Goal: Information Seeking & Learning: Compare options

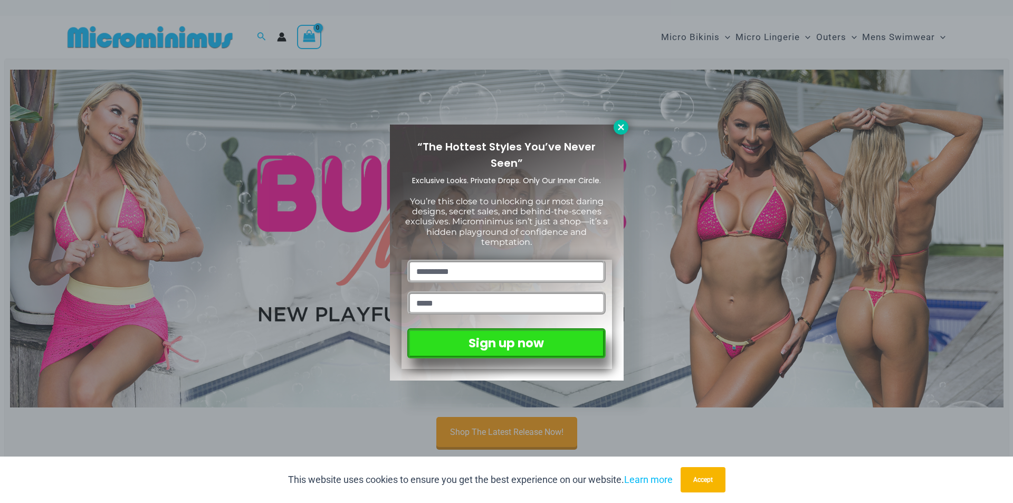
click at [616, 122] on icon at bounding box center [620, 126] width 9 height 9
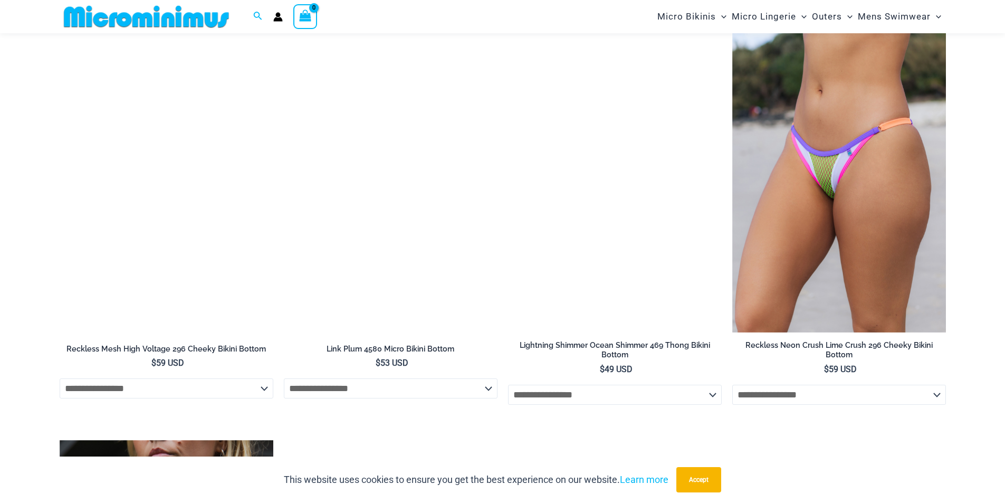
scroll to position [2760, 0]
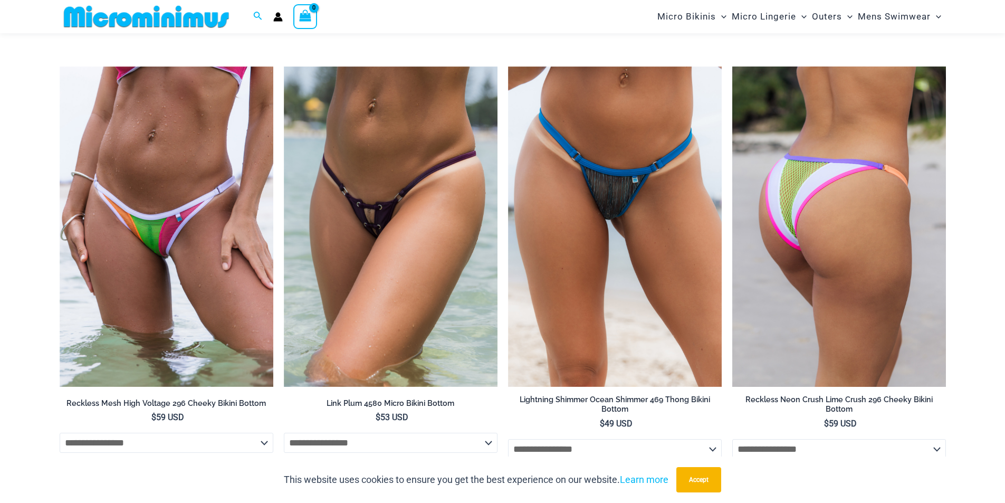
click at [943, 250] on img at bounding box center [839, 226] width 214 height 321
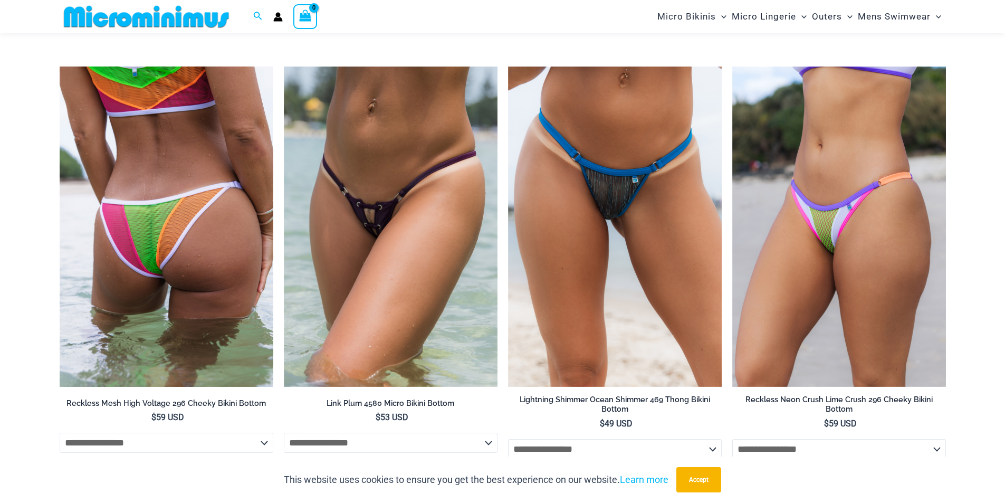
click at [202, 255] on img at bounding box center [167, 226] width 214 height 321
click at [263, 208] on img at bounding box center [167, 226] width 214 height 321
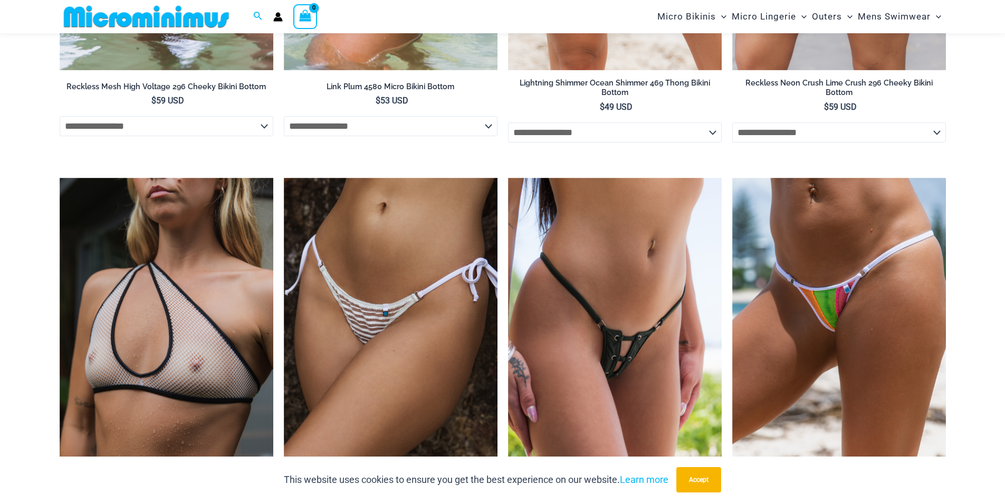
scroll to position [3235, 0]
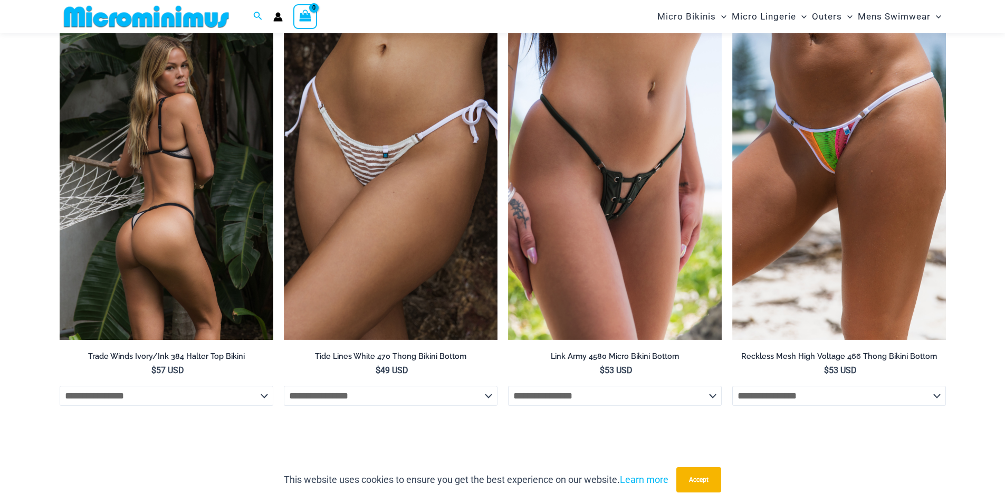
click at [169, 201] on img at bounding box center [167, 180] width 214 height 321
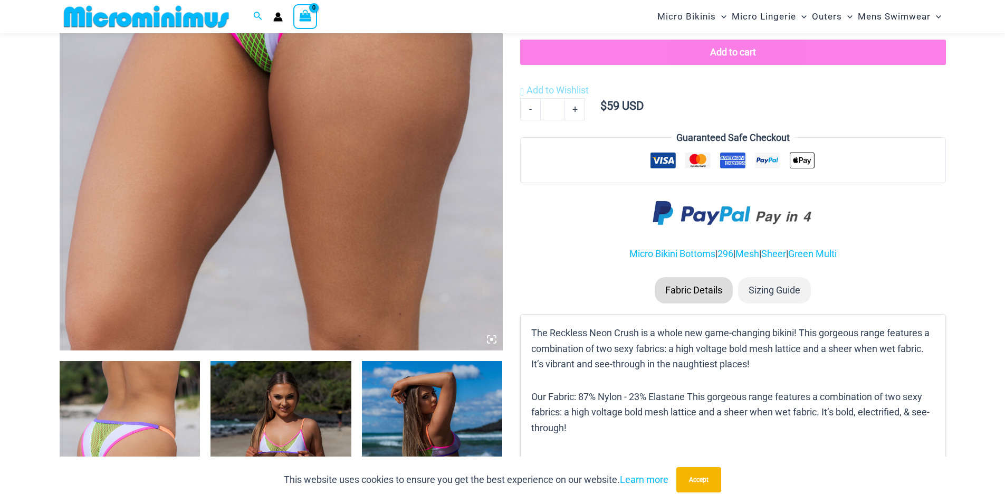
scroll to position [528, 0]
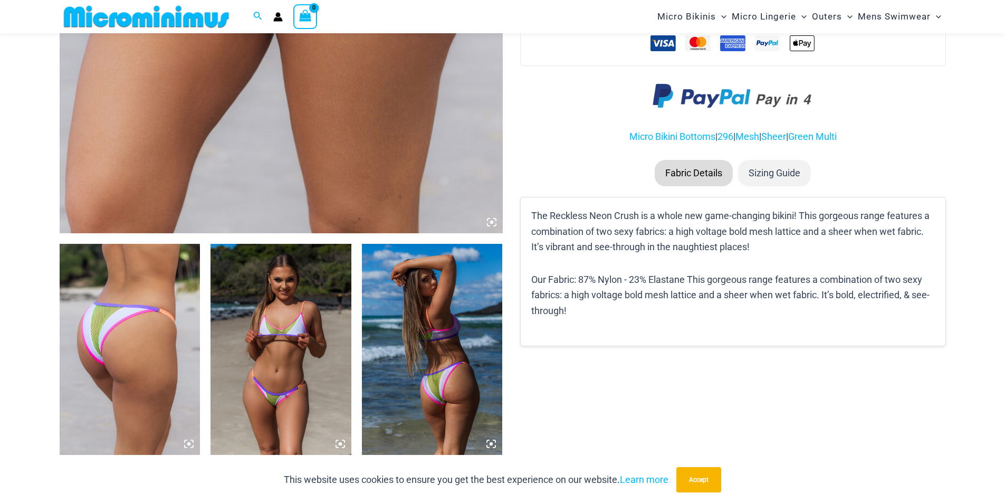
click at [173, 334] on img at bounding box center [130, 349] width 141 height 211
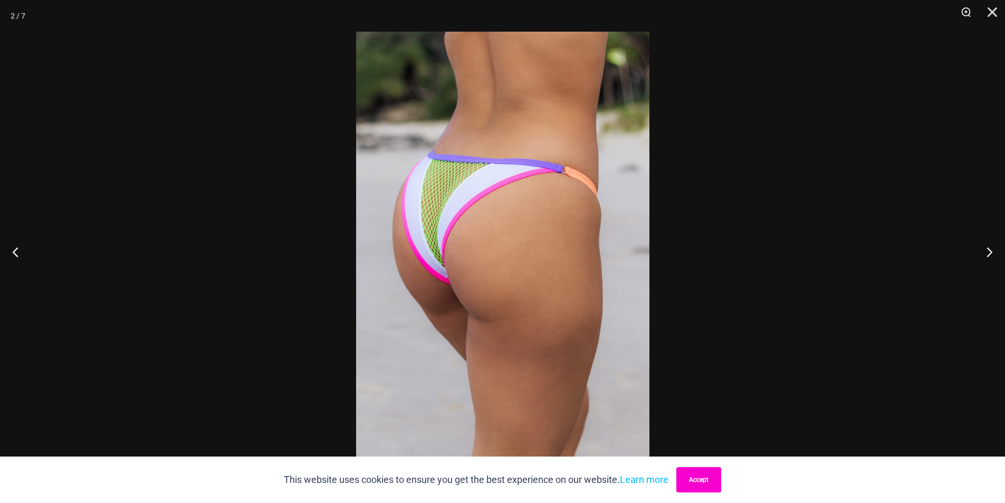
click at [703, 476] on button "Accept" at bounding box center [698, 479] width 45 height 25
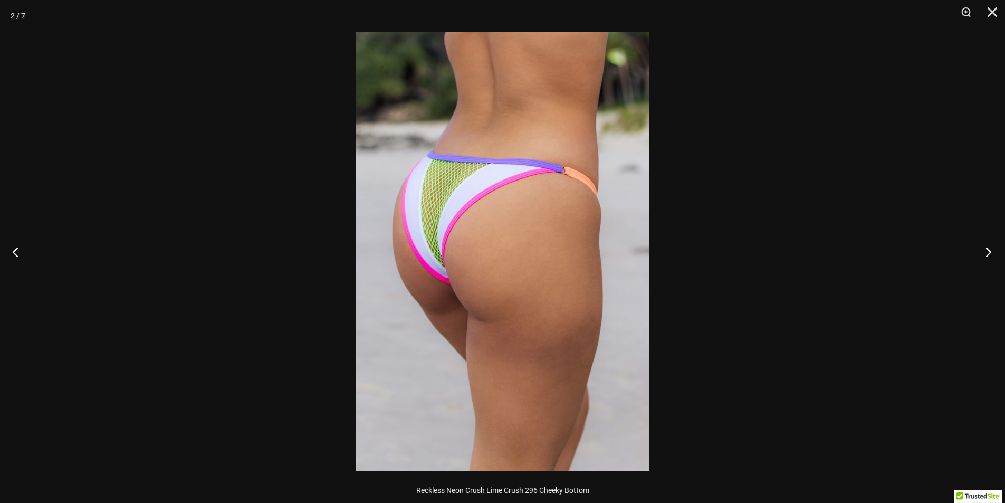
click at [985, 252] on button "Next" at bounding box center [985, 251] width 40 height 53
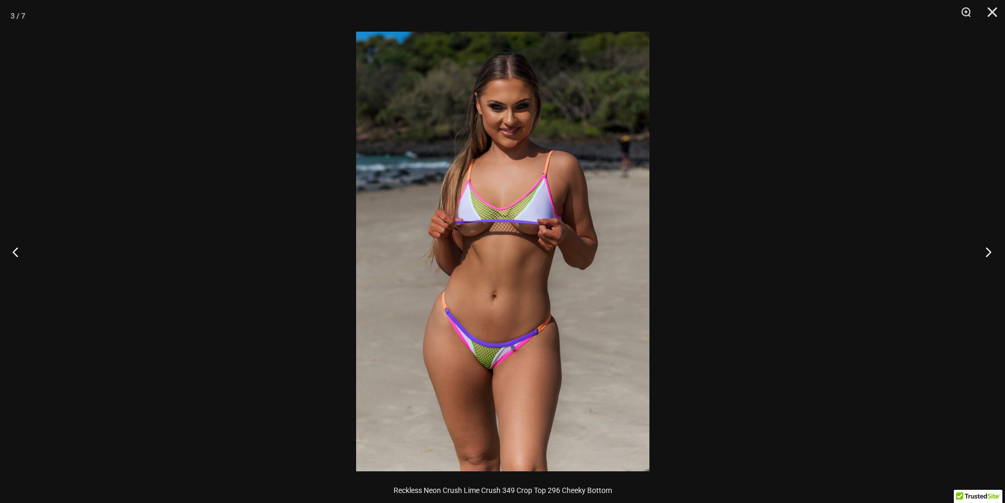
click at [985, 252] on button "Next" at bounding box center [985, 251] width 40 height 53
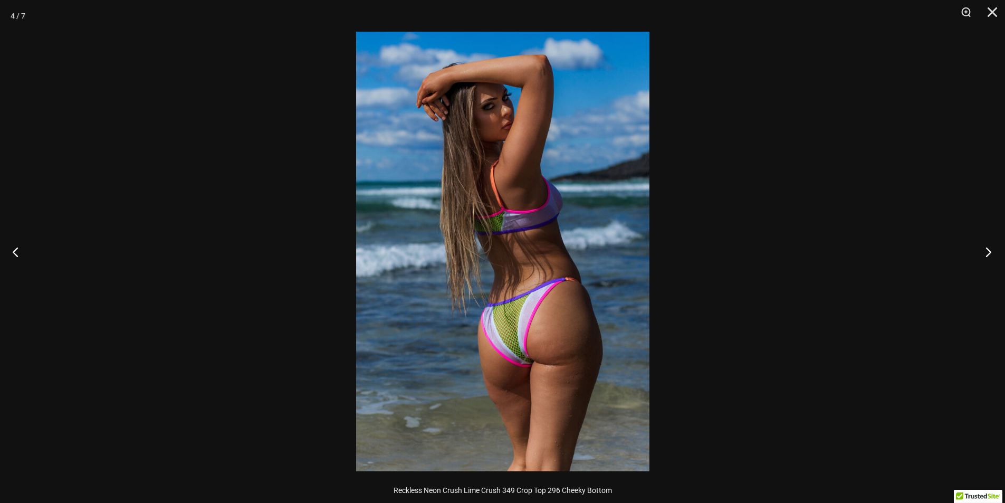
click at [985, 252] on button "Next" at bounding box center [985, 251] width 40 height 53
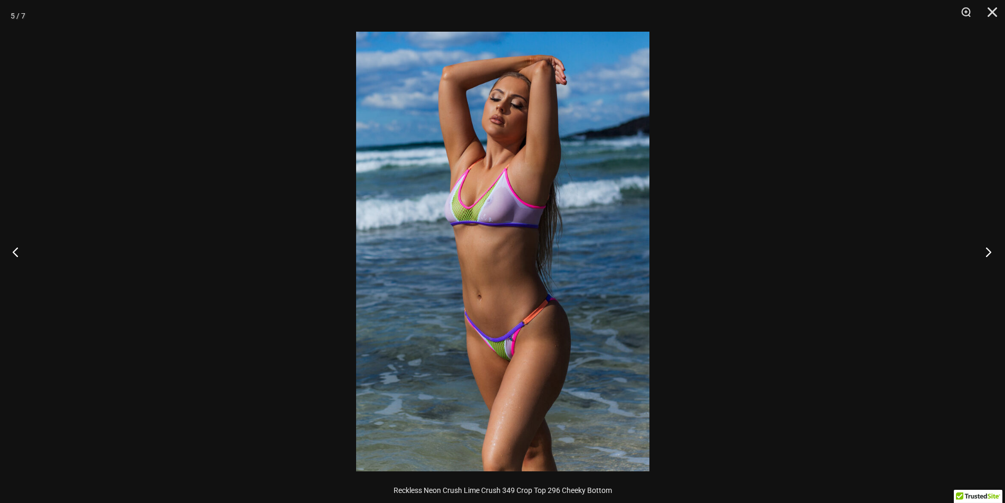
click at [985, 252] on button "Next" at bounding box center [985, 251] width 40 height 53
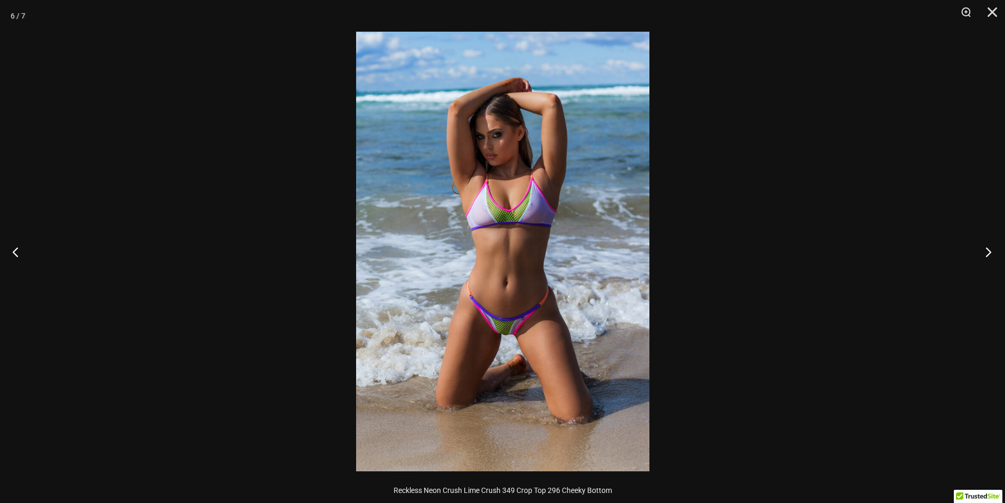
click at [985, 252] on button "Next" at bounding box center [985, 251] width 40 height 53
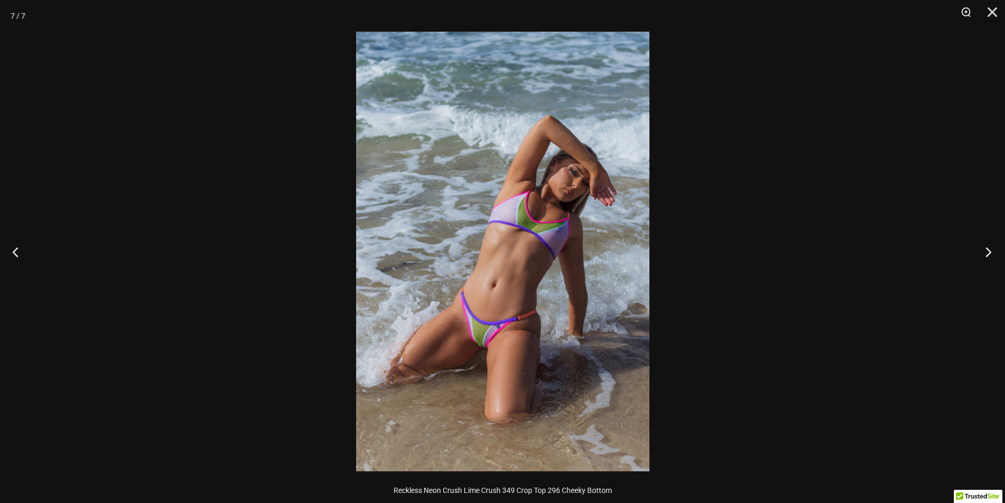
click at [985, 252] on button "Next" at bounding box center [985, 251] width 40 height 53
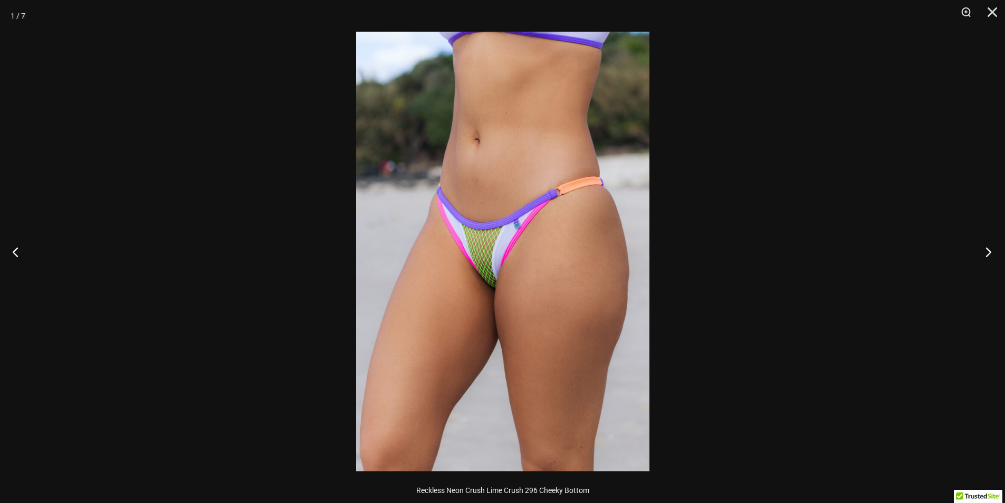
click at [985, 252] on button "Next" at bounding box center [985, 251] width 40 height 53
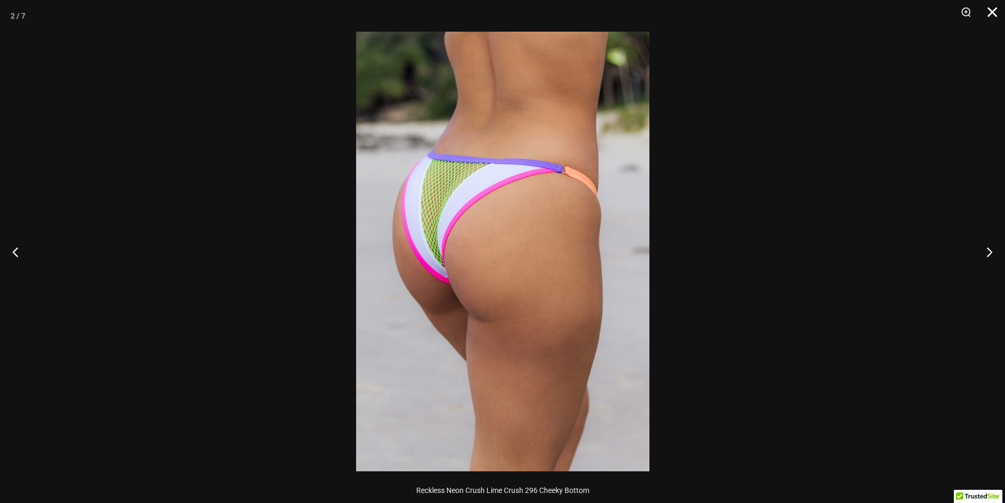
click at [996, 6] on button "Close" at bounding box center [988, 16] width 26 height 32
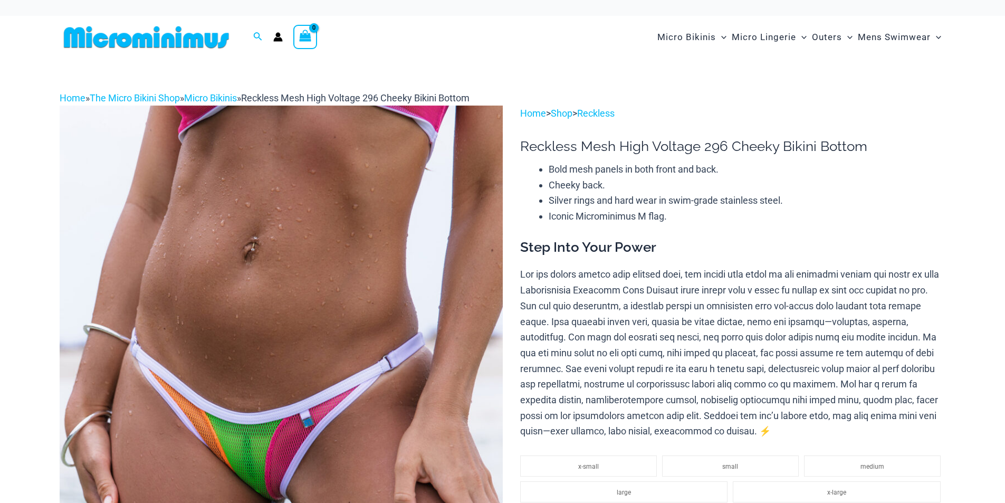
click at [410, 251] on img at bounding box center [281, 438] width 443 height 665
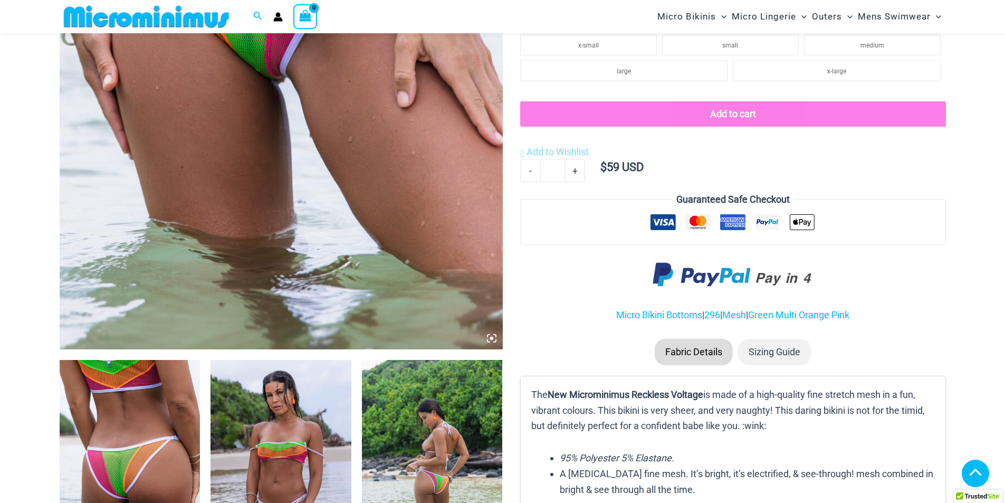
scroll to position [518, 0]
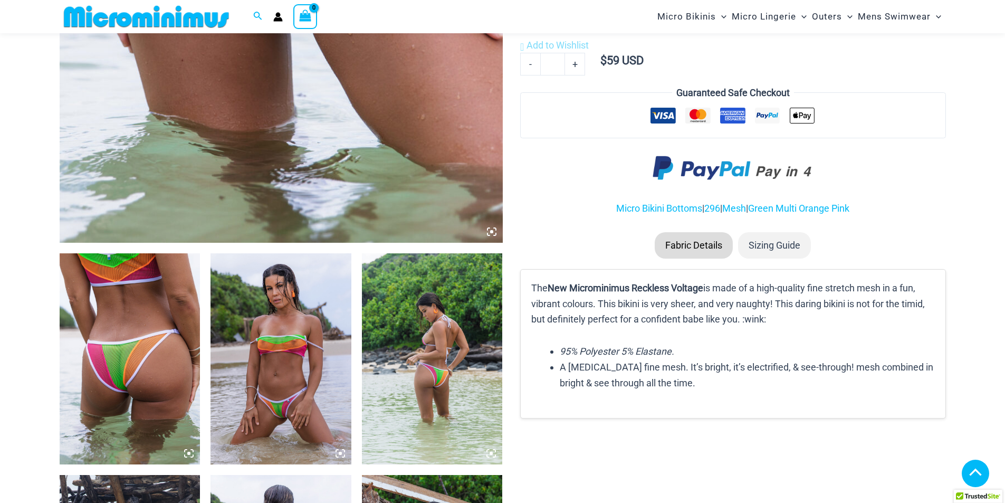
click at [176, 347] on img at bounding box center [130, 358] width 141 height 211
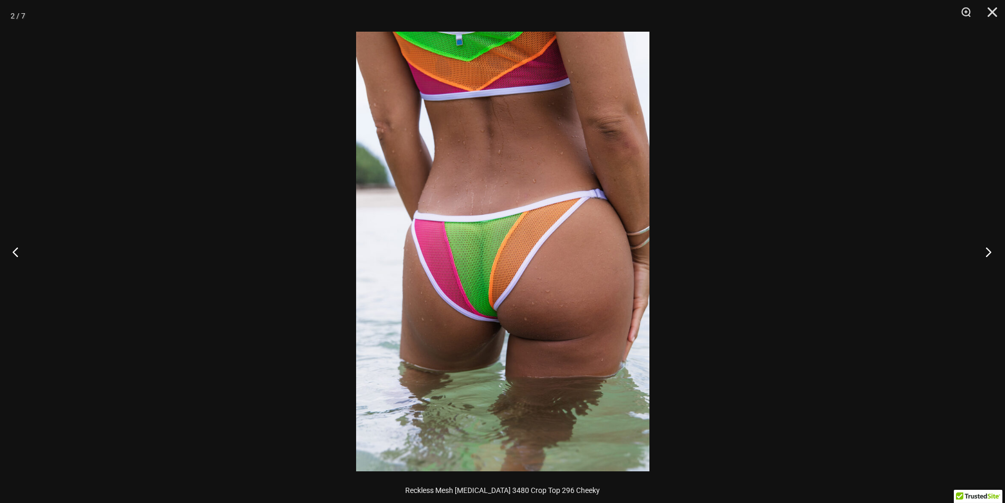
click at [986, 251] on button "Next" at bounding box center [985, 251] width 40 height 53
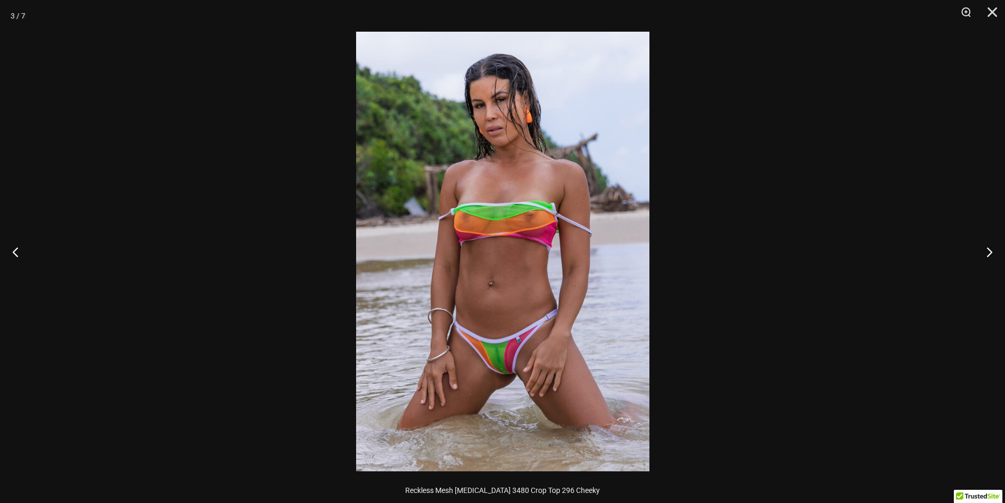
click at [509, 184] on img at bounding box center [502, 251] width 293 height 439
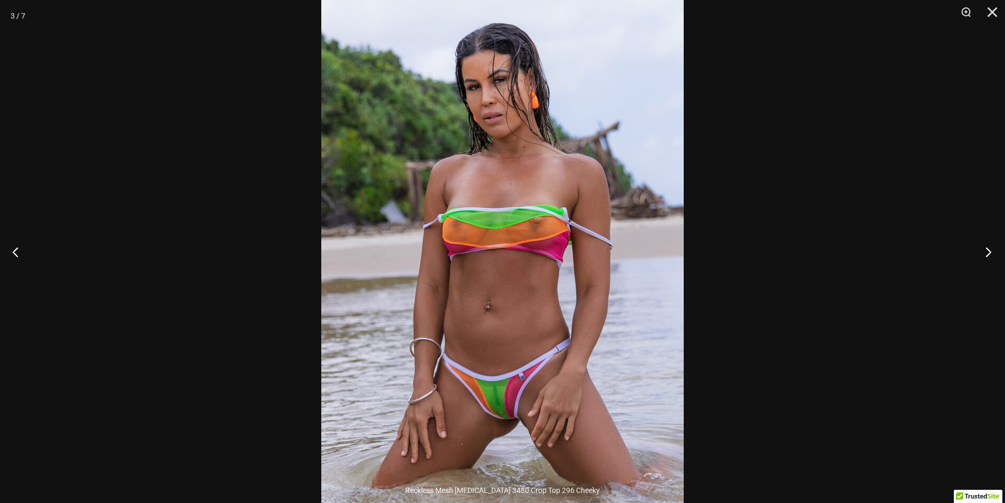
click at [990, 247] on button "Next" at bounding box center [985, 251] width 40 height 53
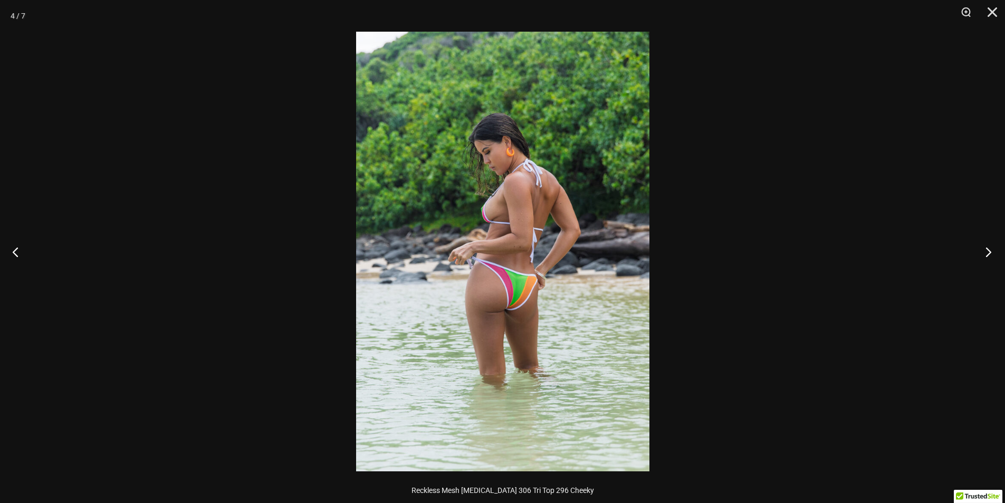
click at [990, 247] on button "Next" at bounding box center [985, 251] width 40 height 53
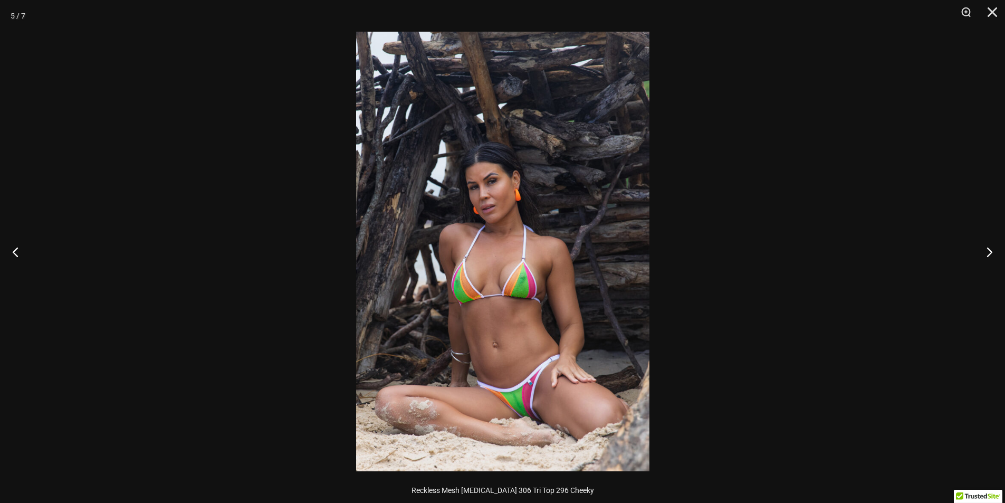
click at [518, 379] on img at bounding box center [502, 251] width 293 height 439
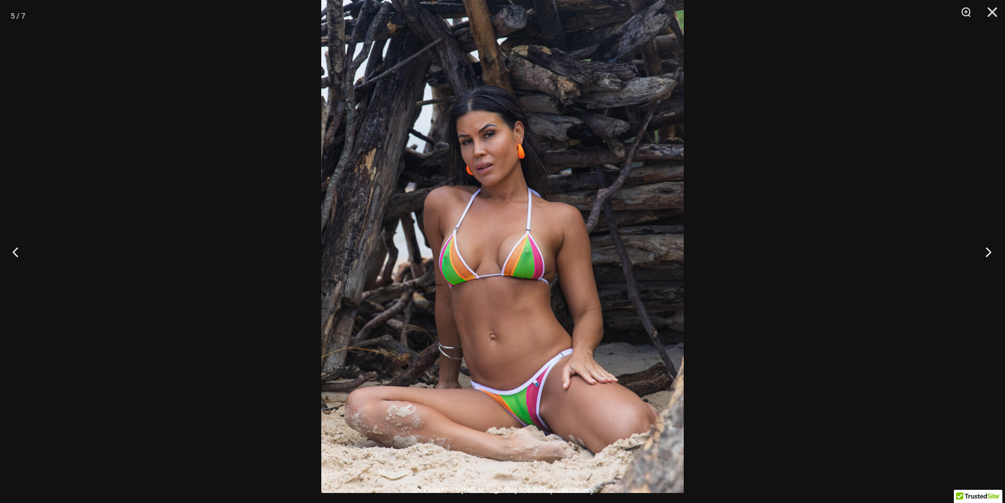
click at [988, 255] on button "Next" at bounding box center [985, 251] width 40 height 53
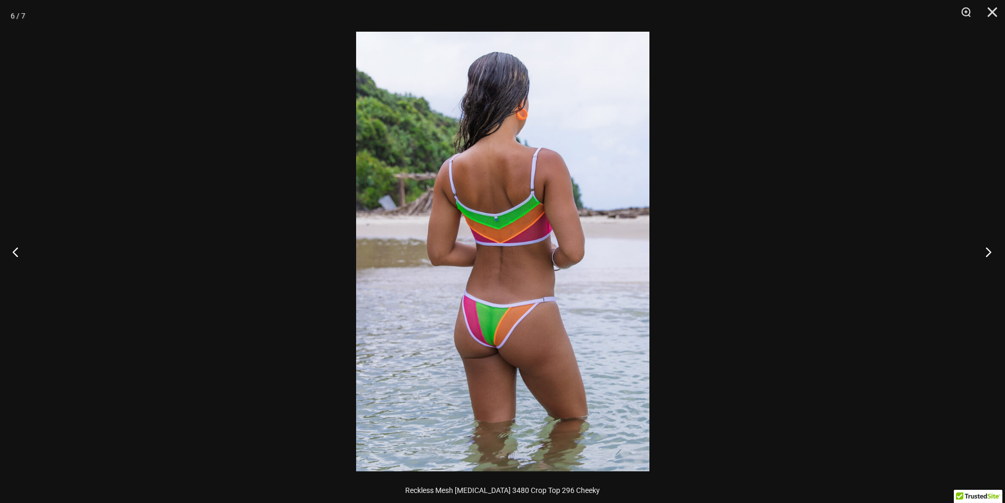
click at [988, 255] on button "Next" at bounding box center [985, 251] width 40 height 53
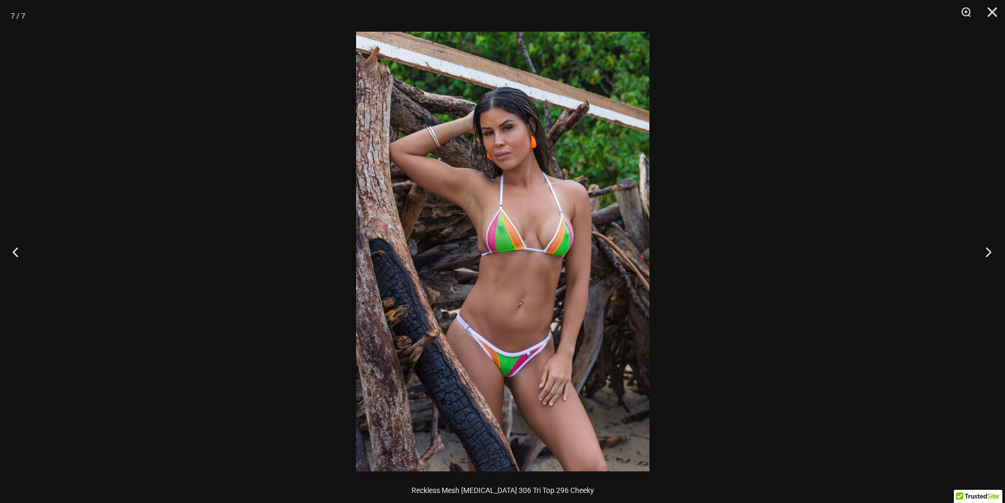
click at [988, 255] on button "Next" at bounding box center [985, 251] width 40 height 53
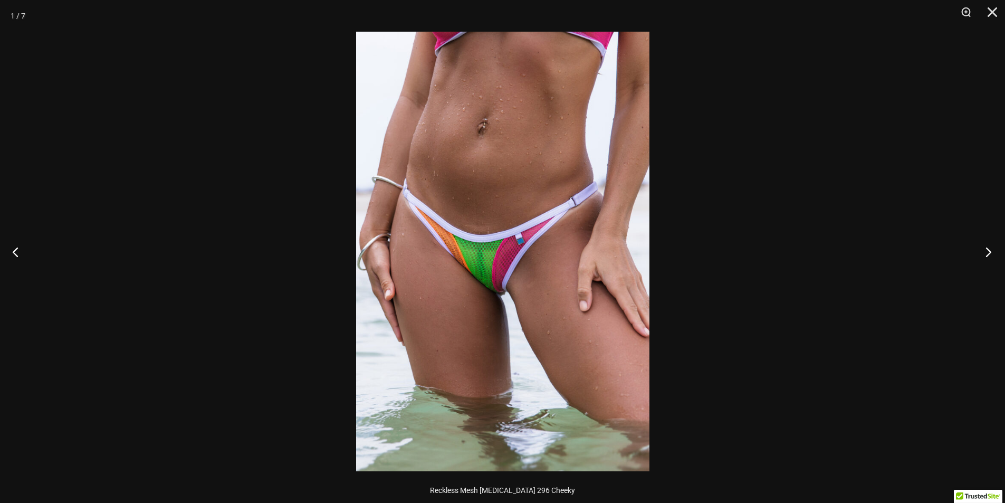
click at [988, 255] on button "Next" at bounding box center [985, 251] width 40 height 53
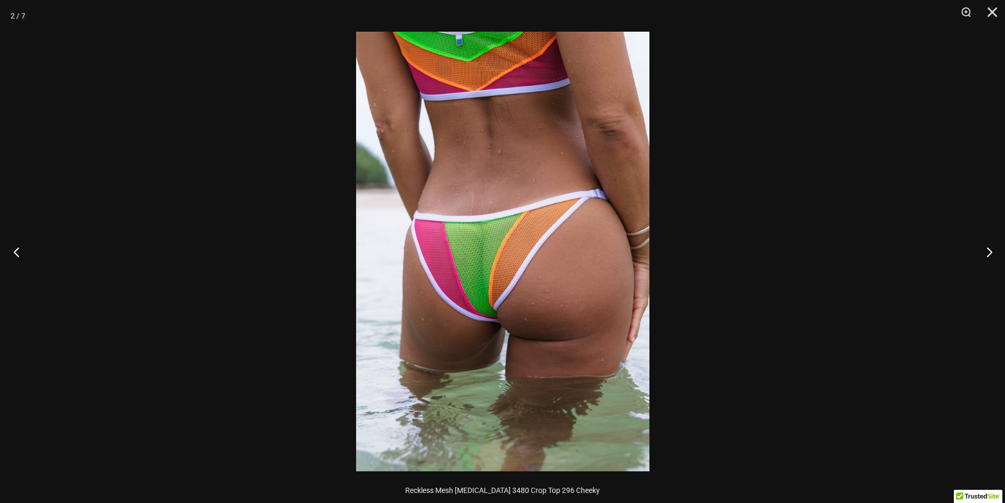
click at [11, 254] on button "Previous" at bounding box center [20, 251] width 40 height 53
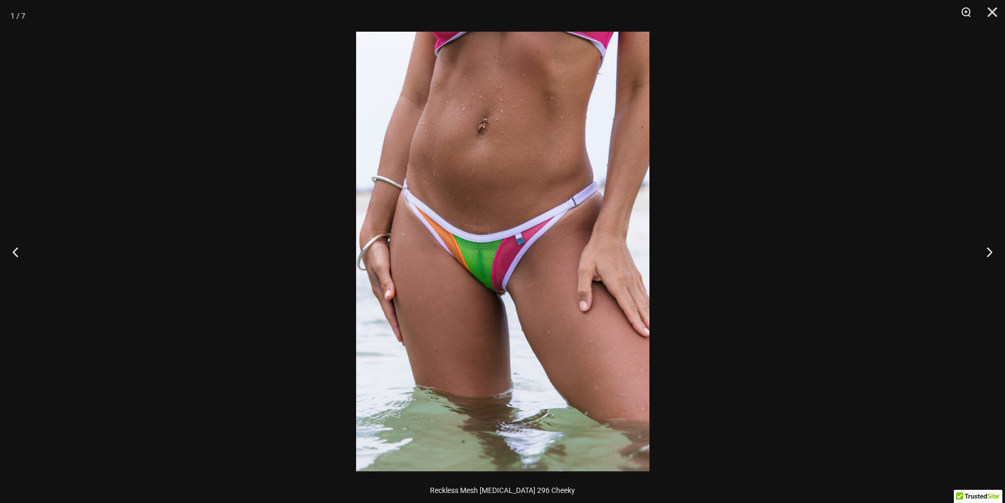
click at [452, 280] on img at bounding box center [502, 251] width 293 height 439
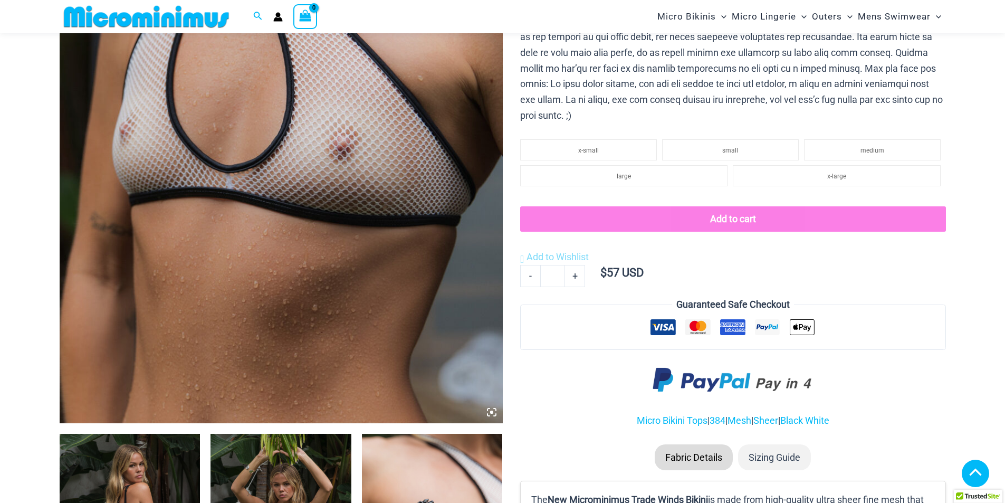
scroll to position [363, 0]
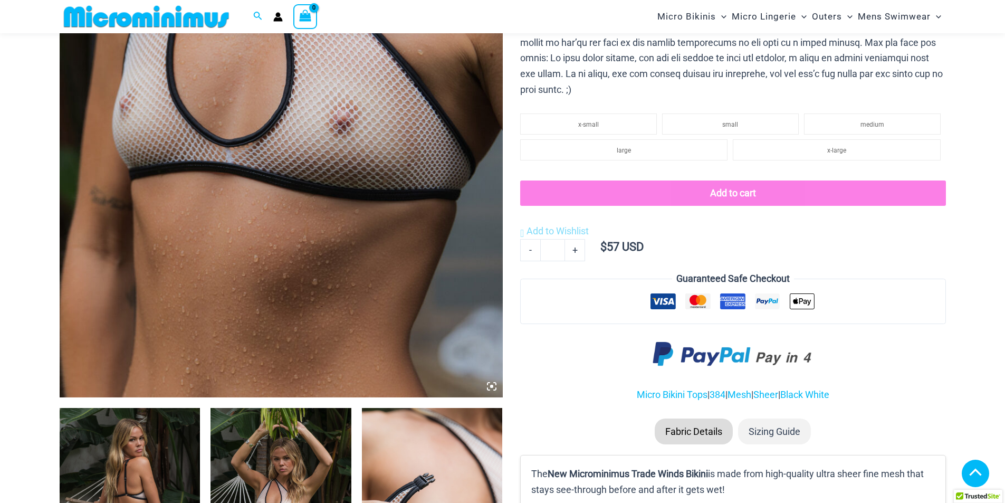
click at [353, 215] on img at bounding box center [281, 65] width 443 height 665
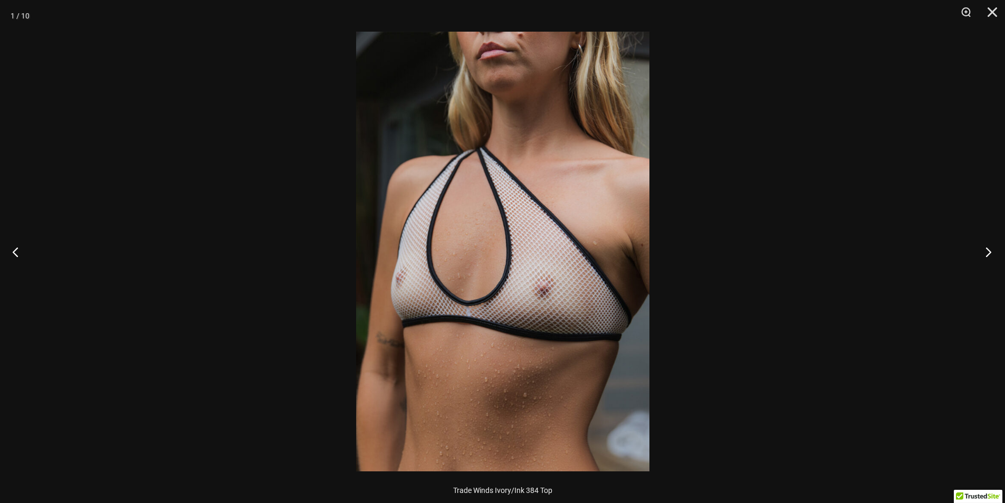
click at [993, 250] on button "Next" at bounding box center [985, 251] width 40 height 53
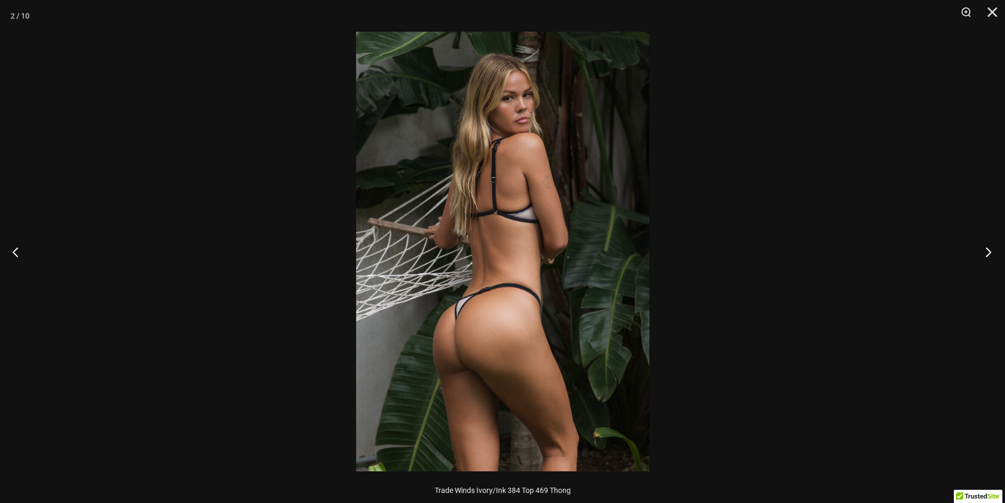
click at [993, 250] on button "Next" at bounding box center [985, 251] width 40 height 53
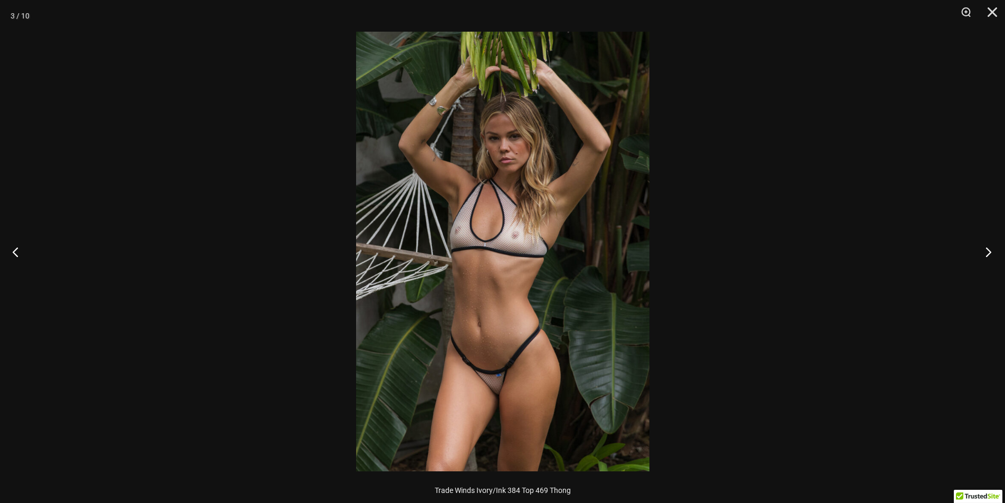
click at [993, 250] on button "Next" at bounding box center [985, 251] width 40 height 53
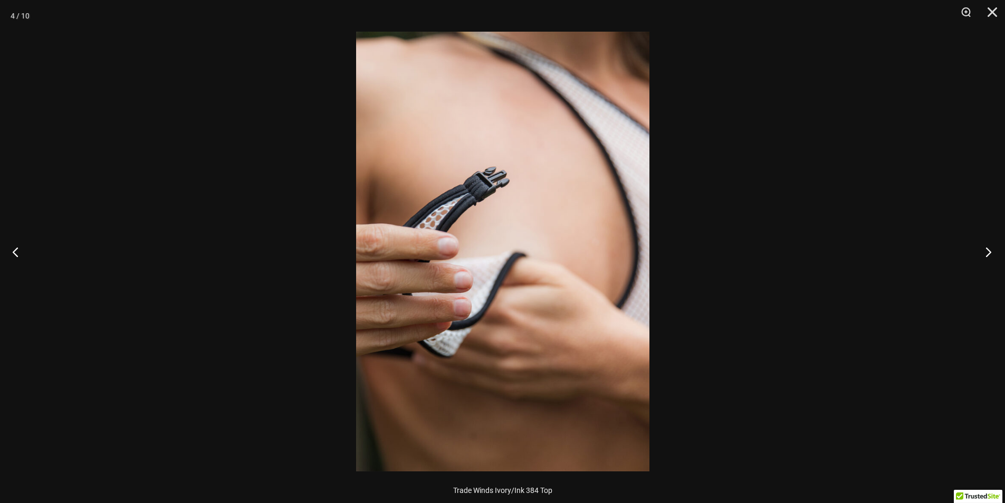
click at [993, 250] on button "Next" at bounding box center [985, 251] width 40 height 53
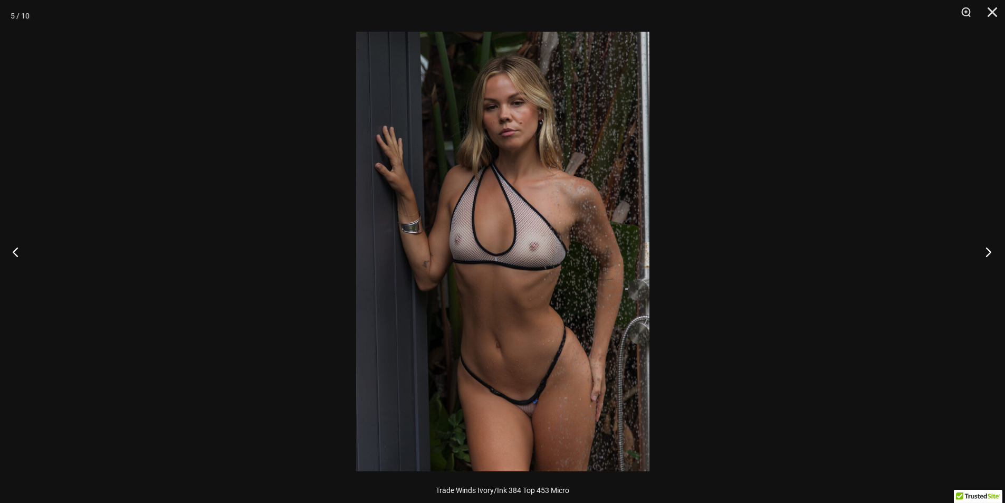
click at [993, 250] on button "Next" at bounding box center [985, 251] width 40 height 53
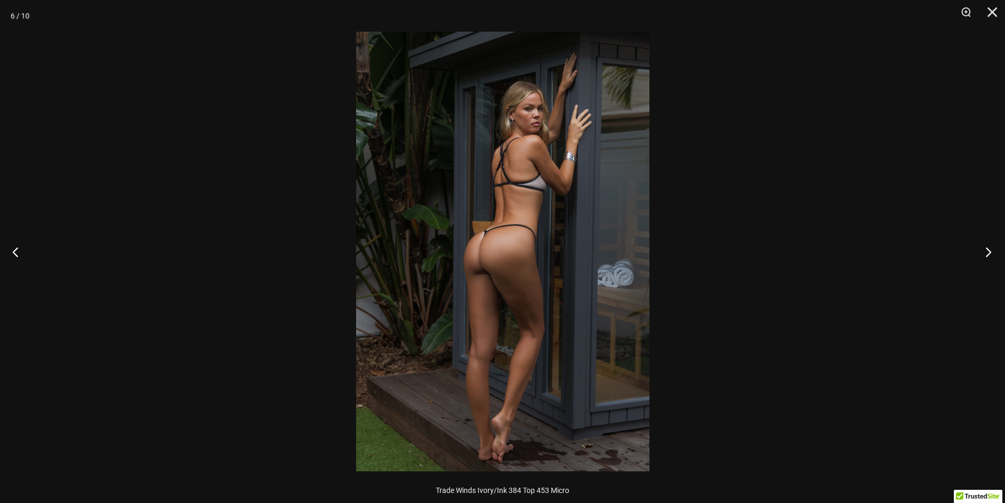
click at [993, 250] on button "Next" at bounding box center [985, 251] width 40 height 53
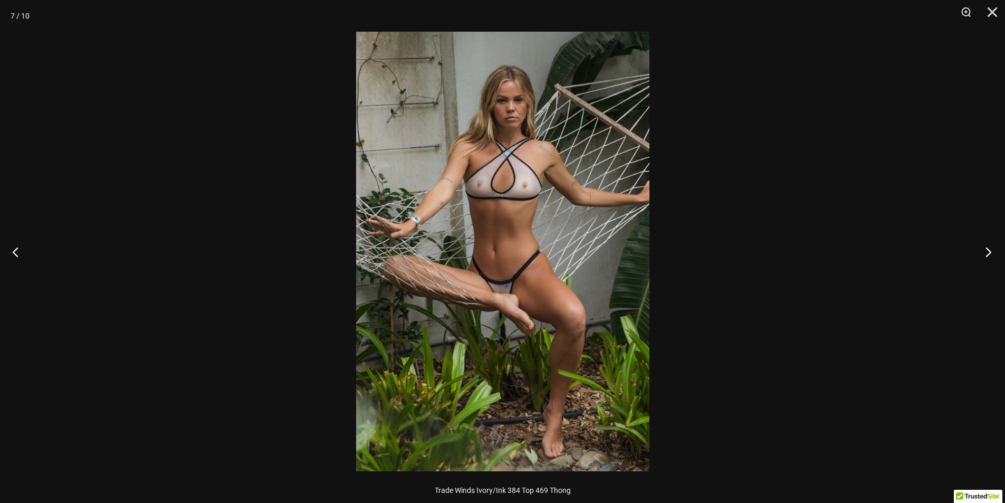
click at [993, 250] on button "Next" at bounding box center [985, 251] width 40 height 53
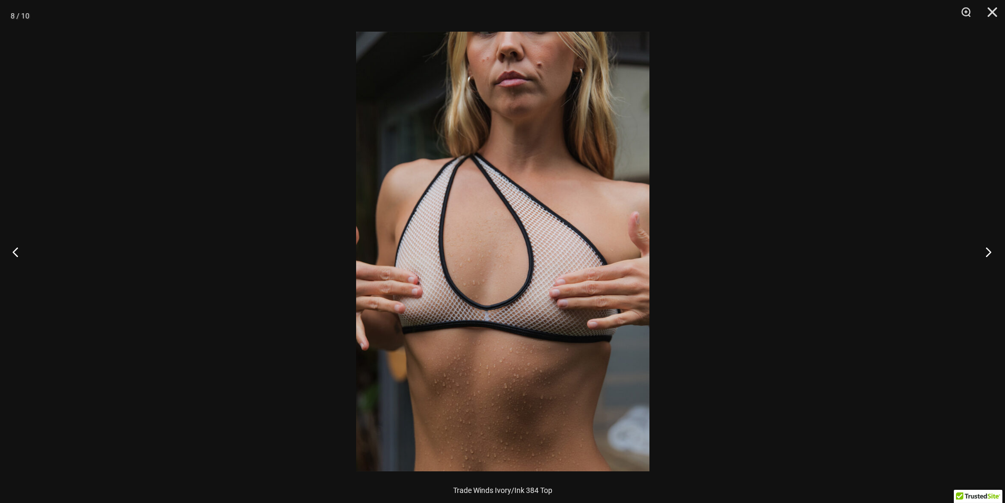
click at [993, 250] on button "Next" at bounding box center [985, 251] width 40 height 53
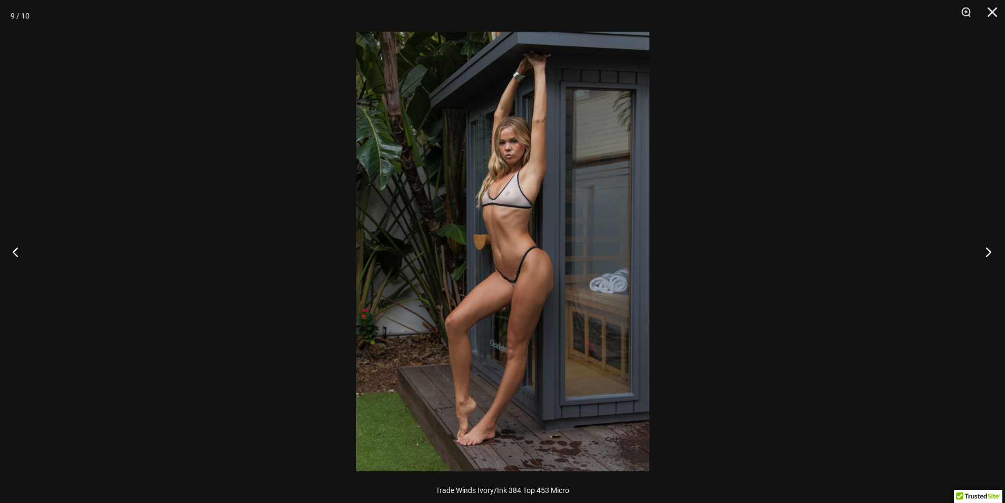
click at [993, 250] on button "Next" at bounding box center [985, 251] width 40 height 53
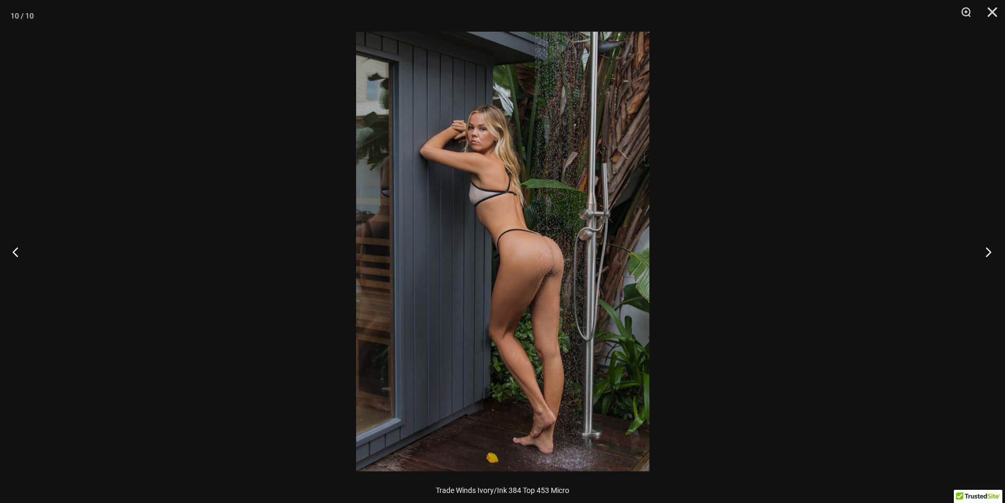
click at [993, 250] on button "Next" at bounding box center [985, 251] width 40 height 53
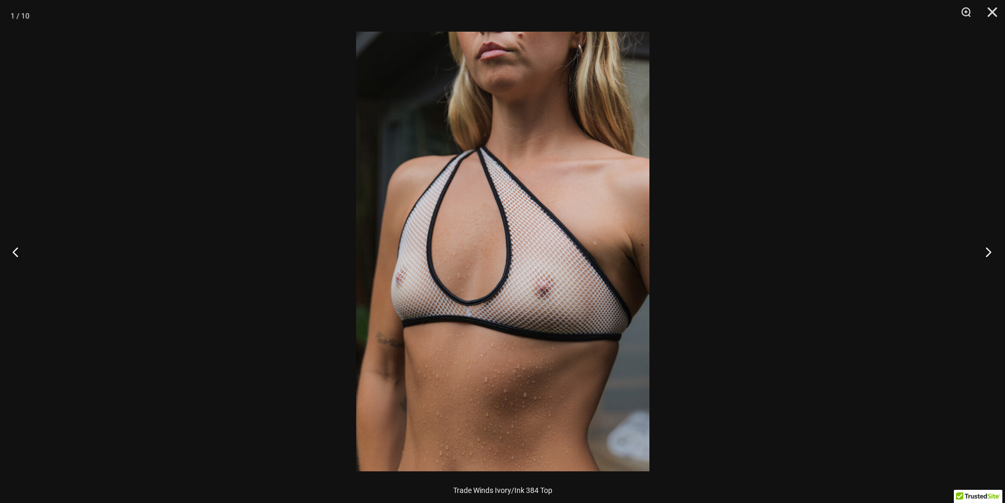
click at [993, 250] on button "Next" at bounding box center [985, 251] width 40 height 53
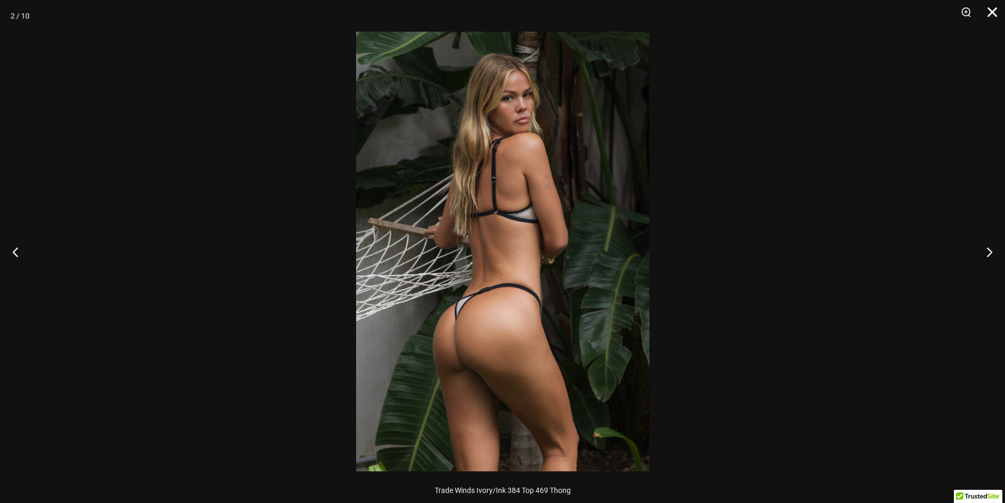
click at [993, 18] on button "Close" at bounding box center [988, 16] width 26 height 32
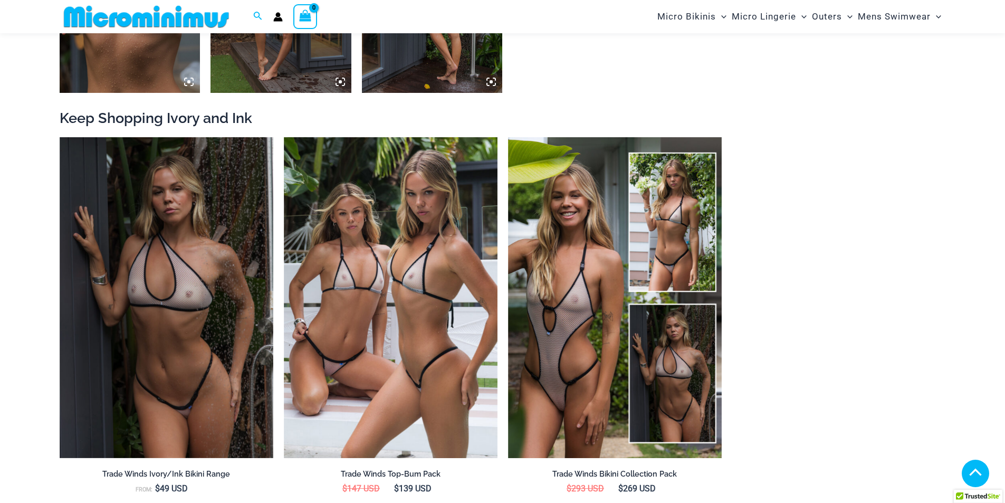
scroll to position [1337, 0]
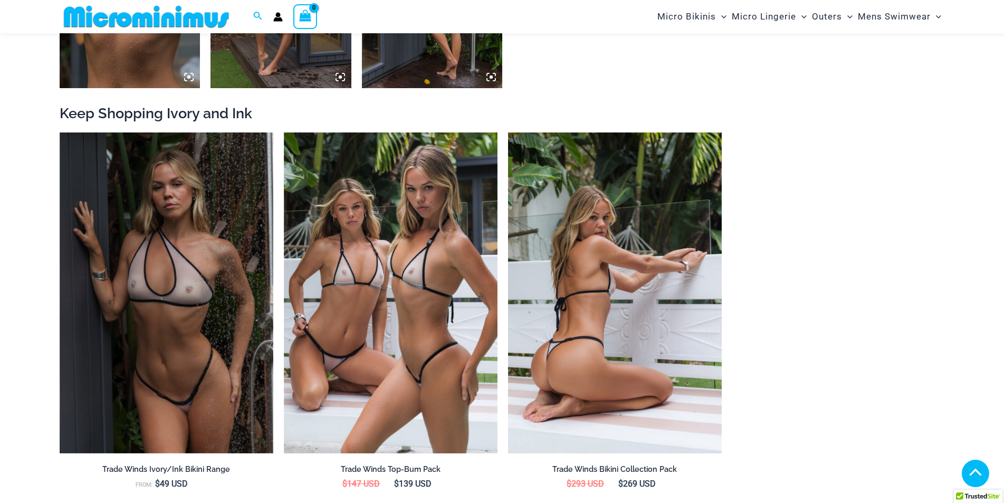
click at [622, 291] on img at bounding box center [615, 292] width 214 height 321
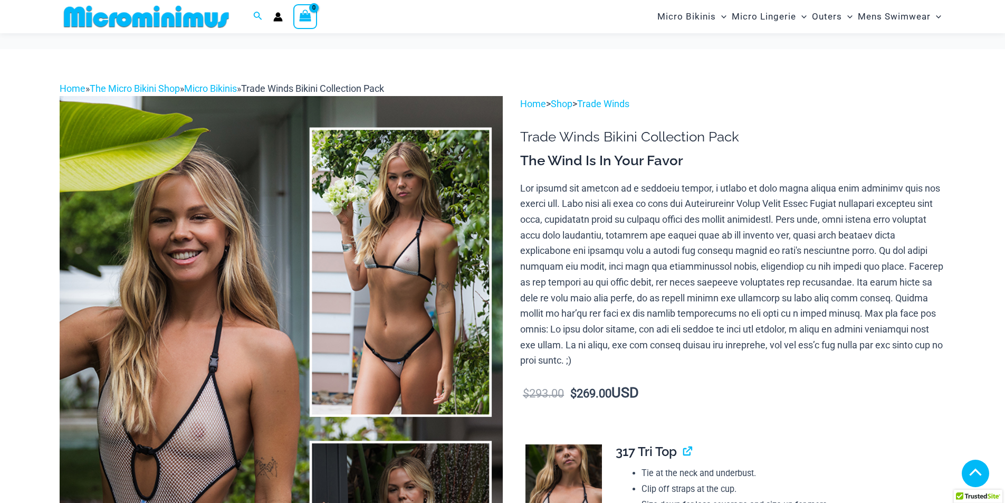
scroll to position [580, 0]
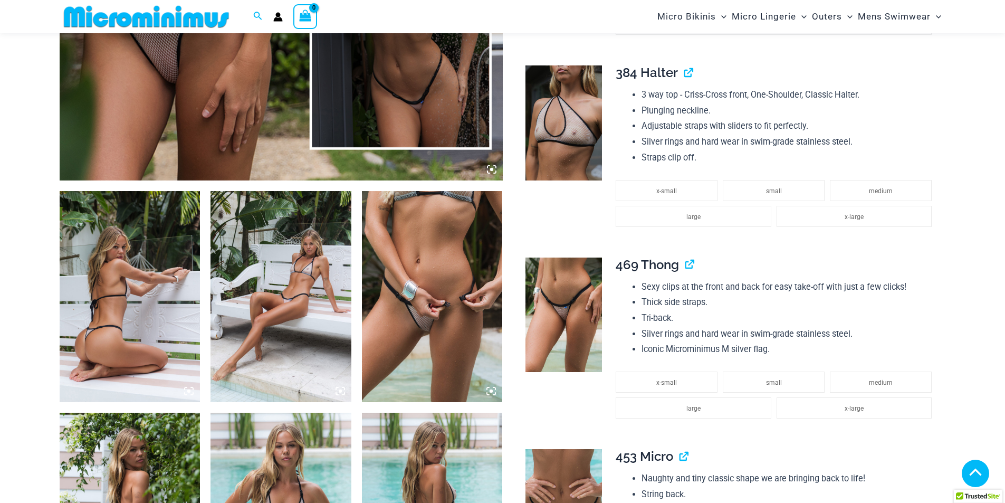
click at [189, 308] on img at bounding box center [130, 296] width 141 height 211
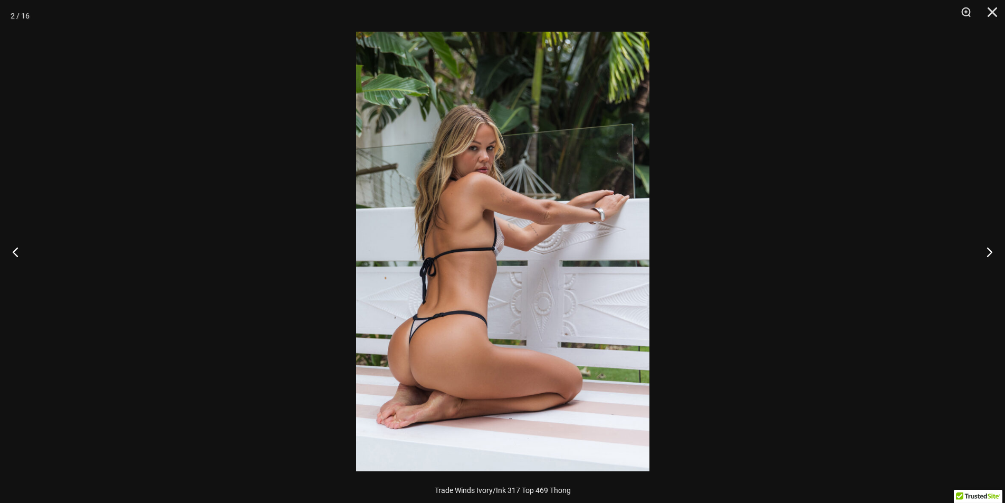
click at [504, 292] on img at bounding box center [502, 251] width 293 height 439
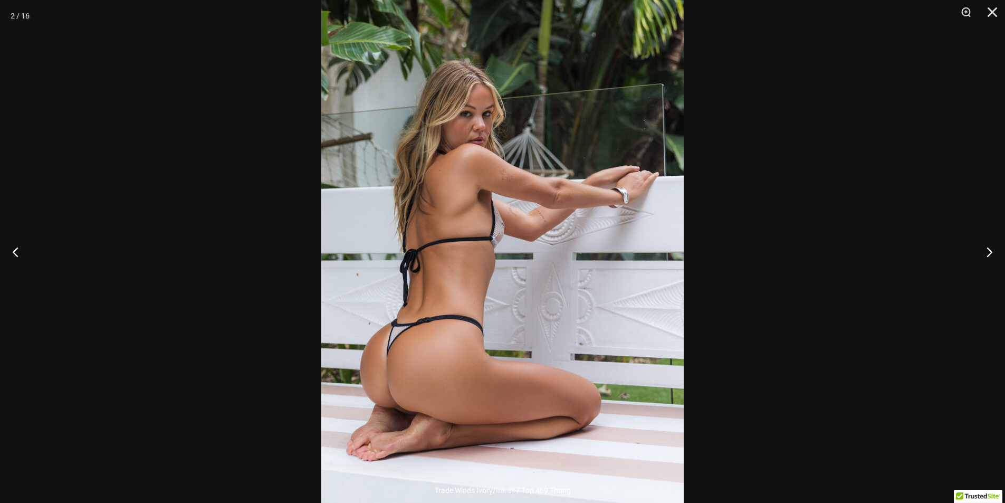
click at [504, 292] on img at bounding box center [502, 241] width 362 height 543
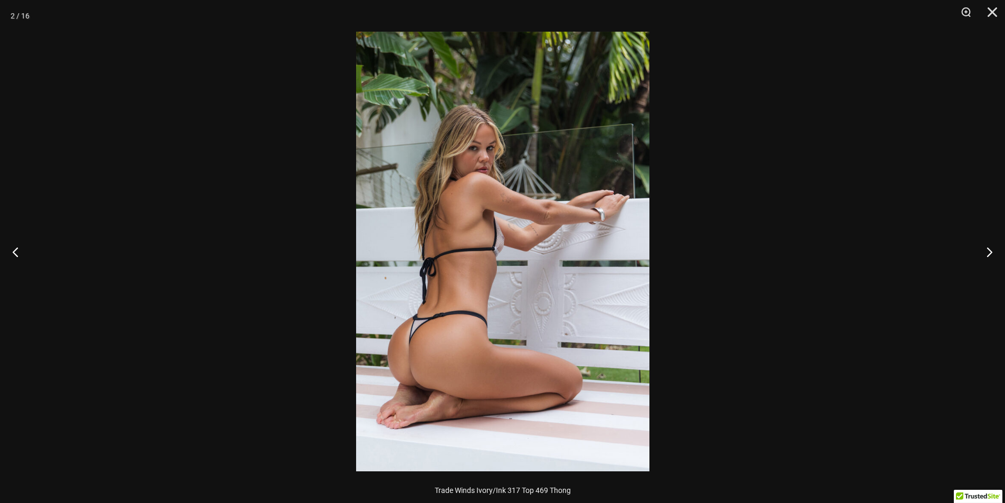
click at [449, 287] on img at bounding box center [502, 251] width 293 height 439
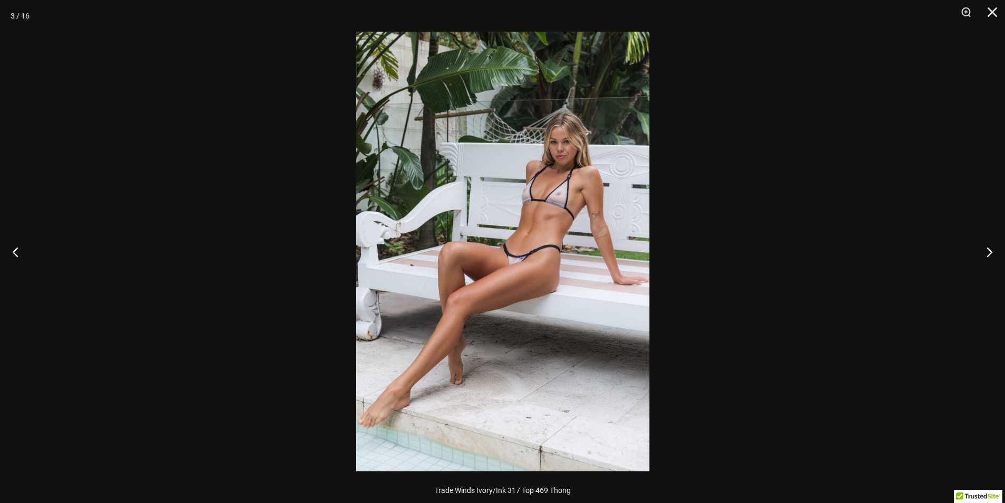
click at [442, 280] on img at bounding box center [502, 251] width 293 height 439
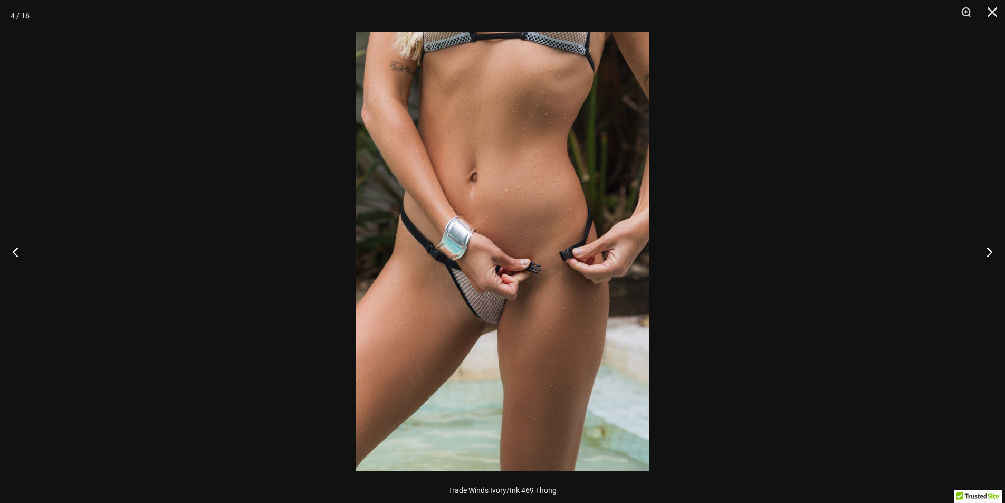
click at [500, 318] on img at bounding box center [502, 251] width 293 height 439
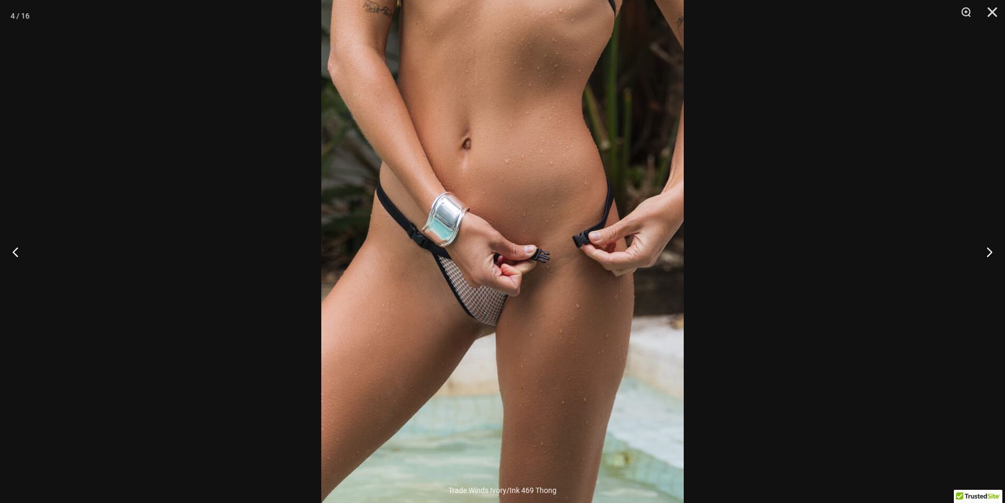
click at [409, 304] on img at bounding box center [502, 235] width 362 height 543
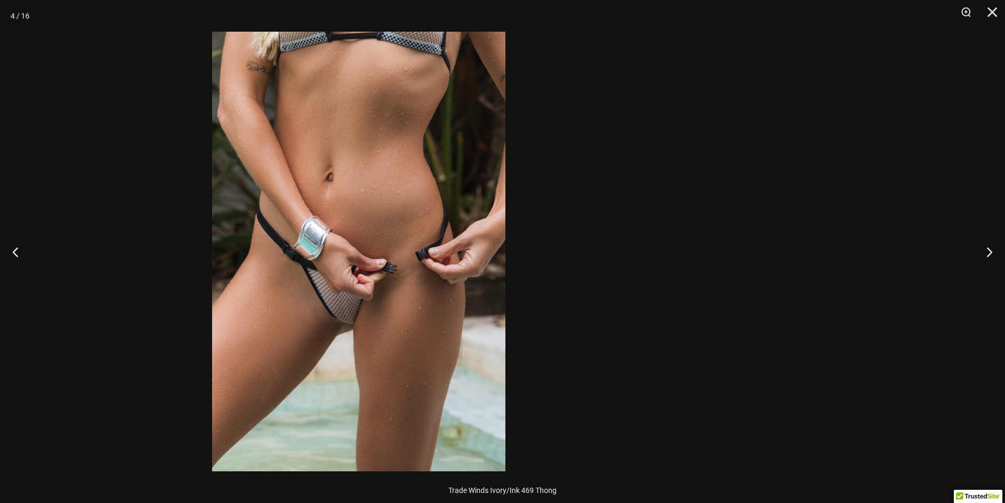
click at [229, 302] on img at bounding box center [358, 251] width 293 height 439
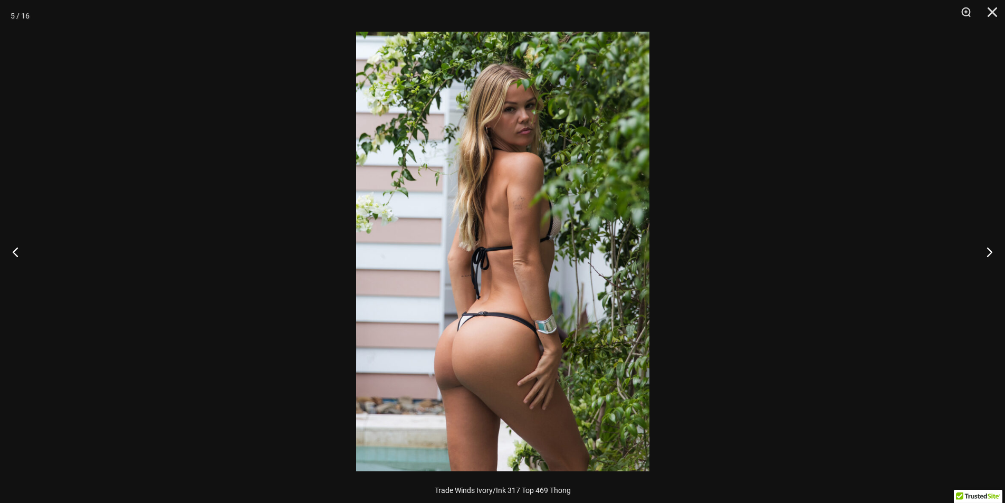
click at [356, 285] on img at bounding box center [502, 251] width 293 height 439
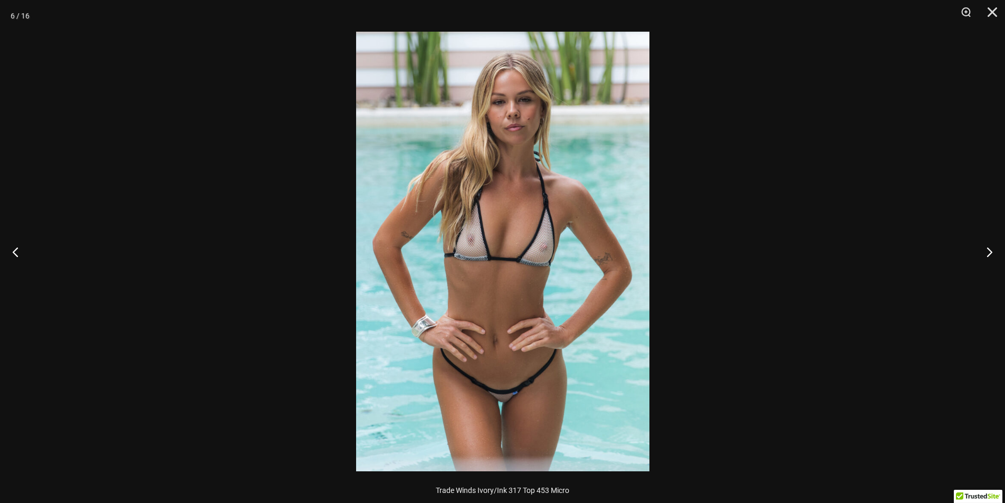
click at [356, 290] on img at bounding box center [502, 251] width 293 height 439
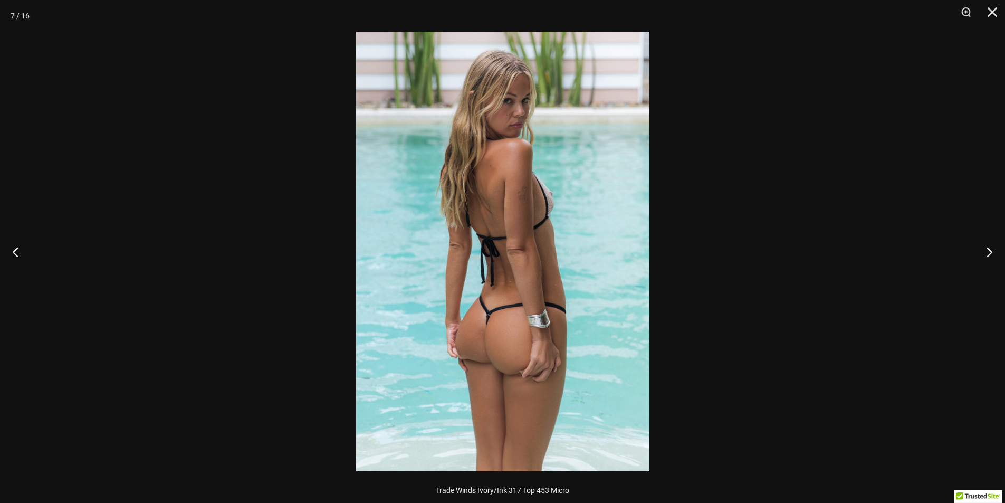
click at [356, 281] on img at bounding box center [502, 251] width 293 height 439
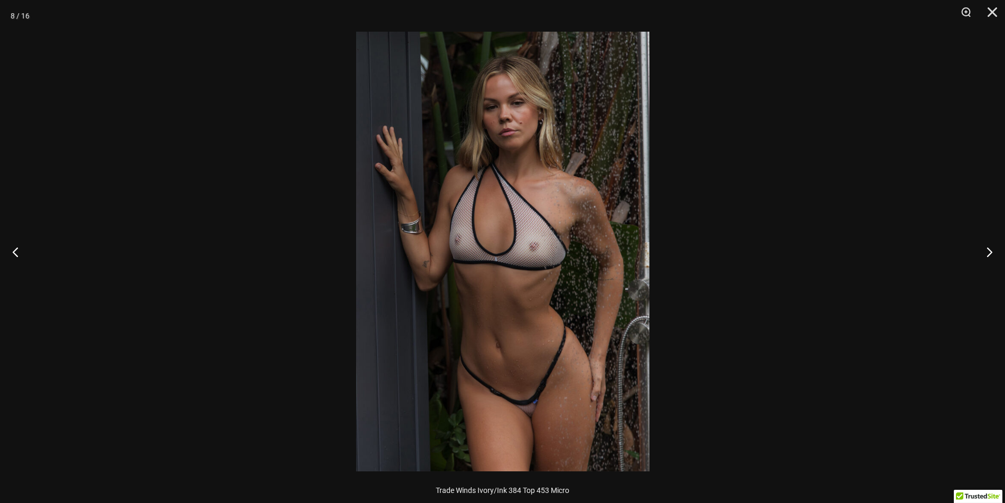
click at [375, 294] on img at bounding box center [502, 251] width 293 height 439
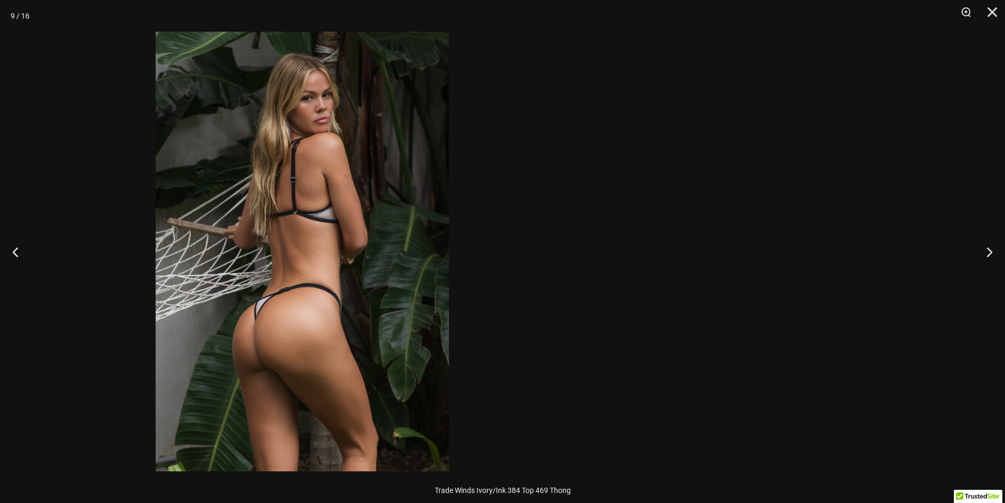
click at [339, 288] on img at bounding box center [302, 251] width 293 height 439
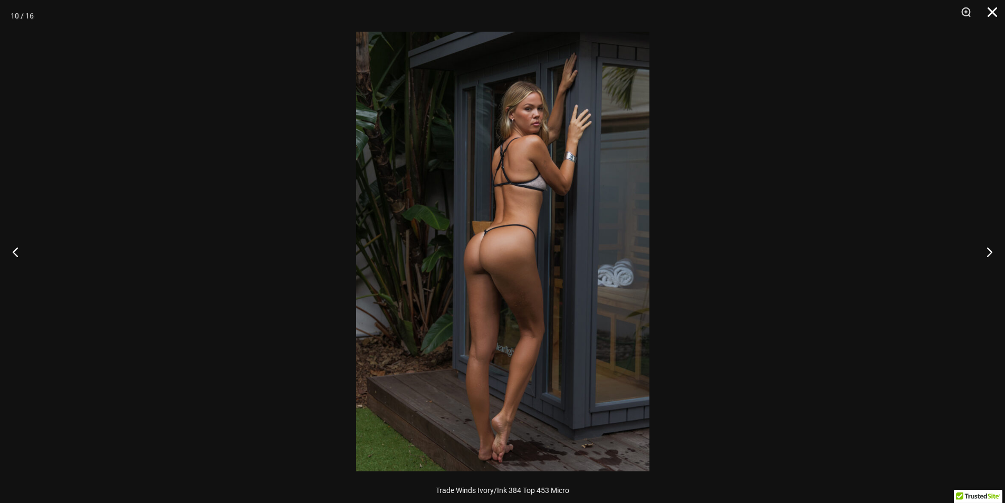
click at [990, 15] on button "Close" at bounding box center [988, 16] width 26 height 32
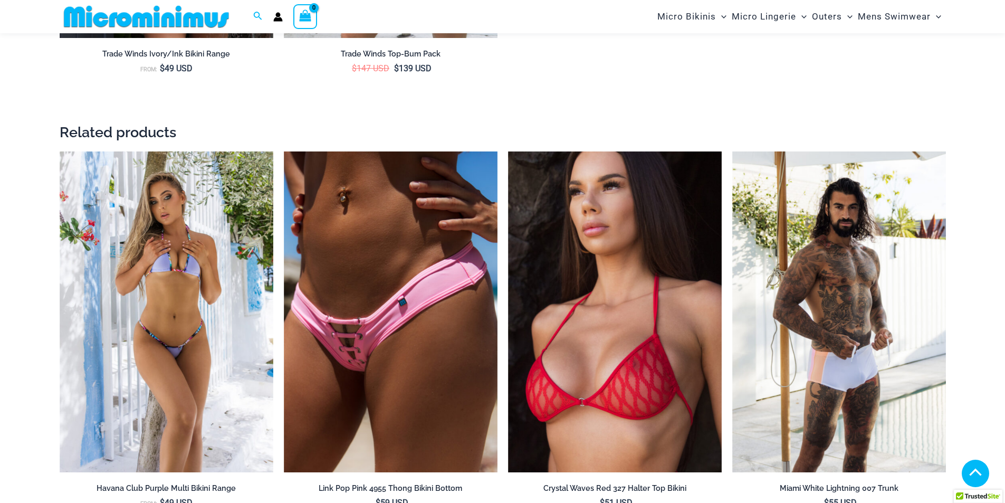
scroll to position [2321, 0]
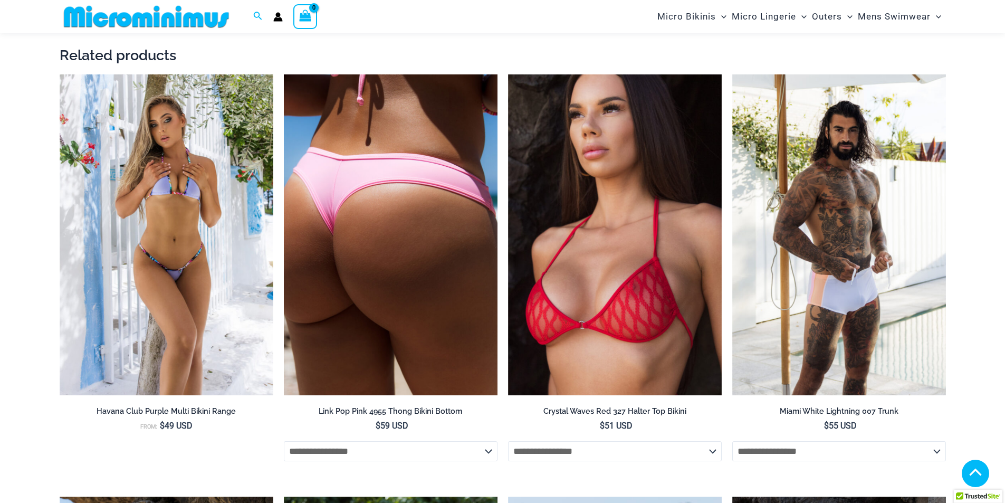
click at [452, 275] on img at bounding box center [391, 234] width 214 height 321
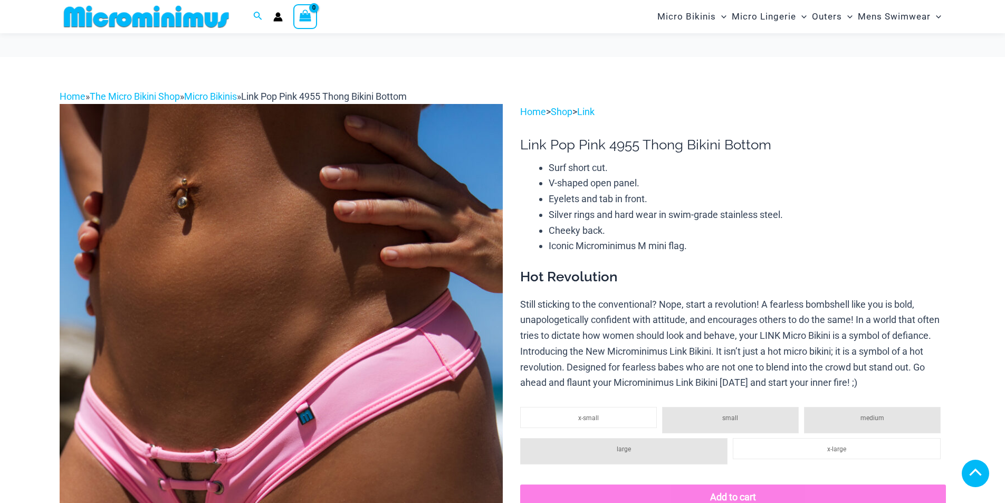
scroll to position [307, 0]
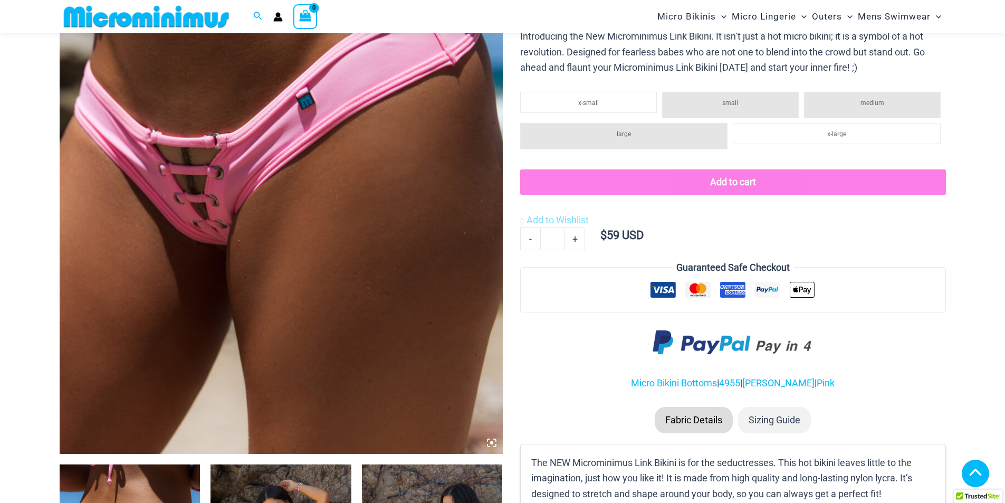
click at [209, 221] on img at bounding box center [281, 121] width 443 height 665
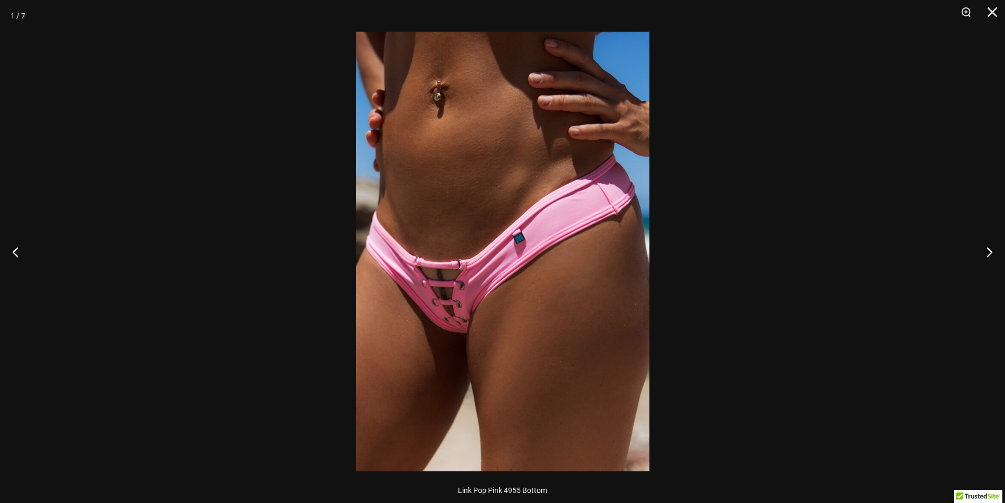
click at [458, 317] on img at bounding box center [502, 251] width 293 height 439
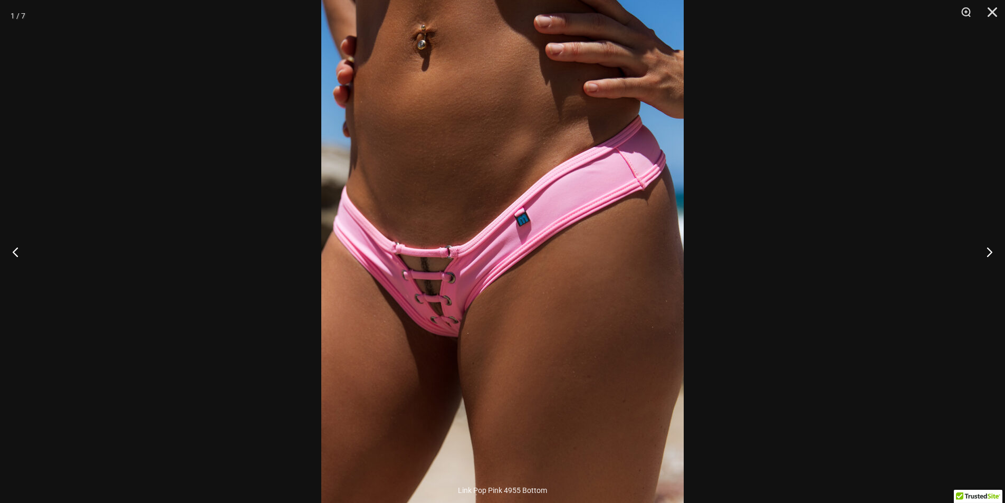
click at [341, 304] on img at bounding box center [502, 235] width 362 height 543
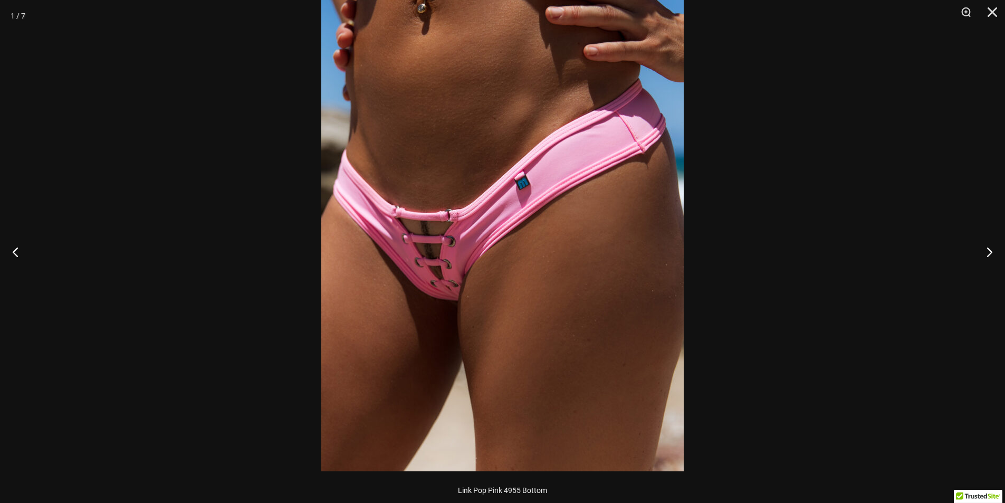
click at [321, 313] on img at bounding box center [502, 199] width 362 height 543
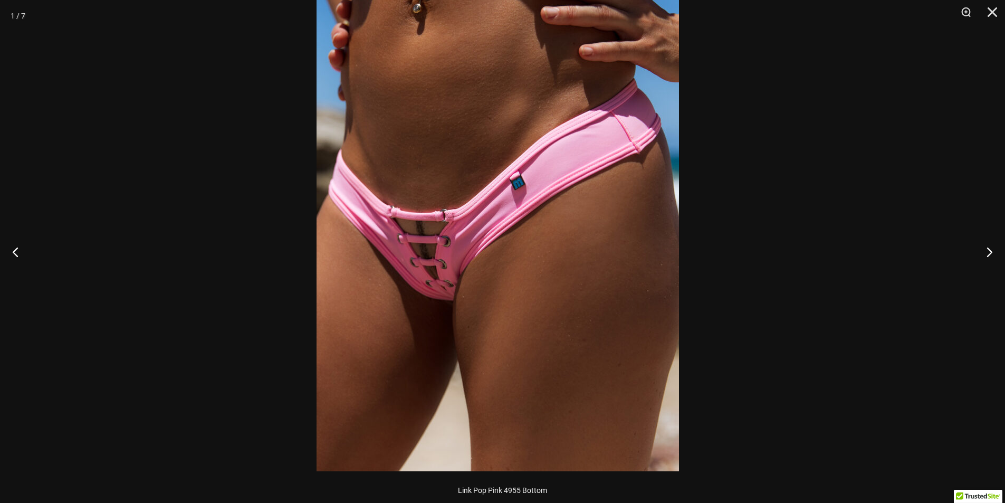
click at [547, 272] on img at bounding box center [498, 199] width 362 height 543
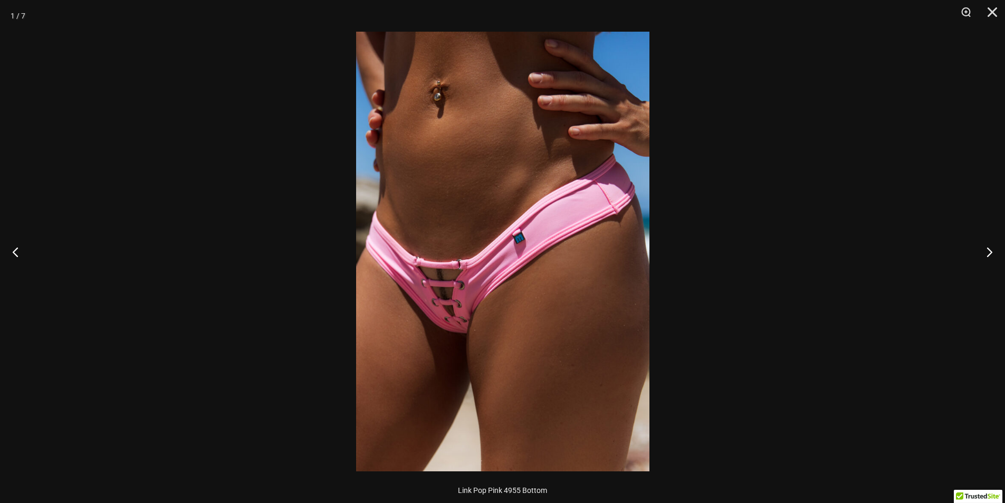
click at [356, 276] on img at bounding box center [502, 251] width 293 height 439
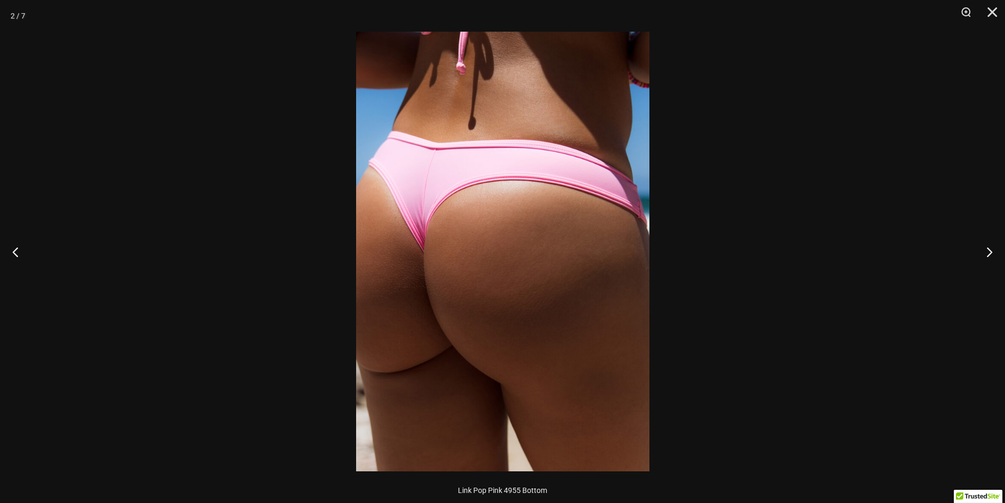
click at [426, 261] on img at bounding box center [502, 251] width 293 height 439
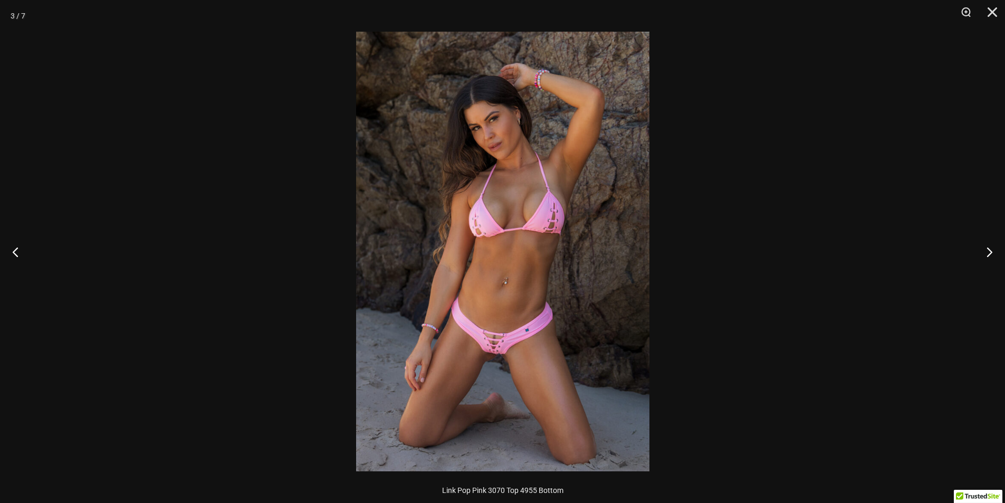
click at [504, 343] on img at bounding box center [502, 251] width 293 height 439
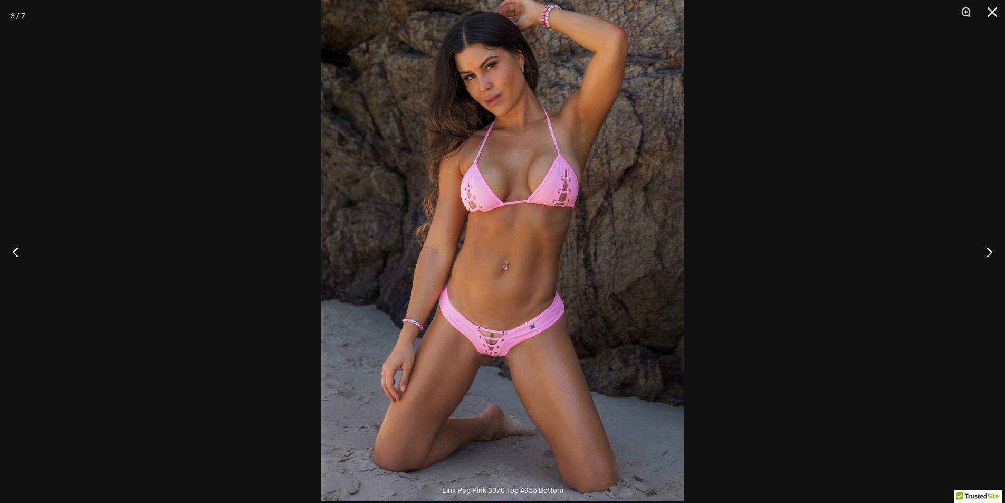
click at [504, 344] on img at bounding box center [502, 229] width 362 height 543
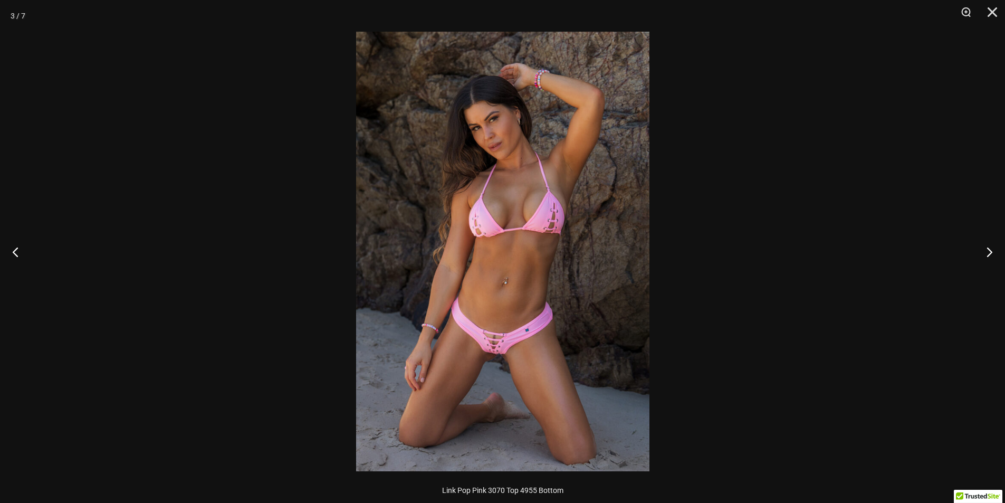
click at [434, 283] on img at bounding box center [502, 251] width 293 height 439
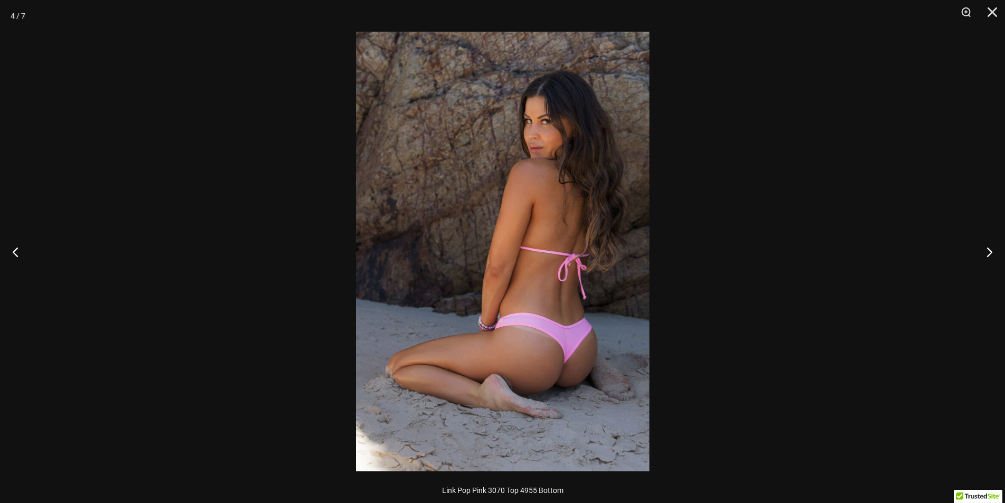
click at [410, 279] on img at bounding box center [502, 251] width 293 height 439
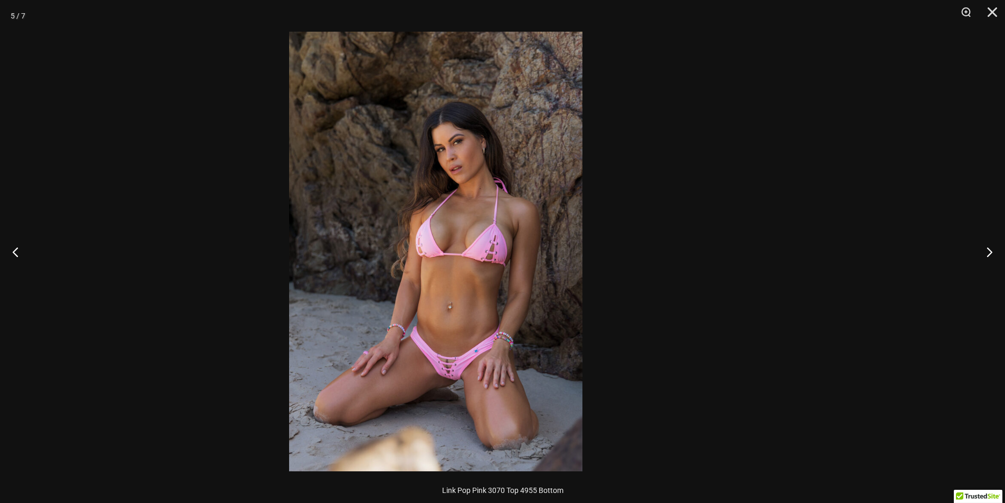
click at [471, 277] on img at bounding box center [435, 251] width 293 height 439
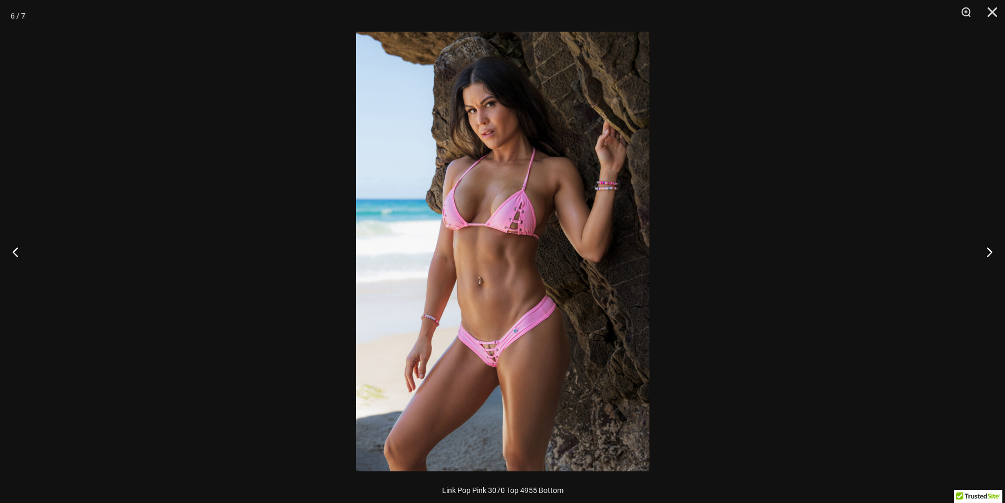
click at [458, 279] on img at bounding box center [502, 251] width 293 height 439
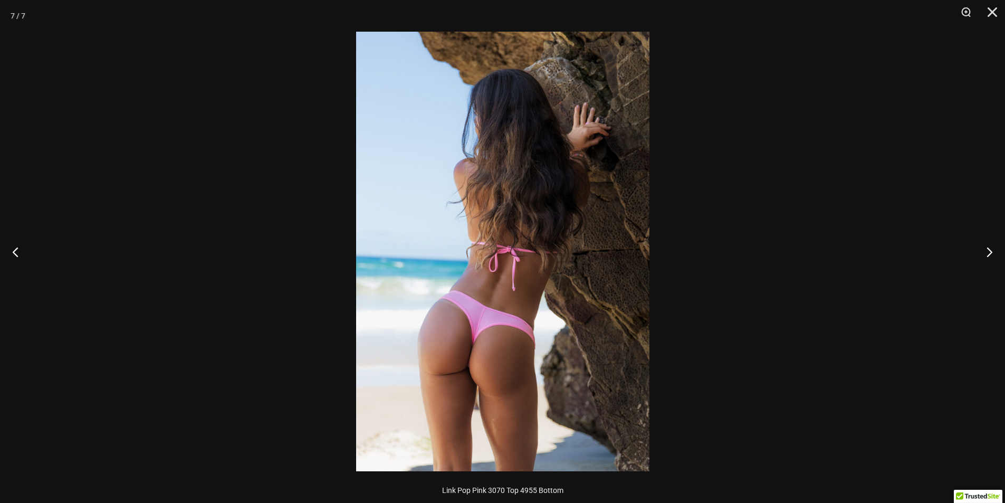
click at [356, 227] on img at bounding box center [502, 251] width 293 height 439
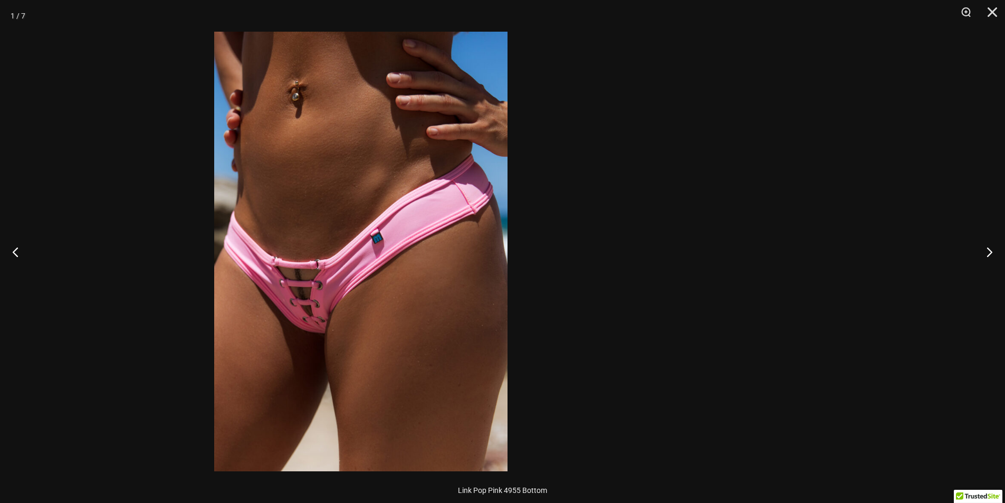
click at [302, 246] on img at bounding box center [360, 251] width 293 height 439
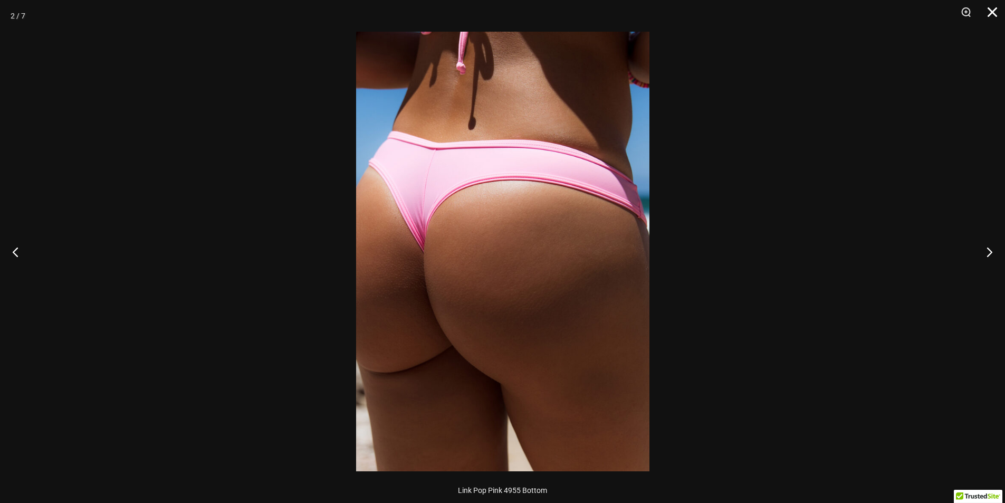
click at [993, 16] on button "Close" at bounding box center [988, 16] width 26 height 32
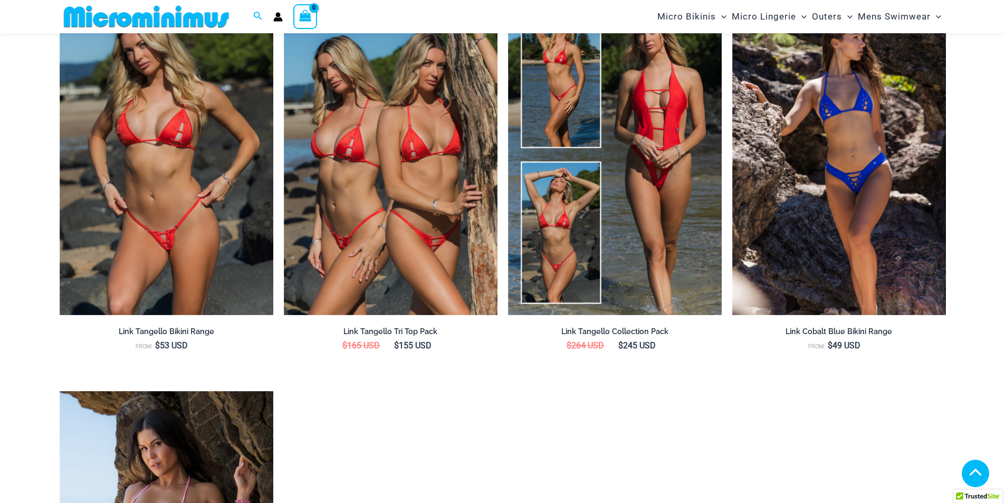
scroll to position [1571, 0]
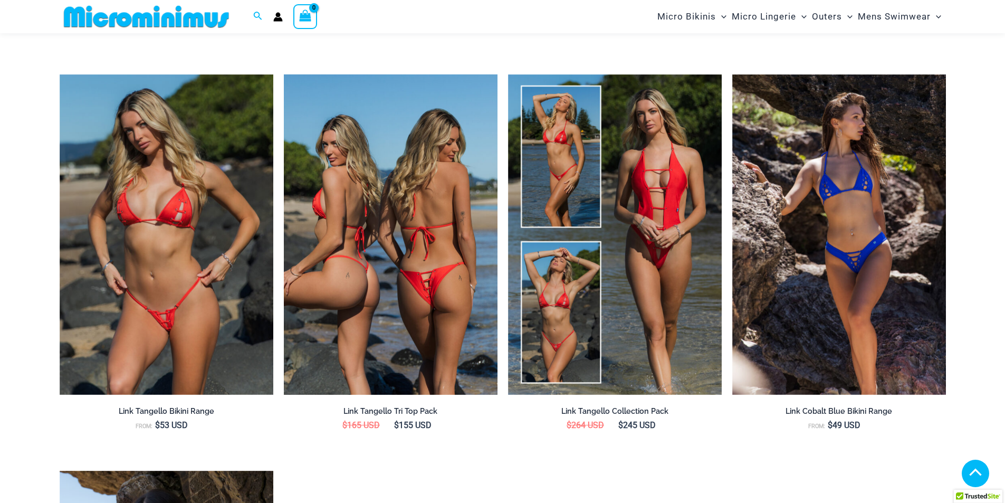
click at [472, 257] on img at bounding box center [391, 234] width 214 height 321
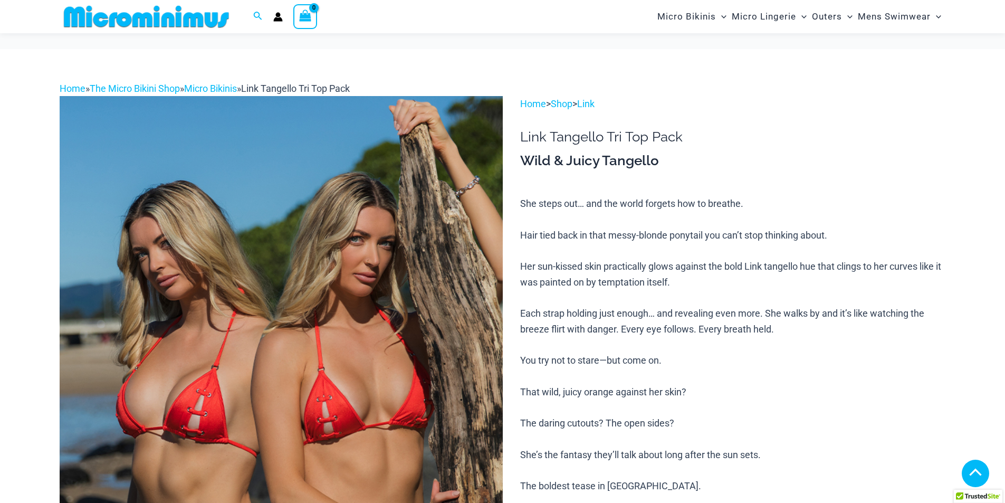
scroll to position [633, 0]
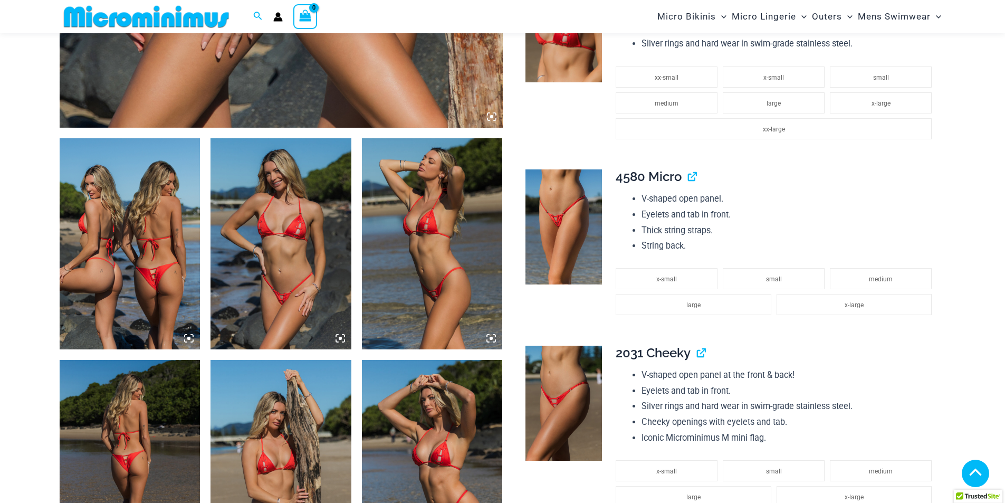
click at [340, 336] on icon at bounding box center [340, 337] width 9 height 9
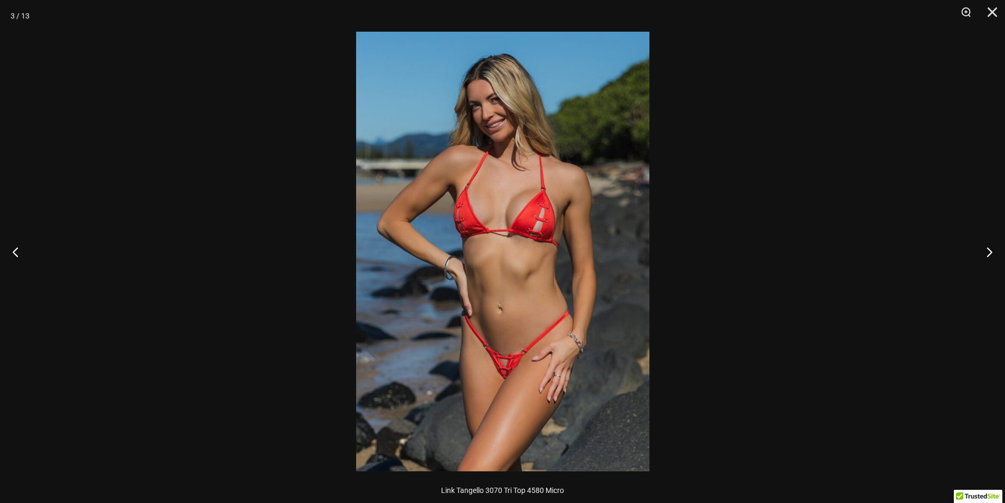
click at [516, 259] on img at bounding box center [502, 251] width 293 height 439
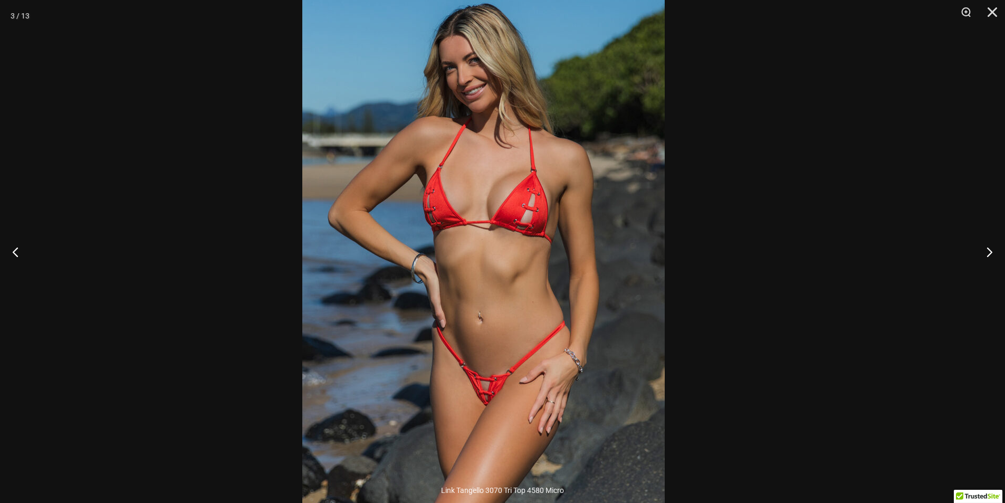
click at [473, 256] on img at bounding box center [483, 247] width 362 height 543
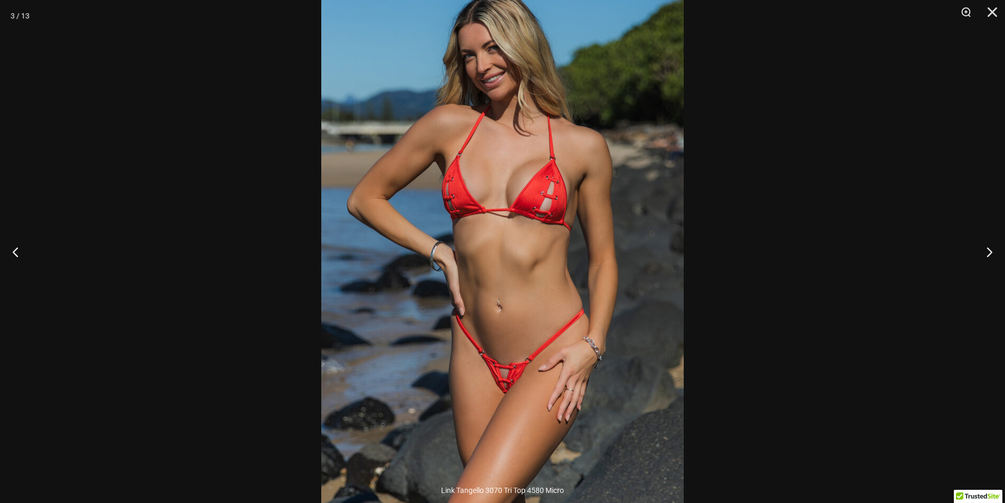
click at [526, 261] on img at bounding box center [502, 235] width 362 height 543
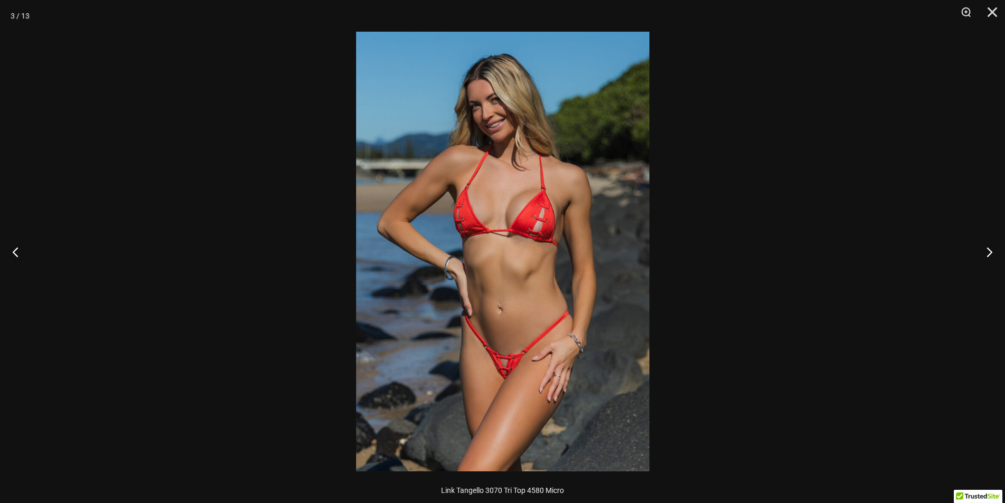
click at [451, 261] on img at bounding box center [502, 251] width 293 height 439
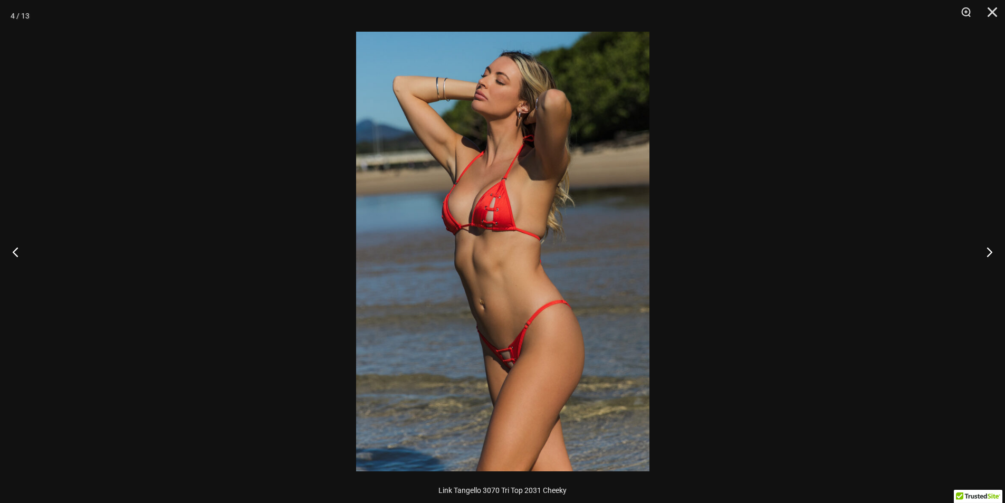
click at [420, 263] on img at bounding box center [502, 251] width 293 height 439
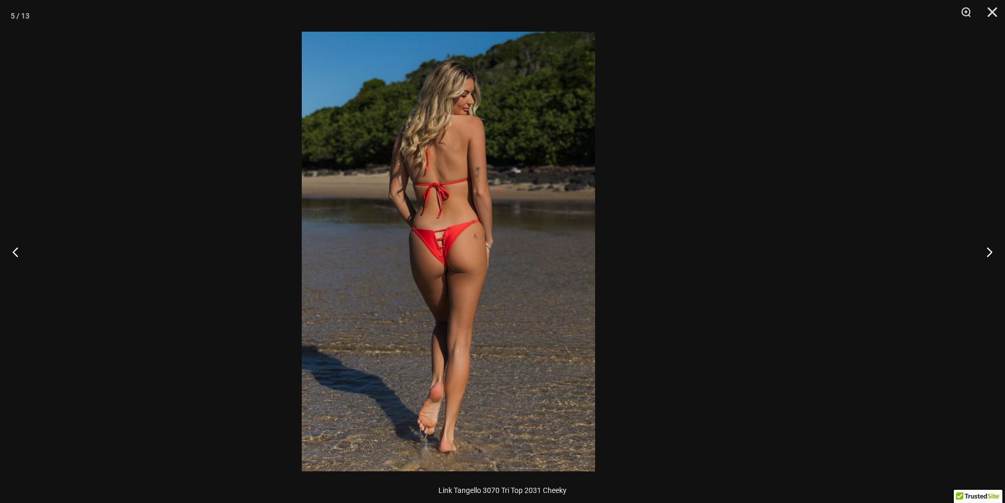
click at [409, 262] on img at bounding box center [448, 251] width 293 height 439
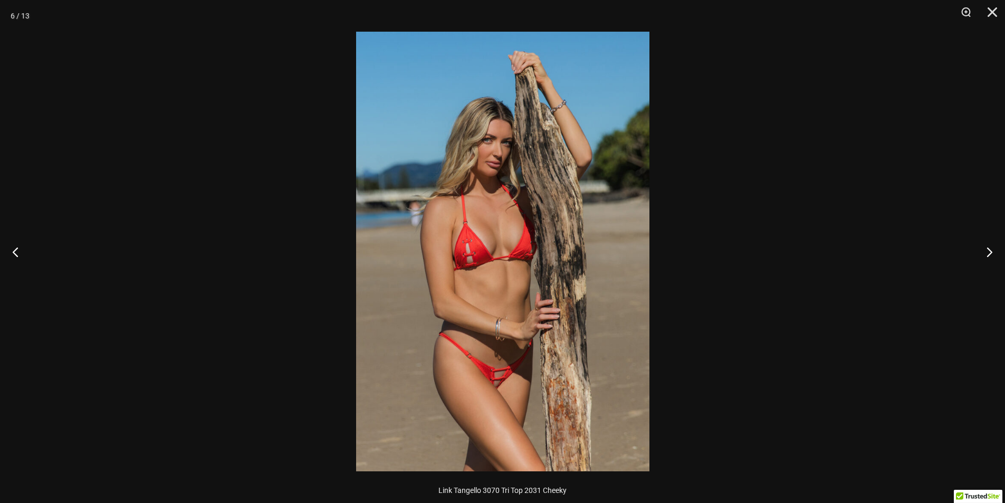
click at [454, 273] on img at bounding box center [502, 251] width 293 height 439
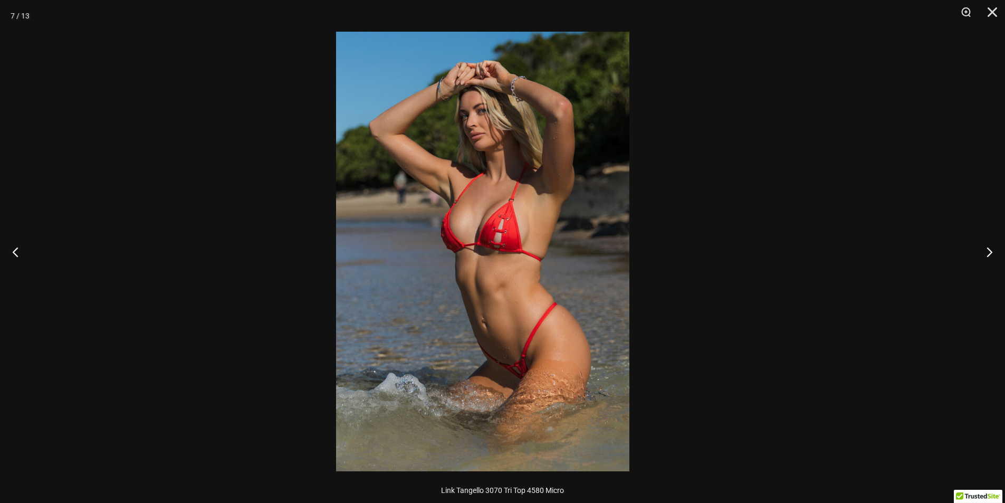
click at [511, 274] on img at bounding box center [482, 251] width 293 height 439
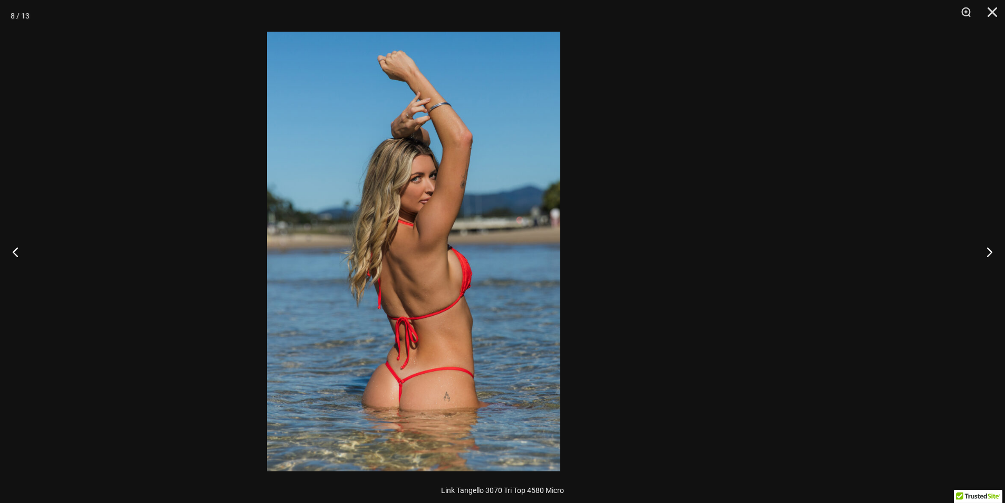
click at [473, 270] on img at bounding box center [413, 251] width 293 height 439
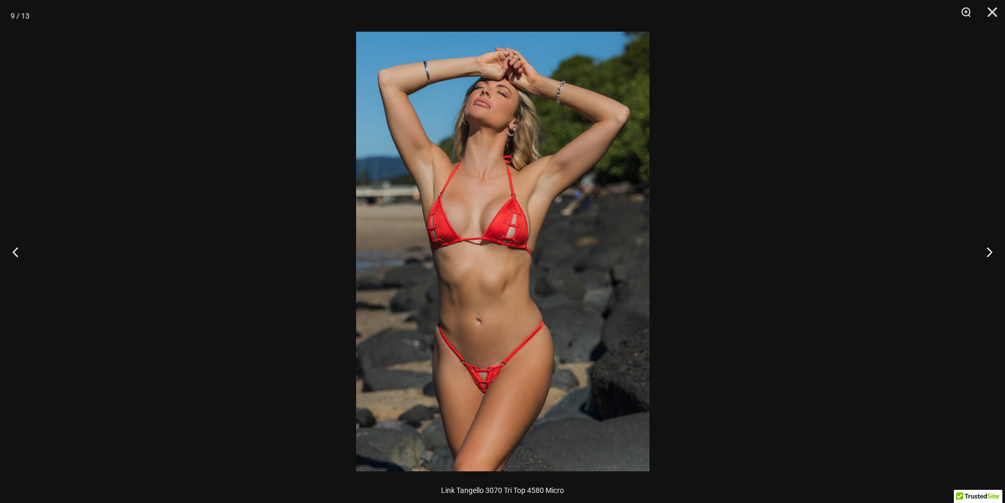
click at [393, 270] on img at bounding box center [502, 251] width 293 height 439
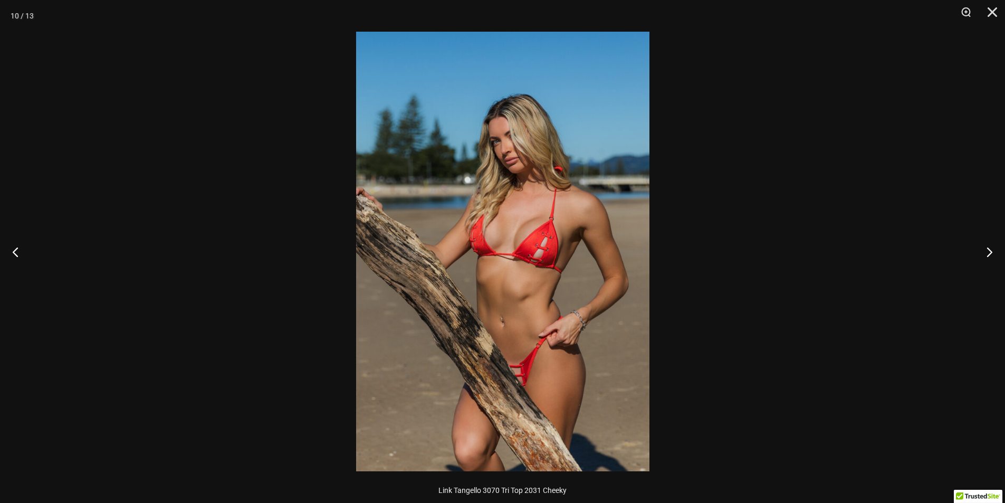
click at [516, 272] on div at bounding box center [502, 251] width 1005 height 503
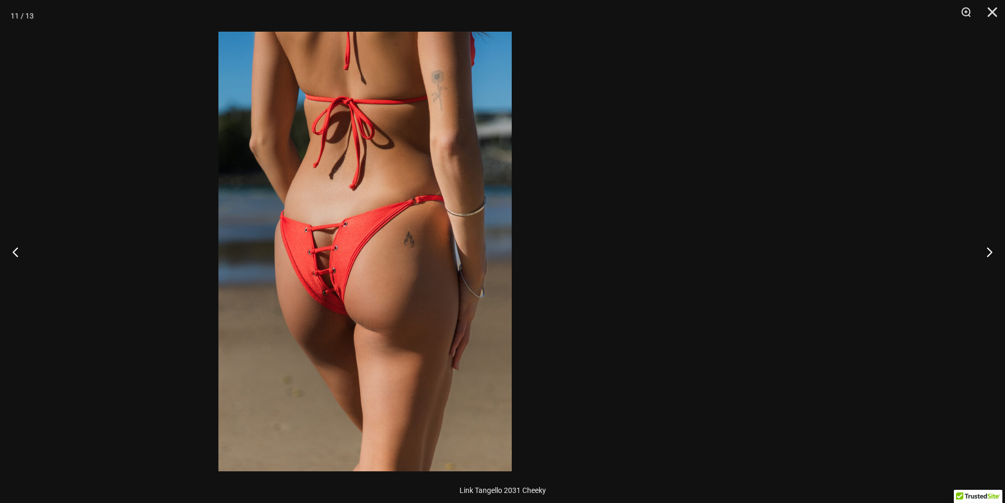
click at [459, 278] on img at bounding box center [364, 251] width 293 height 439
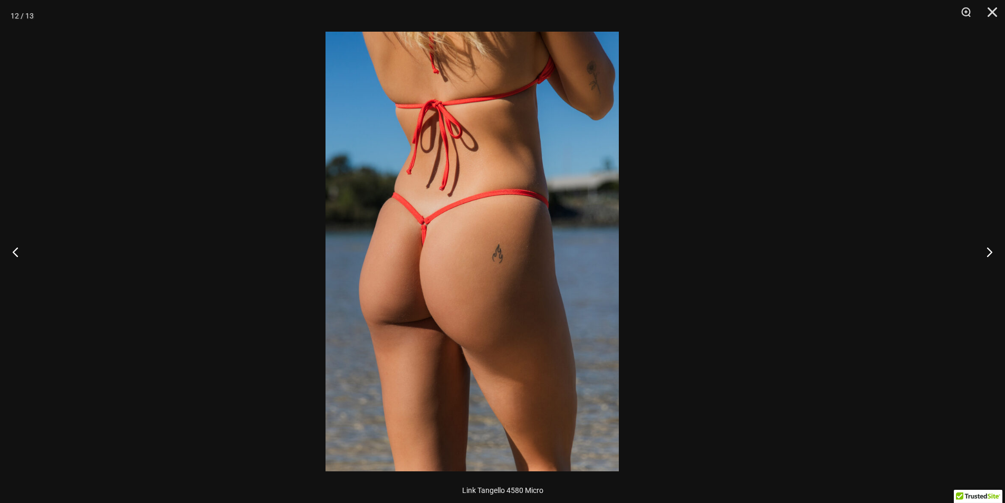
click at [371, 273] on img at bounding box center [472, 251] width 293 height 439
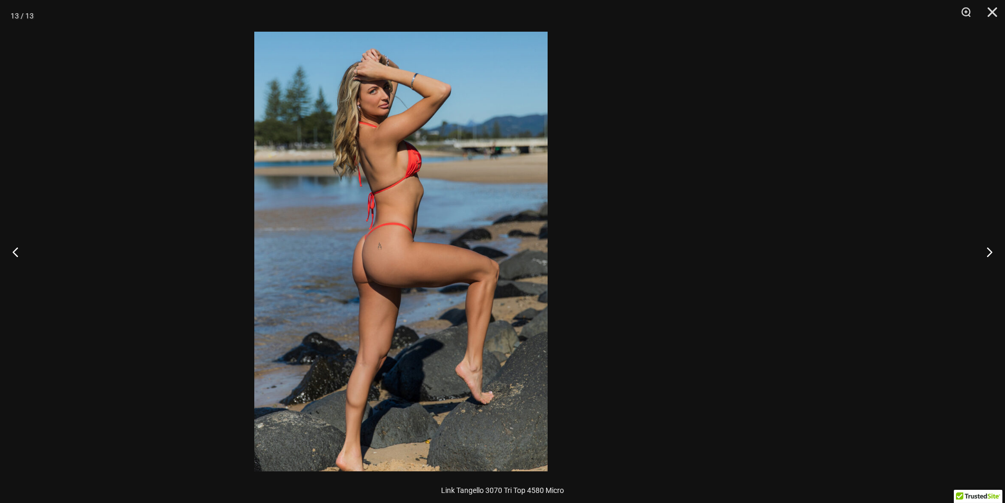
click at [323, 267] on img at bounding box center [400, 251] width 293 height 439
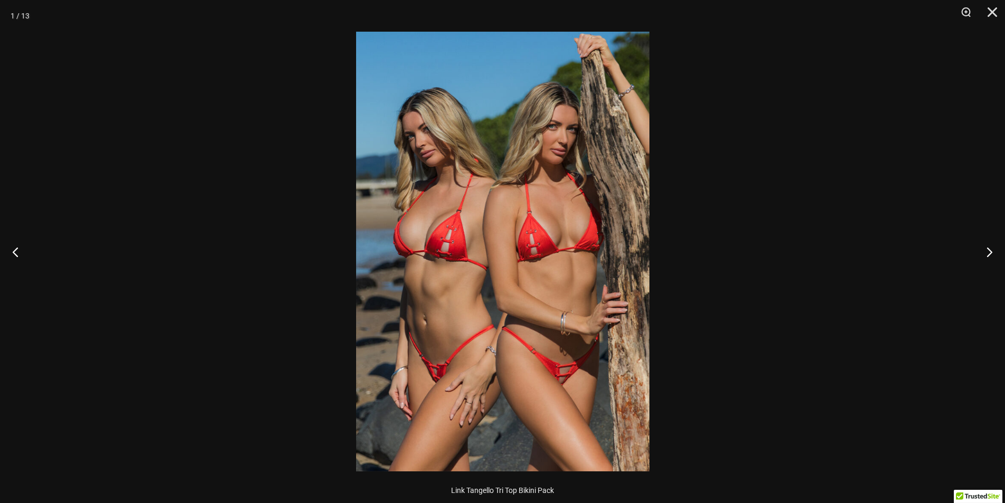
click at [356, 267] on img at bounding box center [502, 251] width 293 height 439
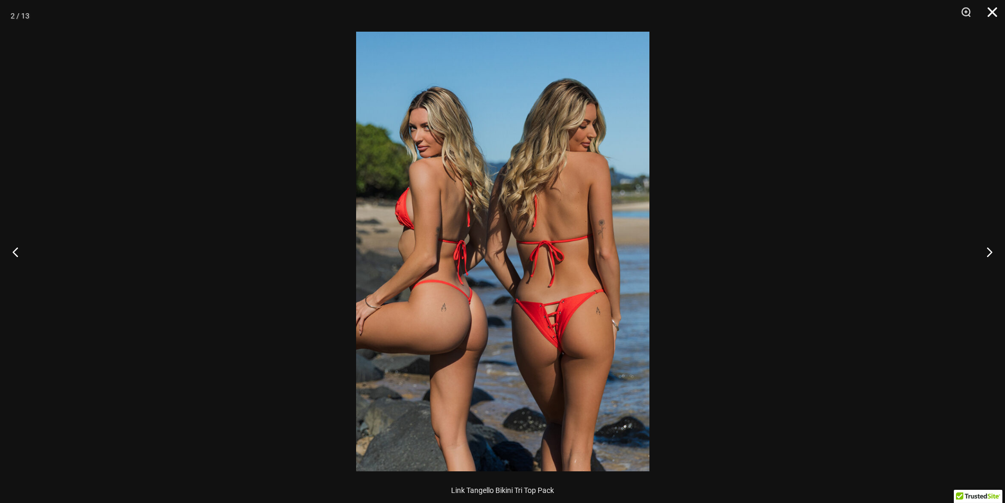
click at [984, 16] on button "Close" at bounding box center [988, 16] width 26 height 32
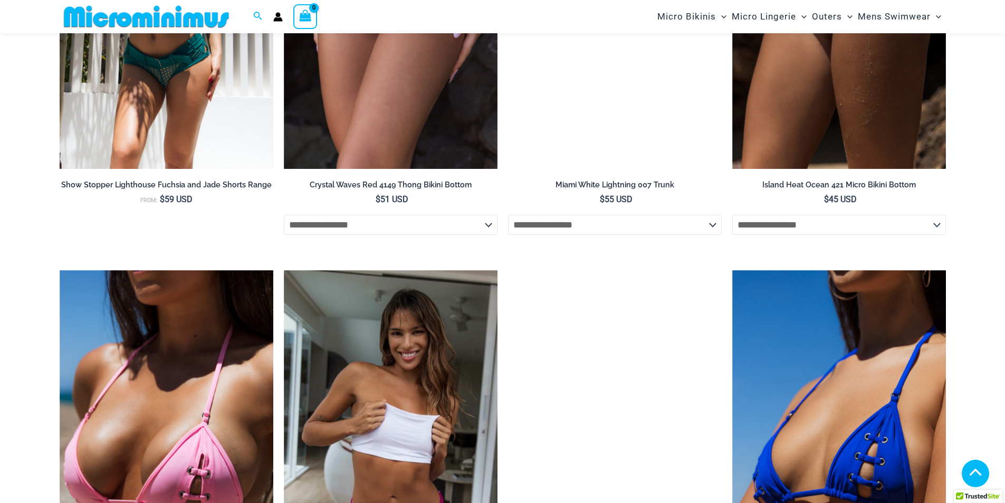
scroll to position [2480, 0]
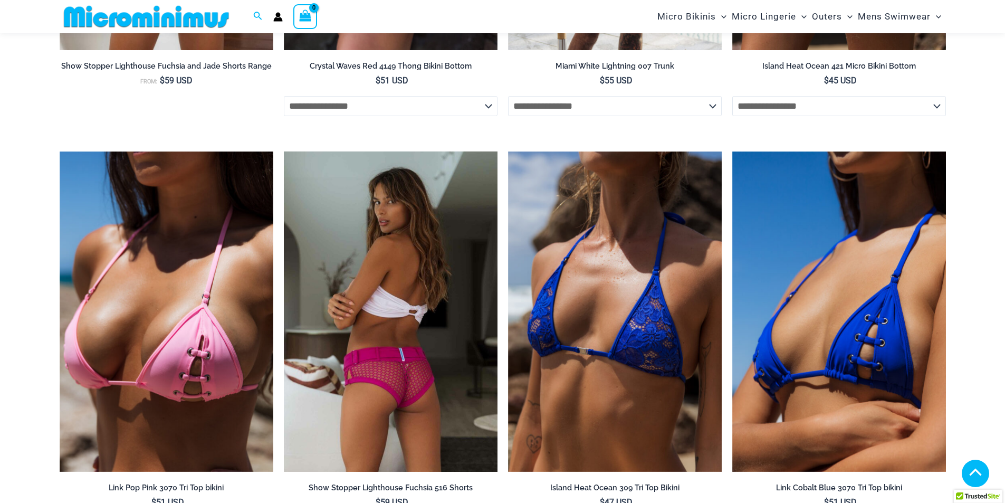
click at [358, 298] on img at bounding box center [391, 311] width 214 height 321
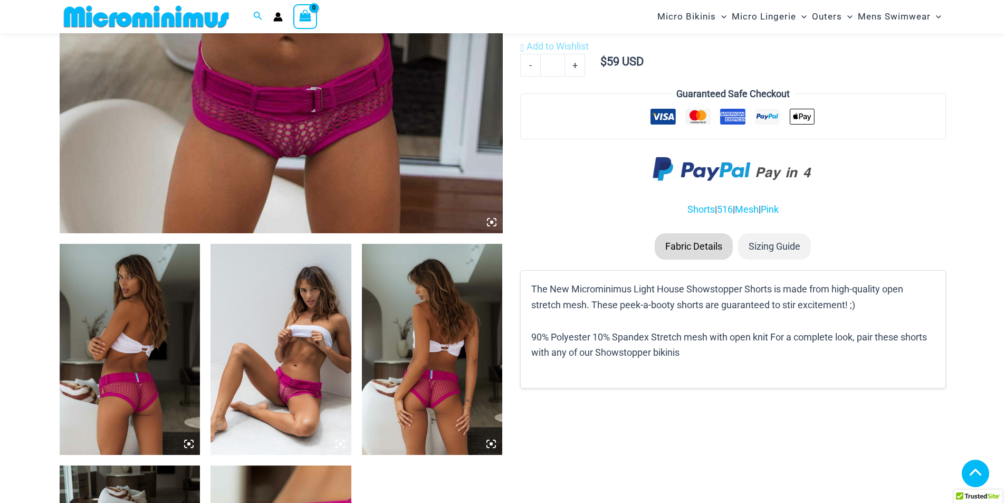
click at [299, 358] on img at bounding box center [281, 349] width 141 height 211
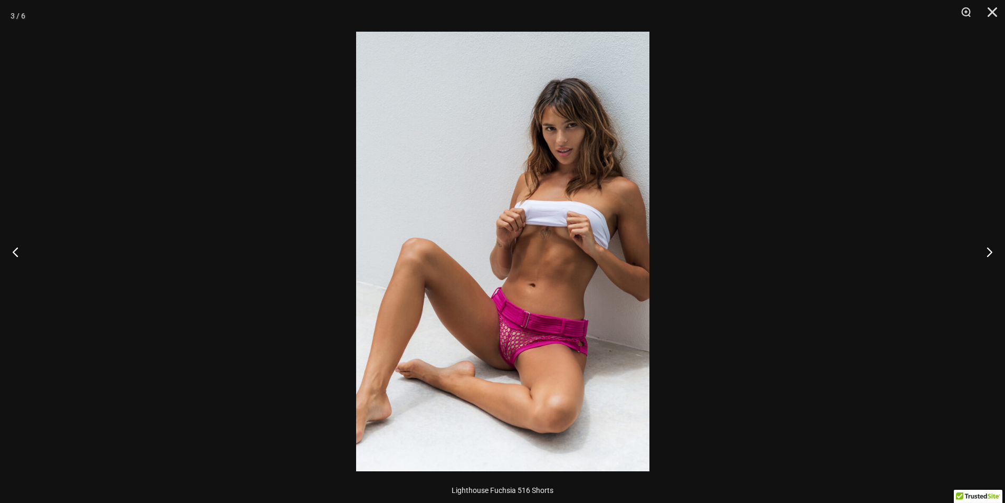
click at [515, 353] on img at bounding box center [502, 251] width 293 height 439
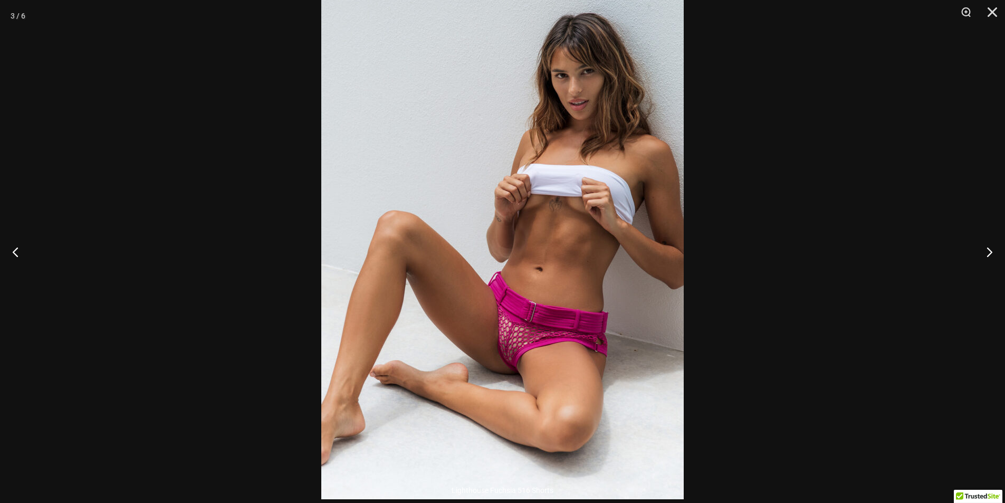
click at [561, 368] on img at bounding box center [502, 227] width 362 height 543
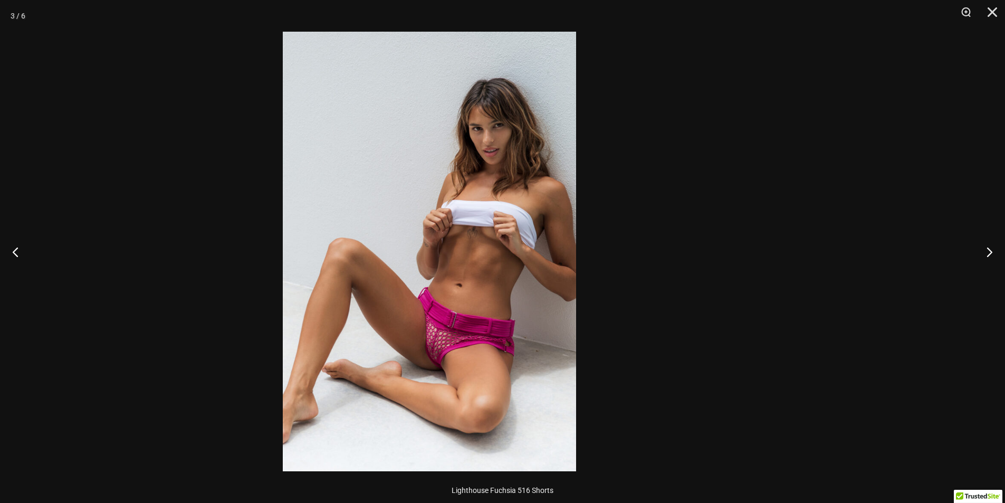
click at [466, 335] on img at bounding box center [429, 251] width 293 height 439
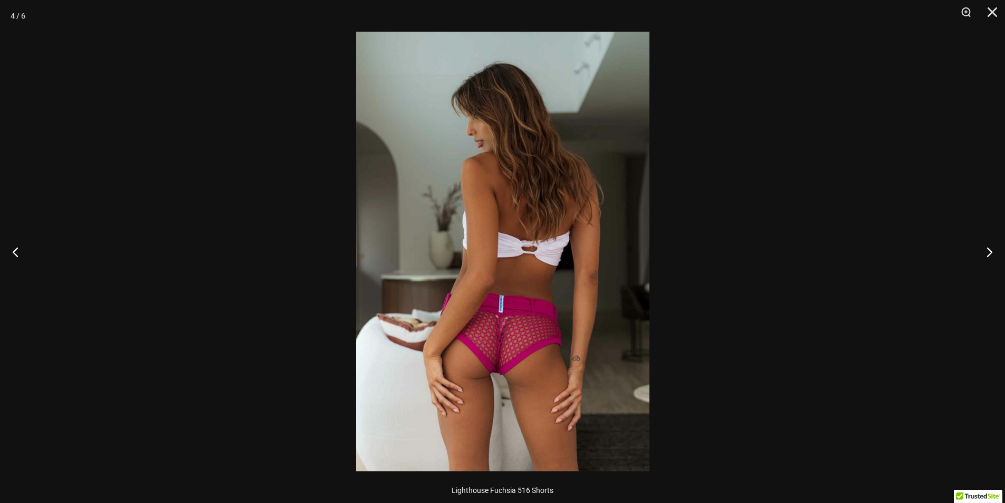
click at [427, 338] on img at bounding box center [502, 251] width 293 height 439
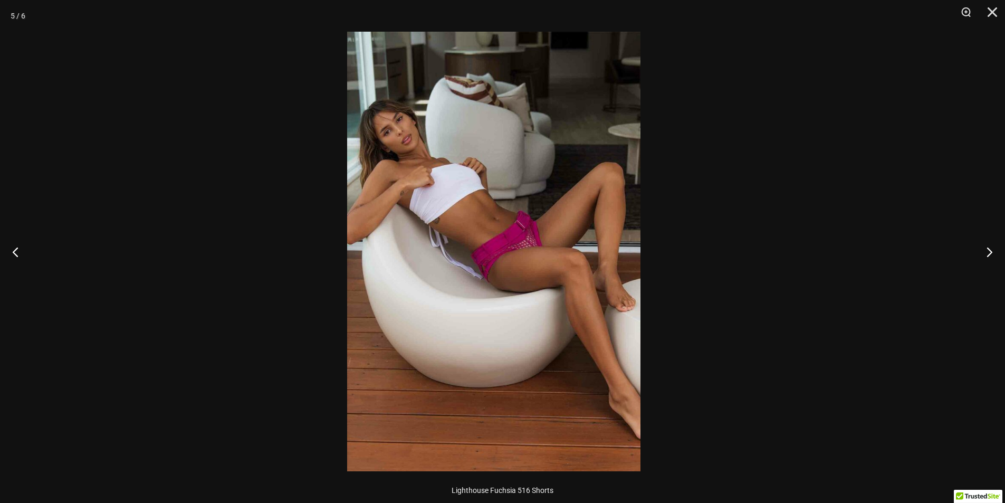
click at [404, 339] on img at bounding box center [493, 251] width 293 height 439
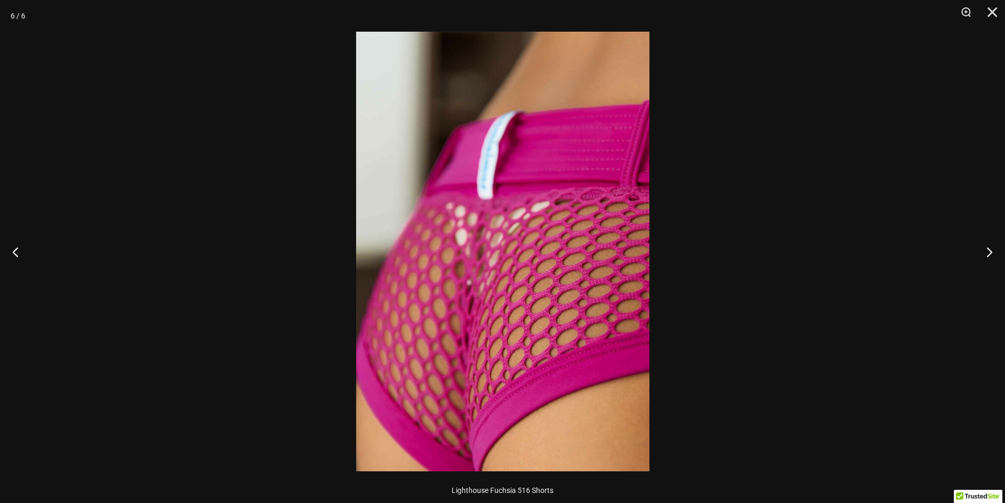
click at [360, 332] on img at bounding box center [502, 251] width 293 height 439
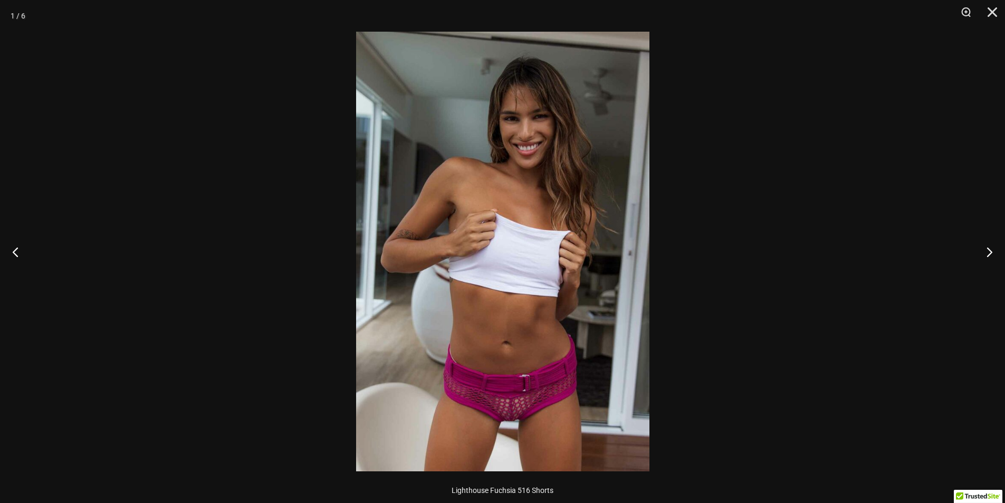
click at [377, 331] on img at bounding box center [502, 251] width 293 height 439
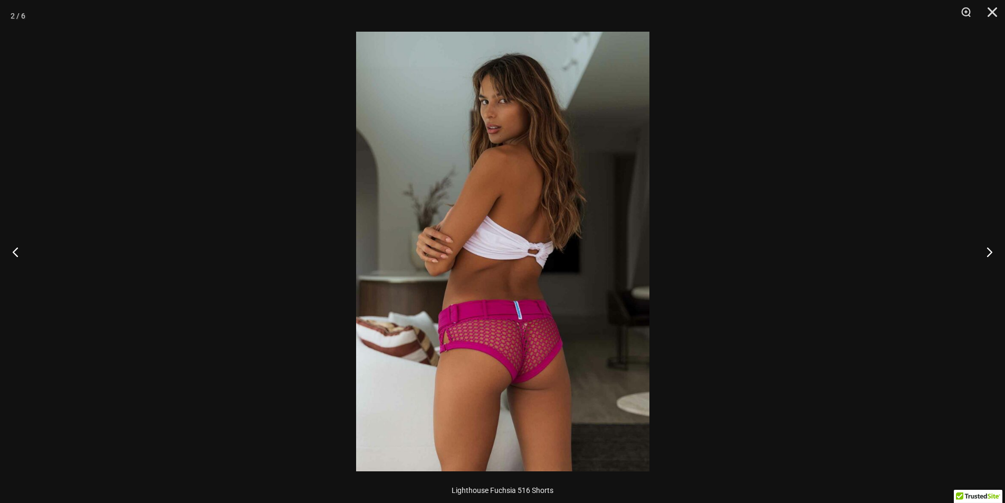
click at [388, 340] on img at bounding box center [502, 251] width 293 height 439
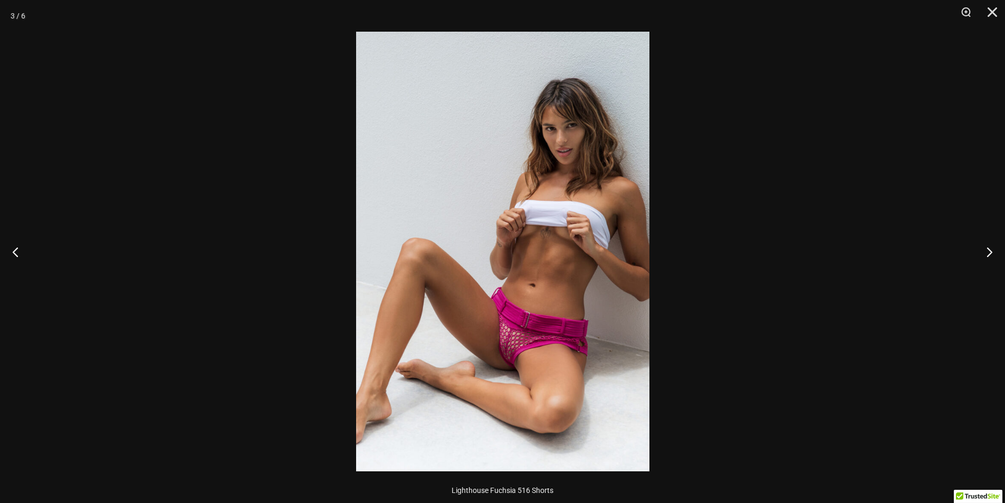
click at [891, 89] on div at bounding box center [502, 251] width 1005 height 503
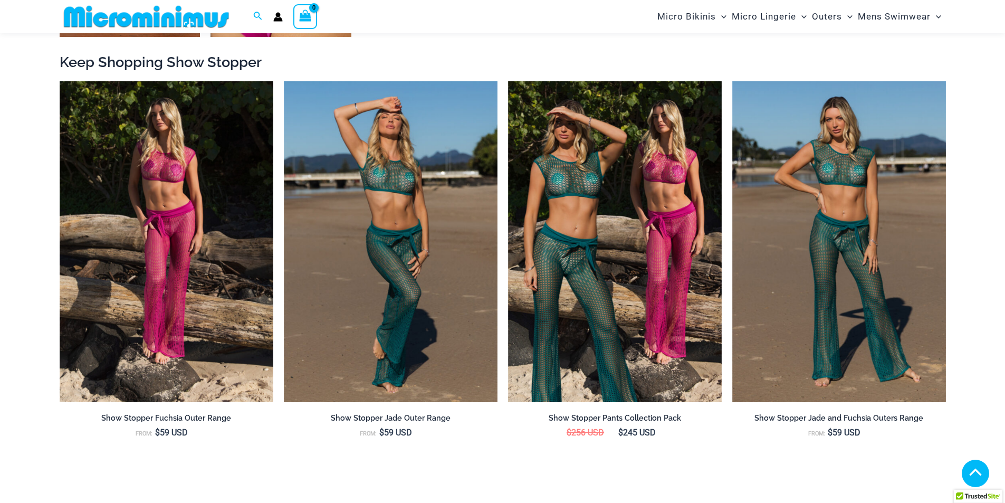
scroll to position [1161, 0]
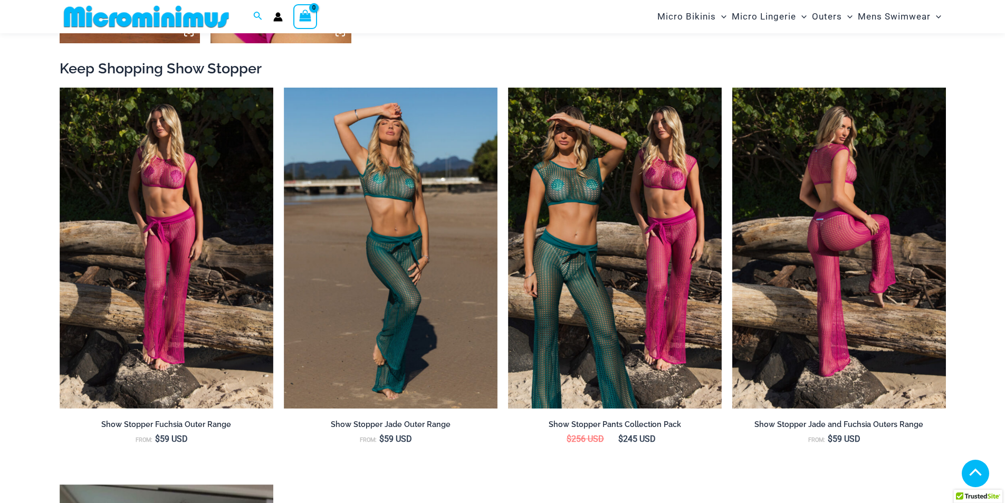
click at [773, 284] on img at bounding box center [839, 248] width 214 height 321
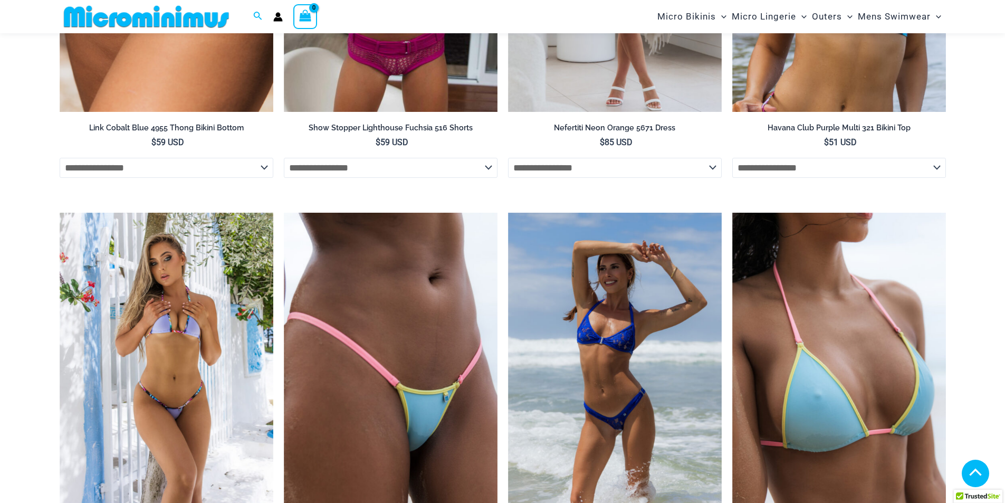
scroll to position [2491, 0]
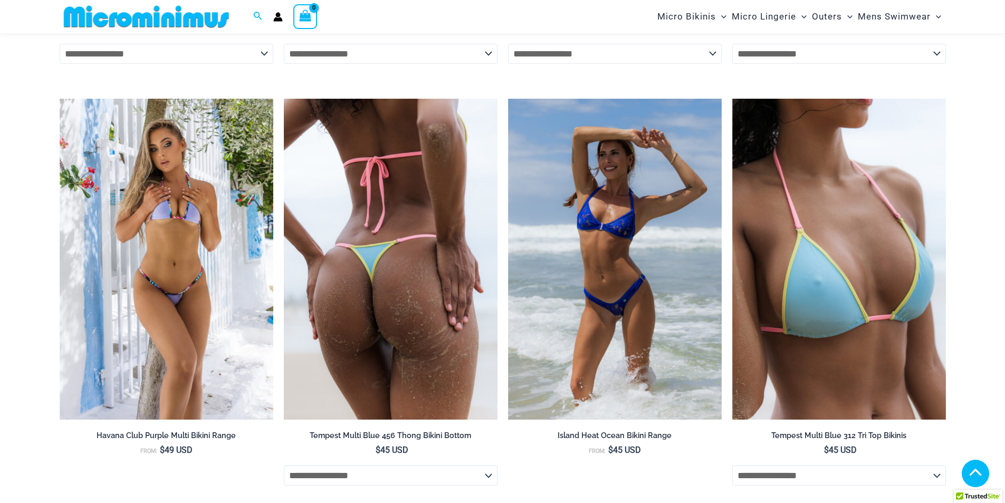
click at [445, 268] on img at bounding box center [391, 259] width 214 height 321
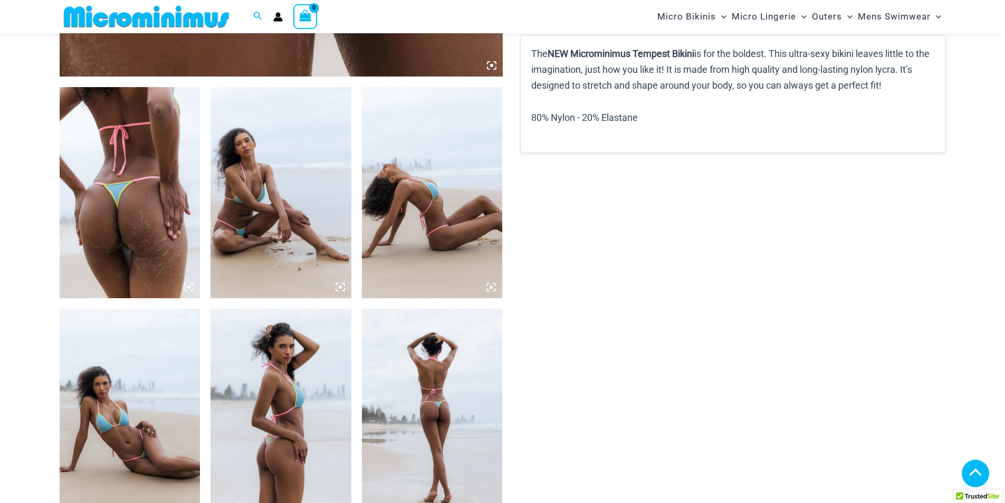
click at [336, 286] on icon at bounding box center [340, 286] width 9 height 9
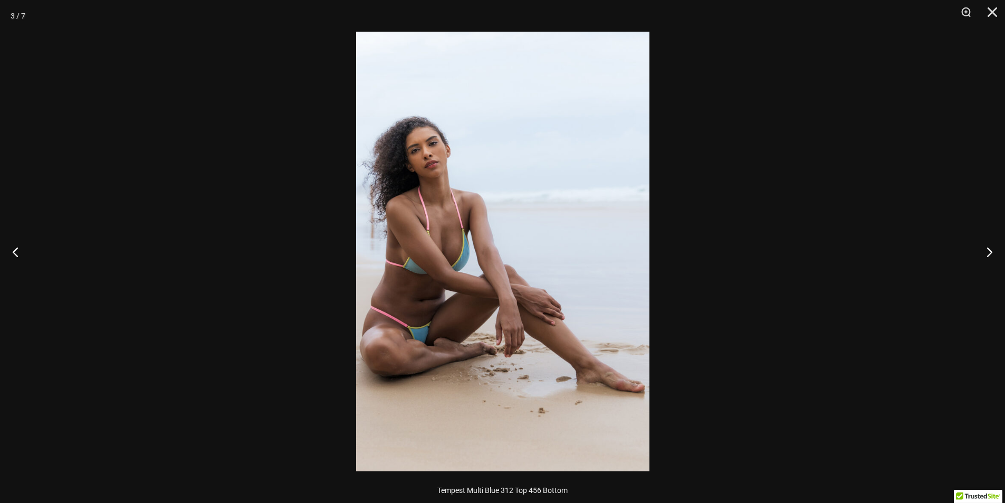
click at [450, 242] on img at bounding box center [502, 251] width 293 height 439
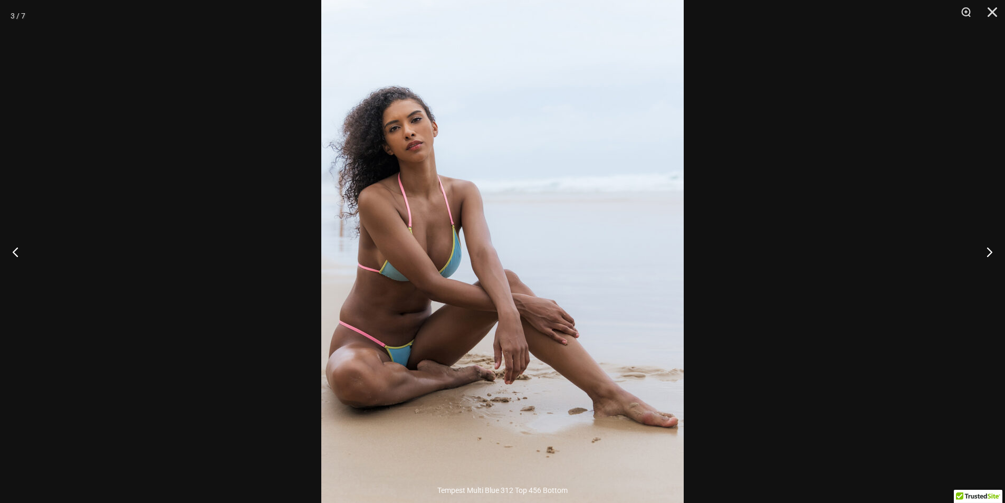
click at [452, 242] on img at bounding box center [502, 253] width 362 height 543
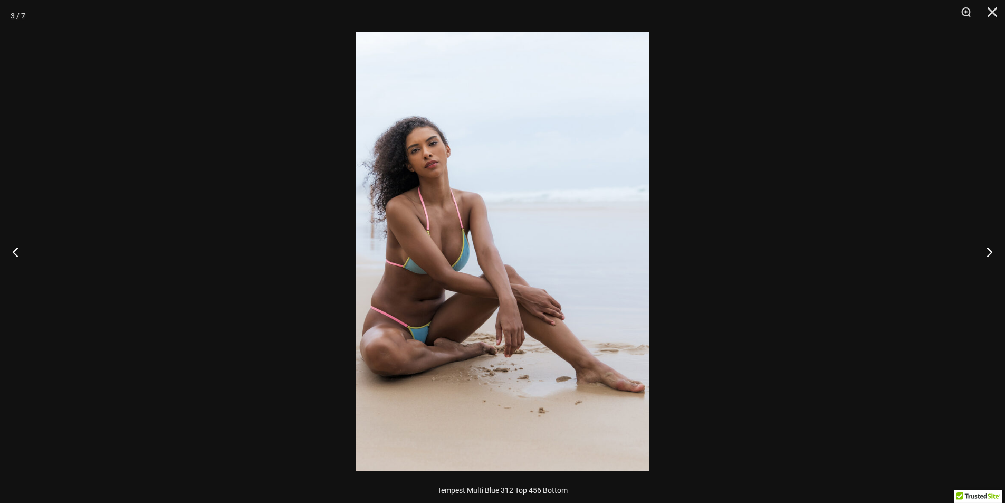
click at [407, 241] on img at bounding box center [502, 251] width 293 height 439
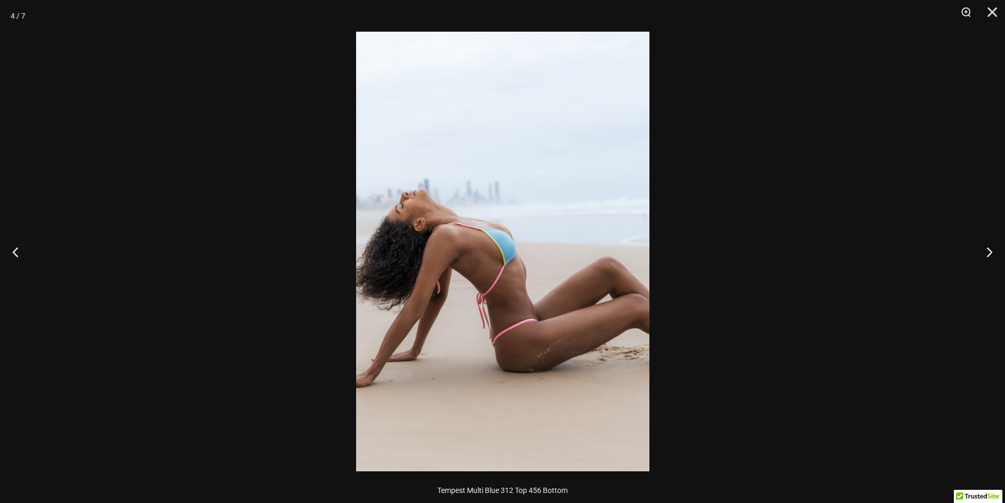
click at [372, 240] on img at bounding box center [502, 251] width 293 height 439
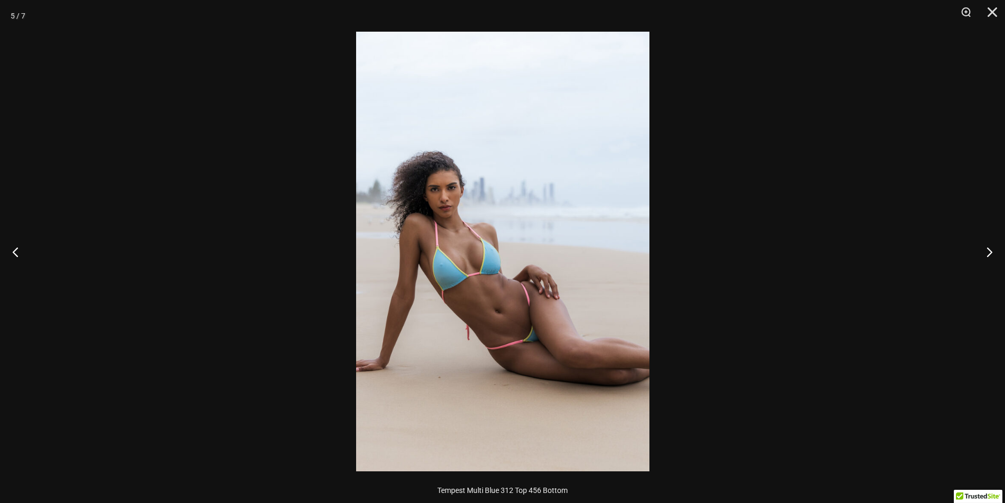
click at [360, 246] on img at bounding box center [502, 251] width 293 height 439
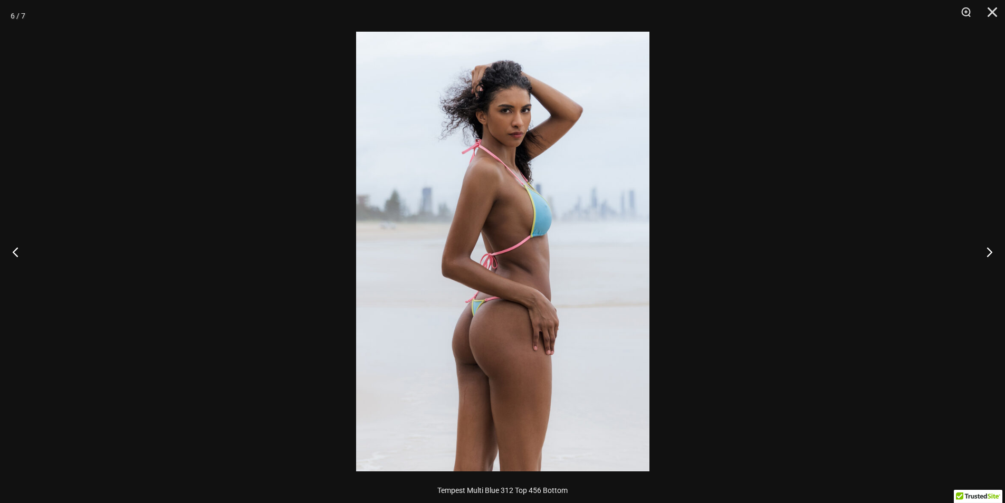
click at [412, 239] on img at bounding box center [502, 251] width 293 height 439
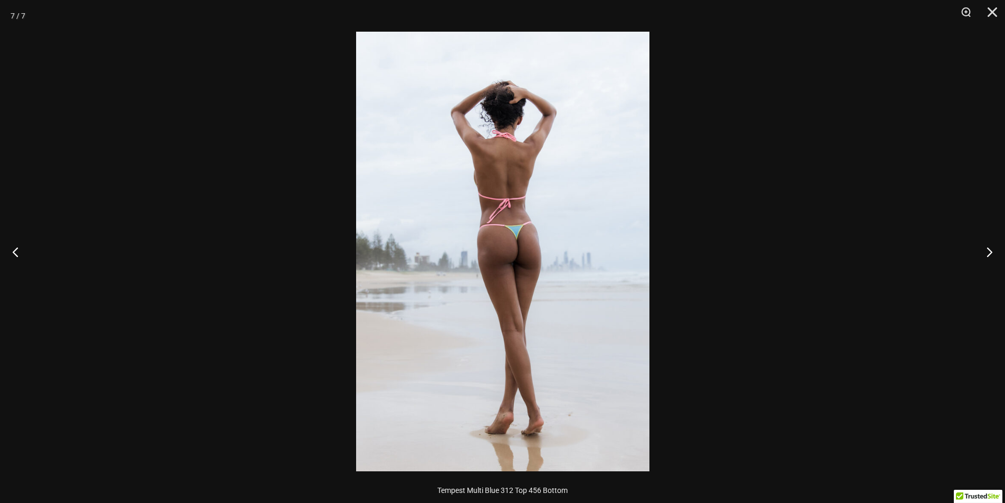
click at [393, 240] on img at bounding box center [502, 251] width 293 height 439
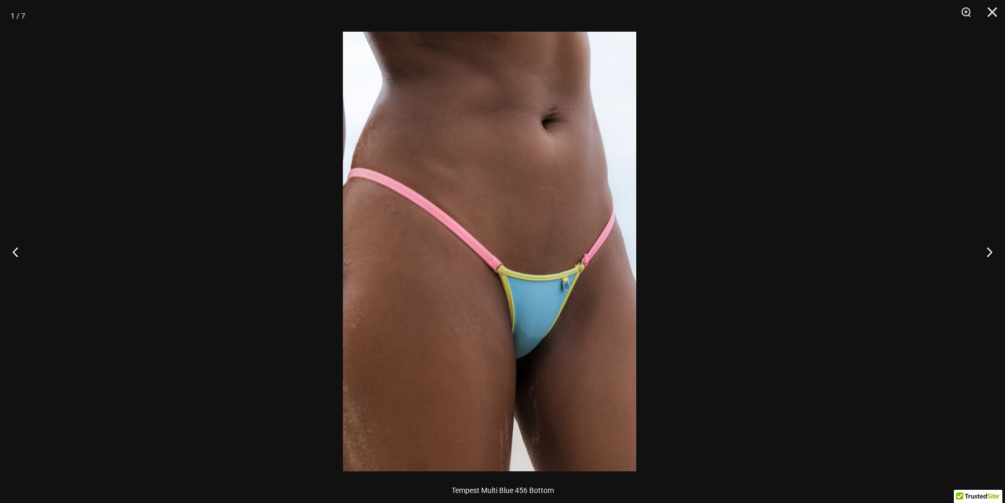
click at [405, 234] on img at bounding box center [489, 251] width 293 height 439
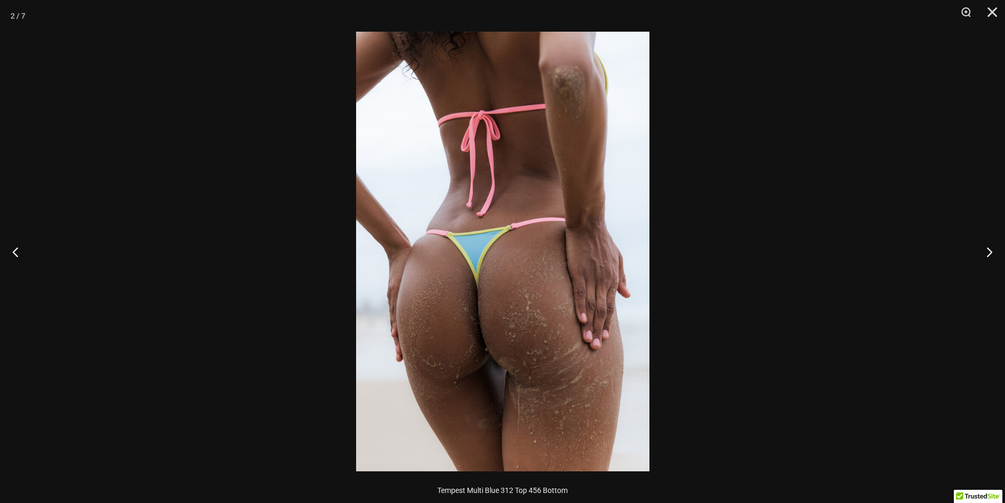
click at [407, 240] on img at bounding box center [502, 251] width 293 height 439
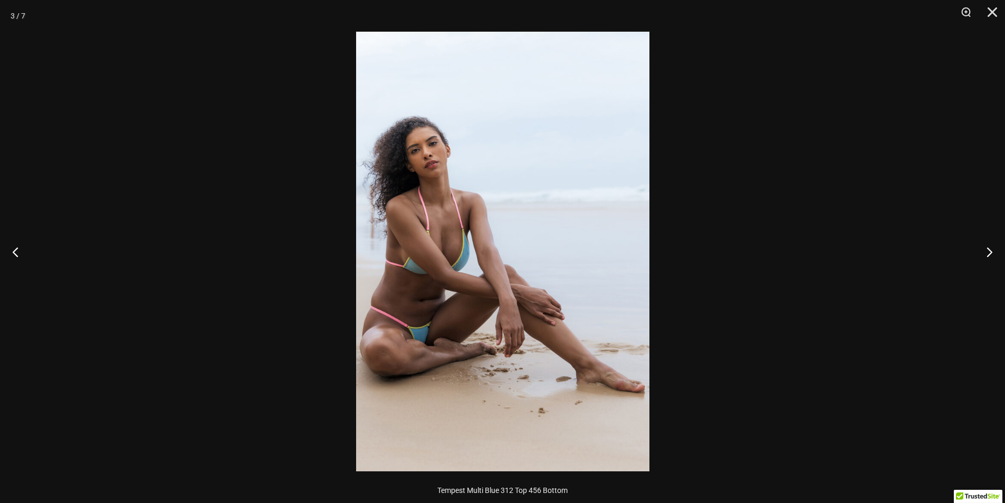
click at [396, 245] on img at bounding box center [502, 251] width 293 height 439
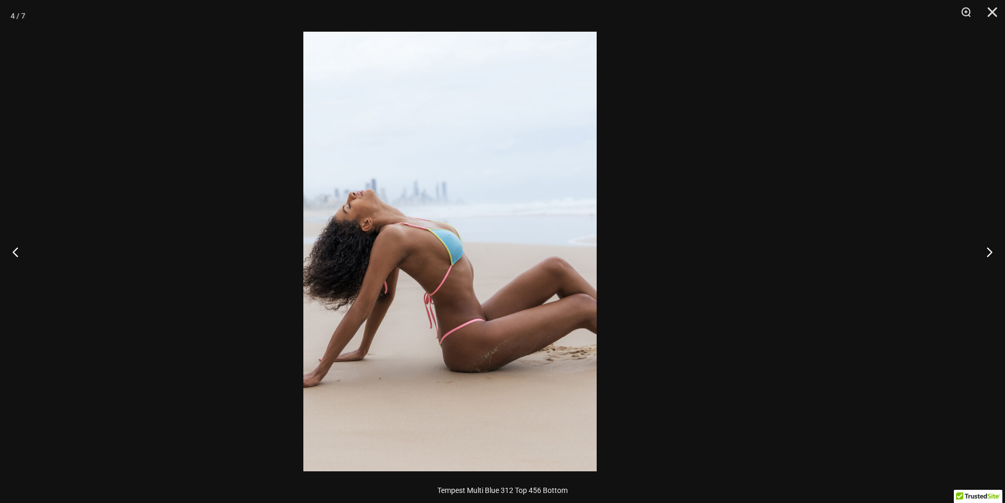
click at [386, 243] on img at bounding box center [449, 251] width 293 height 439
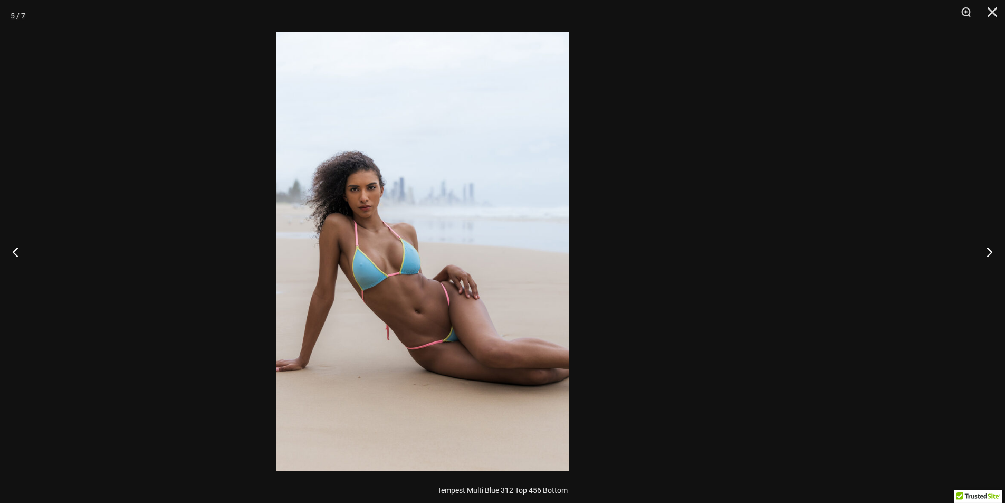
click at [426, 250] on img at bounding box center [422, 251] width 293 height 439
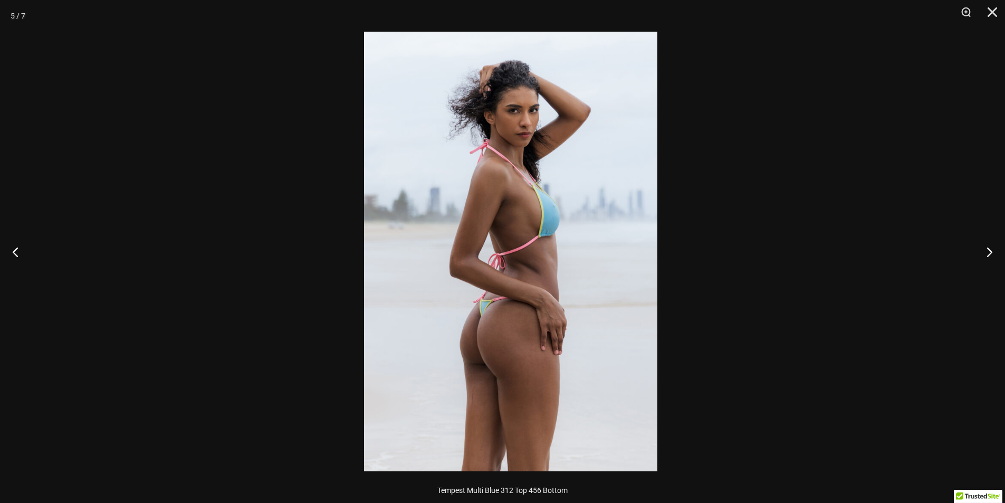
click at [433, 250] on img at bounding box center [510, 251] width 293 height 439
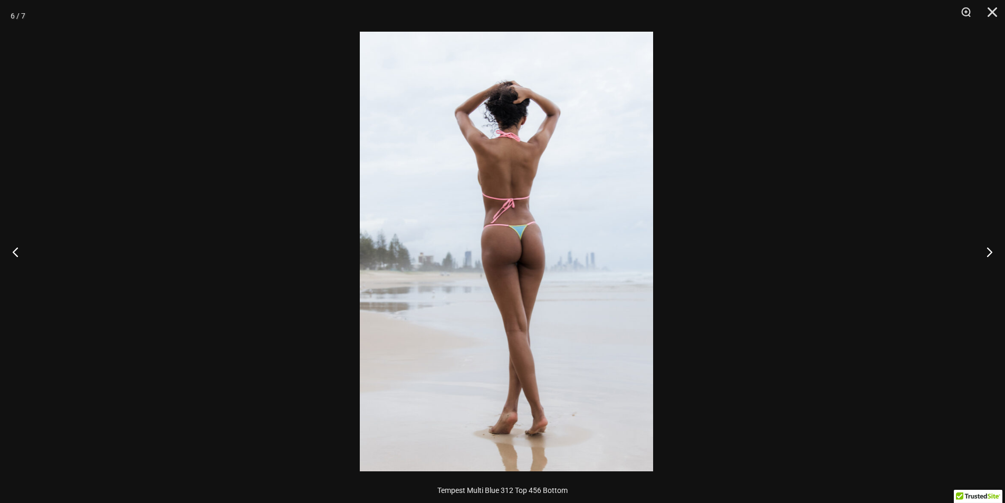
click at [372, 247] on img at bounding box center [506, 251] width 293 height 439
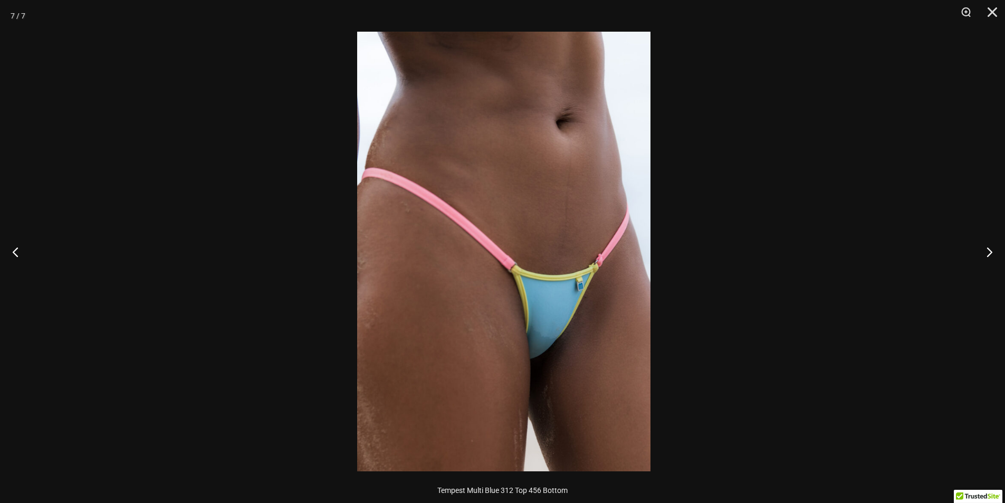
click at [457, 238] on img at bounding box center [503, 251] width 293 height 439
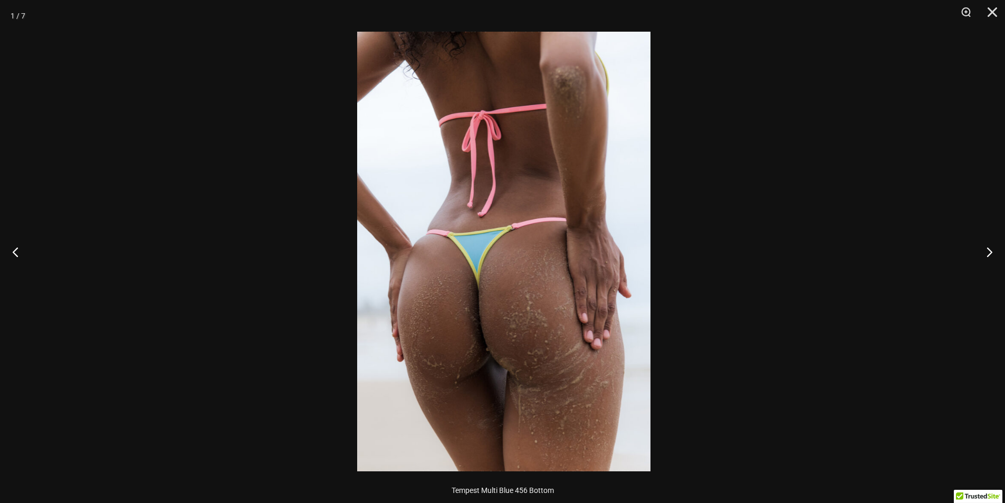
click at [462, 244] on img at bounding box center [503, 251] width 293 height 439
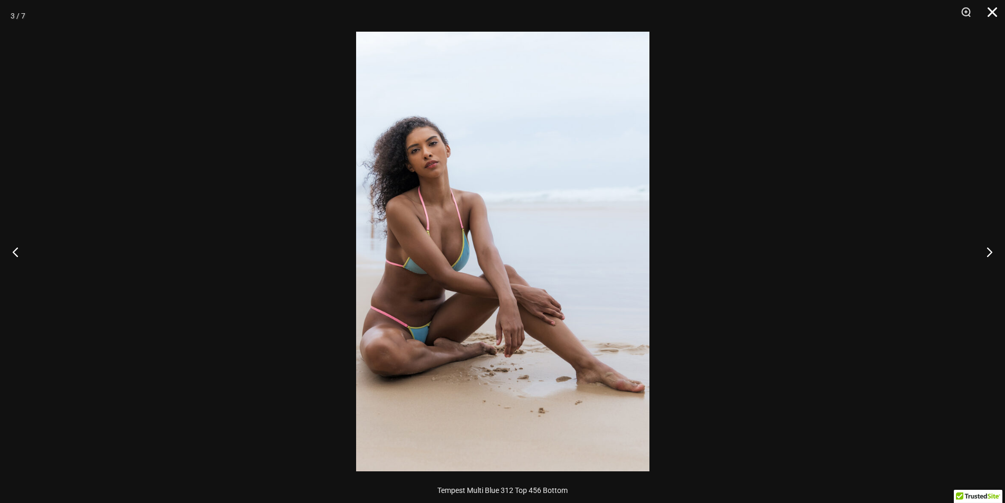
click at [996, 14] on button "Close" at bounding box center [988, 16] width 26 height 32
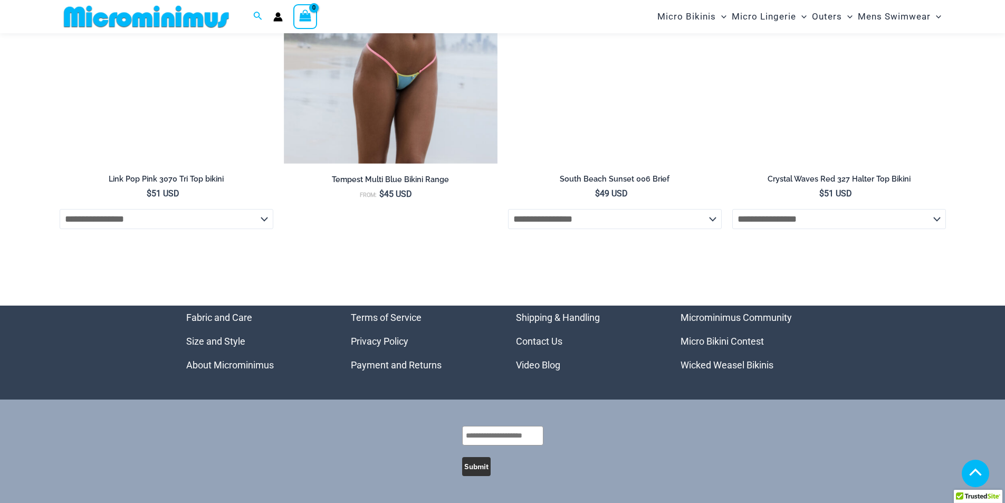
scroll to position [3572, 0]
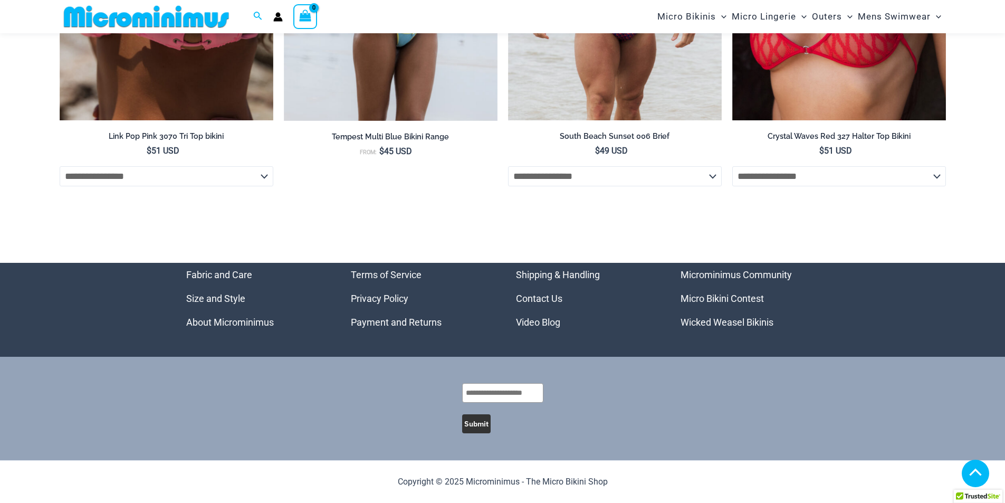
click at [747, 296] on link "Micro Bikini Contest" at bounding box center [722, 298] width 83 height 11
